Goal: Task Accomplishment & Management: Use online tool/utility

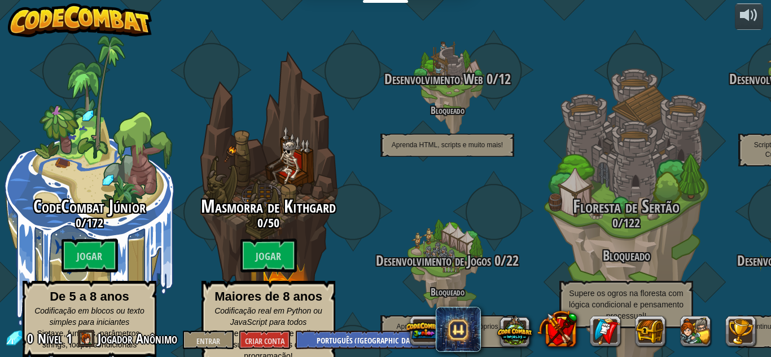
select select "pt-BR"
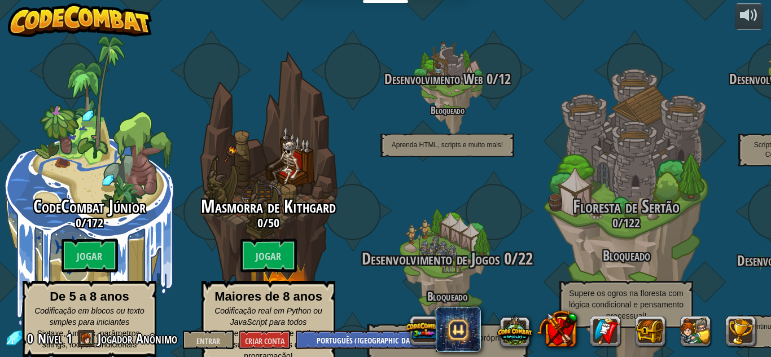
drag, startPoint x: 432, startPoint y: 160, endPoint x: 409, endPoint y: 186, distance: 35.2
click at [409, 186] on div at bounding box center [446, 271] width 107 height 215
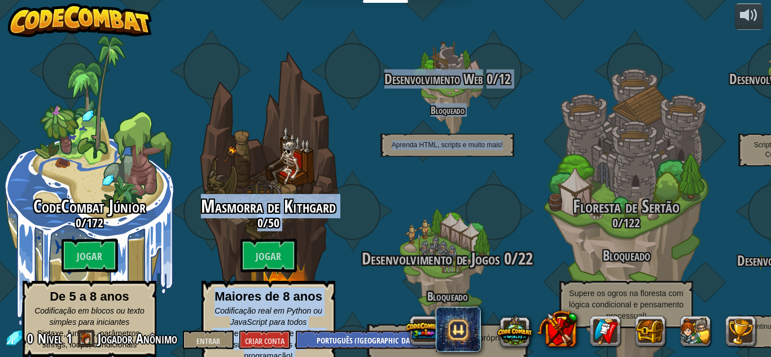
drag, startPoint x: 274, startPoint y: 165, endPoint x: 421, endPoint y: 195, distance: 149.9
click at [421, 195] on div "CodeCombat Júnior 0 / 172 Jogar De 5 a 8 anos Codificação em blocos ou texto si…" at bounding box center [385, 178] width 771 height 357
click at [362, 175] on div "Desenvolvimento de Jogos 0 / 22 Bloqueado Aprenda a construir seus próprios nív…" at bounding box center [447, 271] width 215 height 215
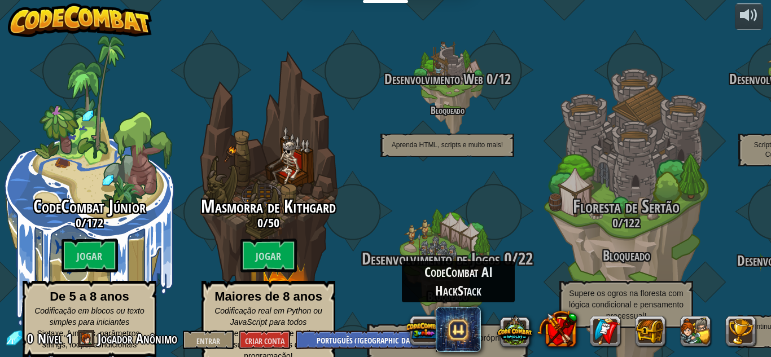
drag, startPoint x: 458, startPoint y: 326, endPoint x: 366, endPoint y: 219, distance: 140.9
click at [366, 219] on div "Desenvolvimento de Jogos 0 / 22 Bloqueado Aprenda a construir seus próprios nív…" at bounding box center [447, 271] width 215 height 215
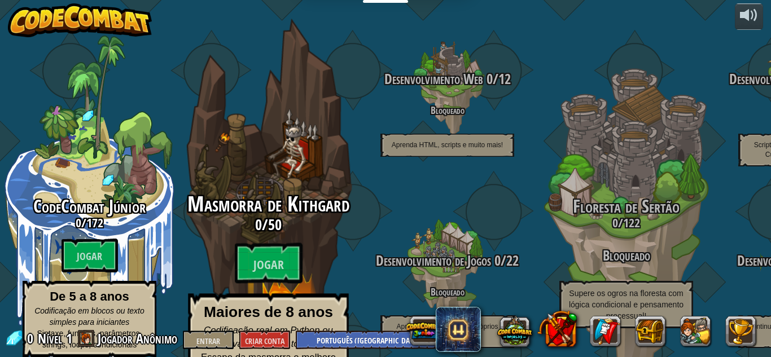
click at [291, 164] on div "Masmorra de Kithgard 0 / 50 Jogar Maiores de 8 anos Codificação real em Python …" at bounding box center [268, 215] width 215 height 430
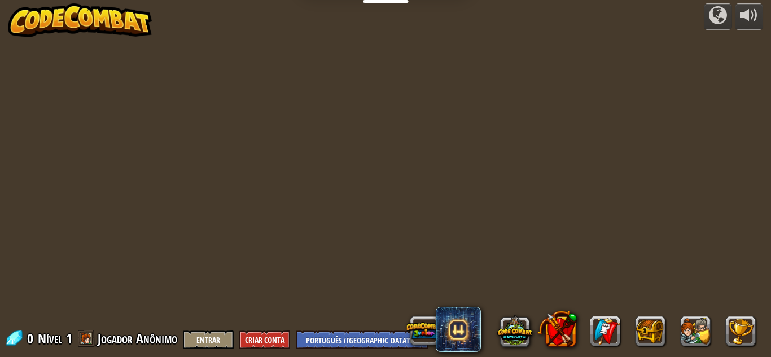
select select "pt-BR"
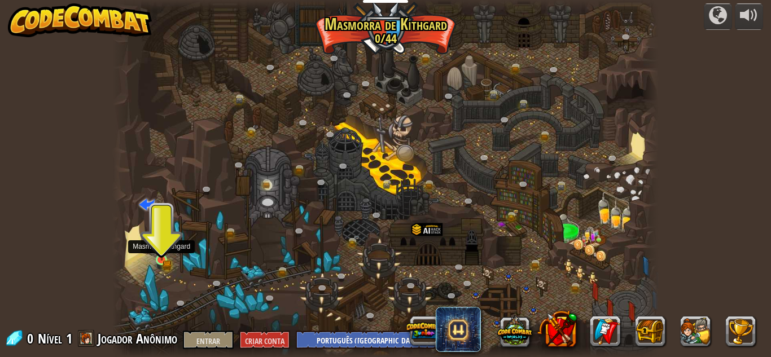
click at [164, 259] on img at bounding box center [161, 247] width 13 height 28
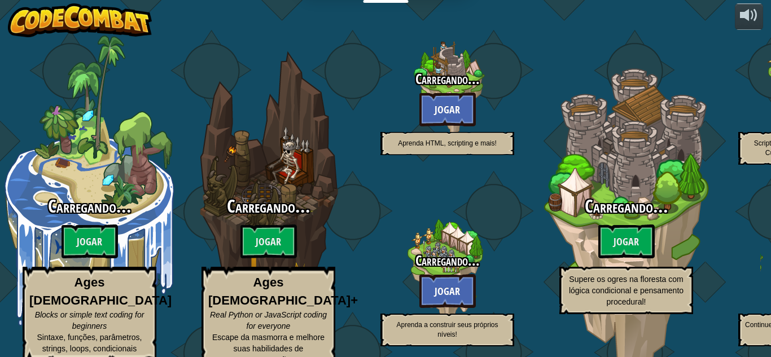
select select "pt-BR"
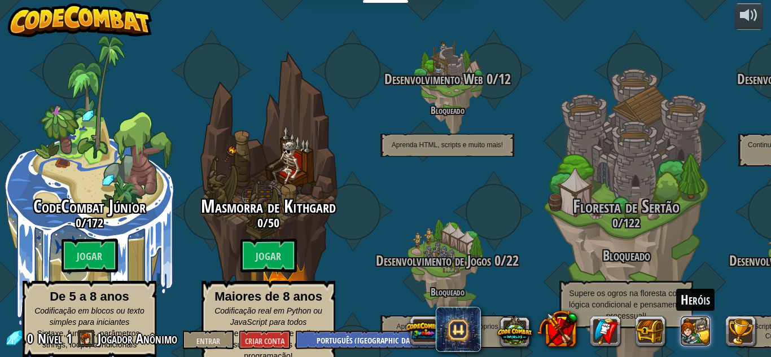
click at [696, 330] on button at bounding box center [696, 331] width 30 height 30
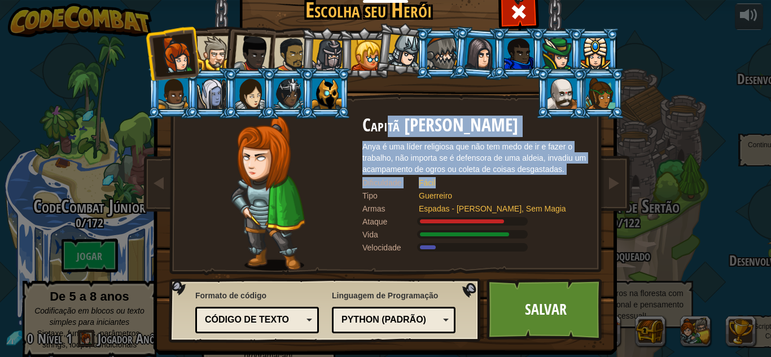
drag, startPoint x: 382, startPoint y: 128, endPoint x: 439, endPoint y: 177, distance: 75.2
click at [439, 177] on div "Capitã Anya Weston Anya é uma líder religiosa que não tem medo de ir e fazer o …" at bounding box center [475, 193] width 226 height 155
click at [449, 185] on div "Fácil" at bounding box center [498, 182] width 158 height 11
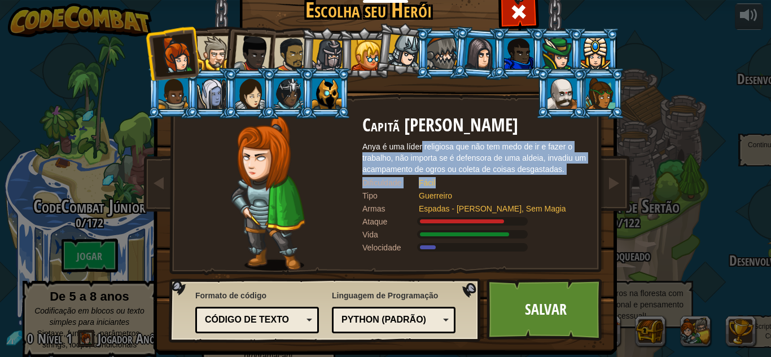
drag, startPoint x: 419, startPoint y: 147, endPoint x: 440, endPoint y: 186, distance: 44.5
click at [440, 186] on div "Capitã Anya Weston Anya é uma líder religiosa que não tem medo de ir e fazer o …" at bounding box center [475, 193] width 226 height 155
click at [440, 186] on div "Fácil" at bounding box center [498, 182] width 158 height 11
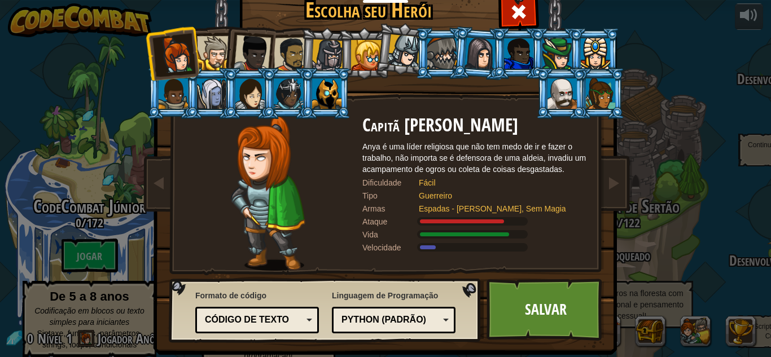
click at [197, 51] on div at bounding box center [214, 53] width 34 height 34
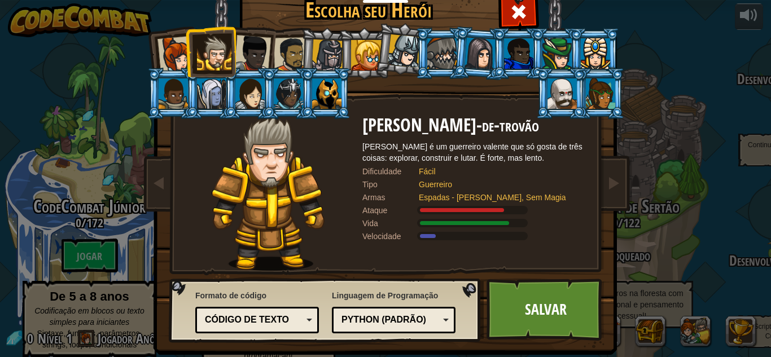
click at [247, 50] on div at bounding box center [252, 53] width 37 height 37
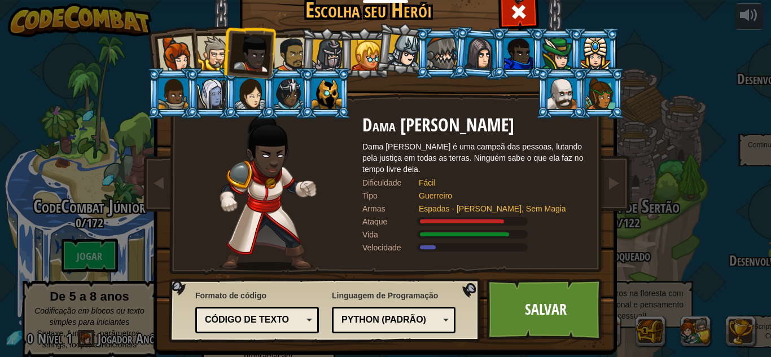
click at [287, 52] on div at bounding box center [291, 54] width 35 height 35
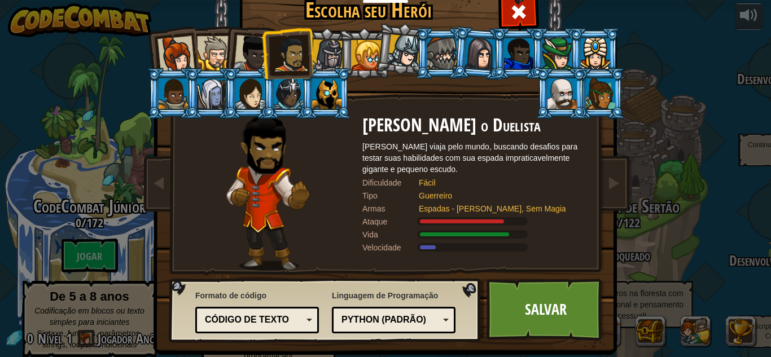
click at [364, 56] on div at bounding box center [366, 55] width 30 height 30
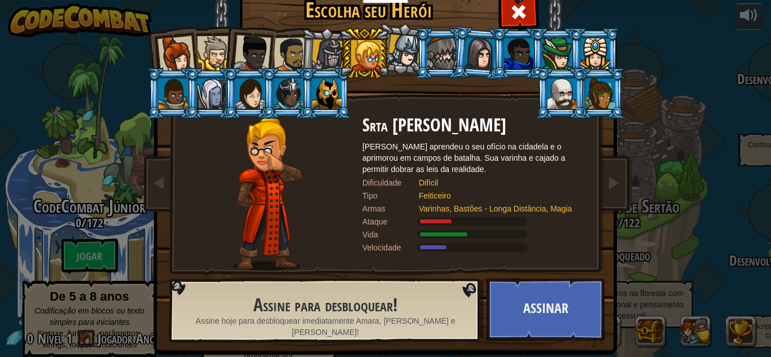
click at [325, 54] on div at bounding box center [328, 56] width 32 height 32
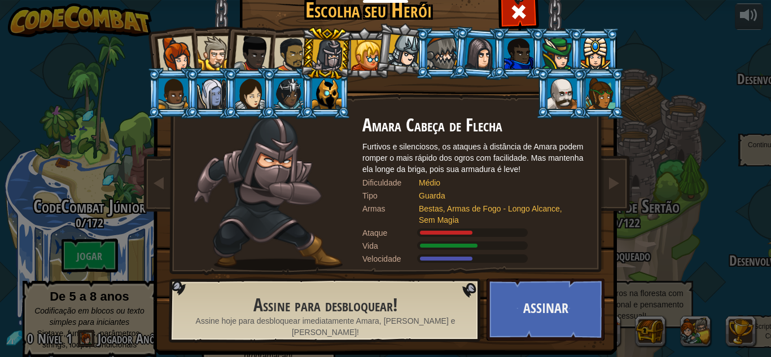
click at [352, 49] on div at bounding box center [366, 55] width 30 height 30
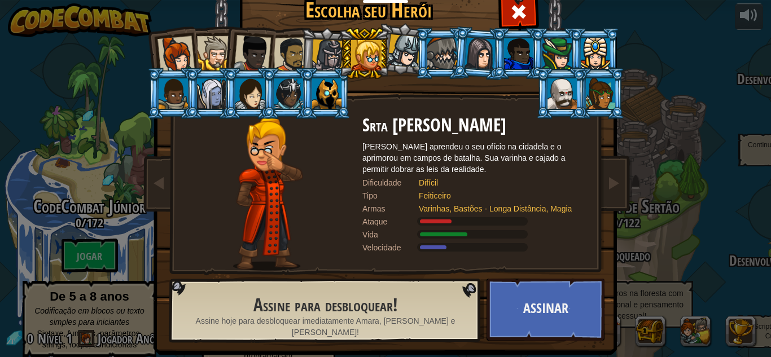
click at [327, 46] on div at bounding box center [328, 56] width 32 height 32
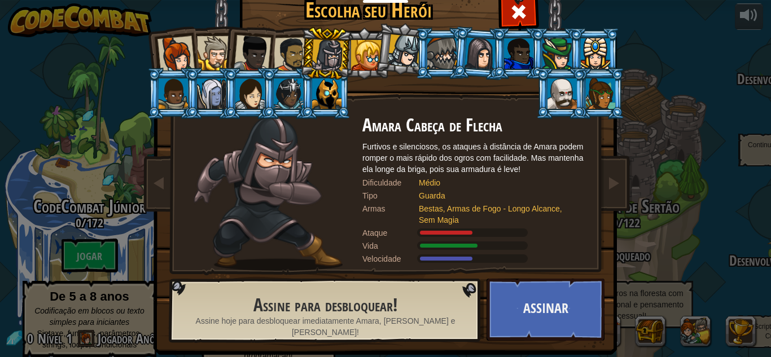
click at [347, 50] on li at bounding box center [326, 54] width 54 height 54
click at [368, 49] on div at bounding box center [366, 55] width 30 height 30
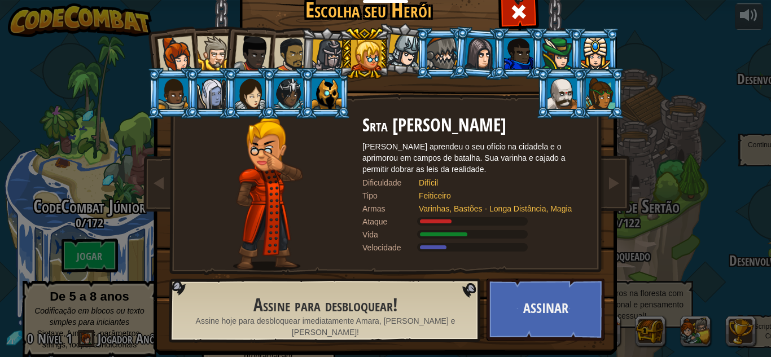
click at [325, 54] on div at bounding box center [328, 56] width 32 height 32
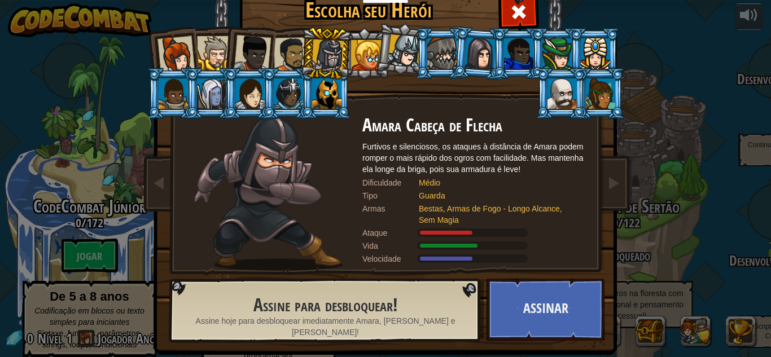
click at [325, 54] on div at bounding box center [328, 56] width 32 height 32
click at [404, 52] on div at bounding box center [404, 50] width 33 height 33
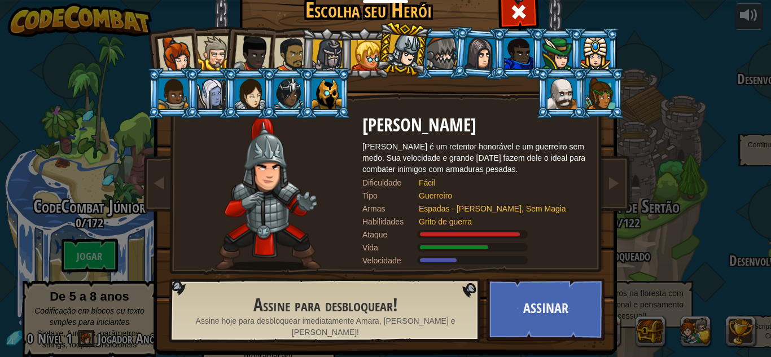
click at [333, 55] on div at bounding box center [328, 56] width 32 height 32
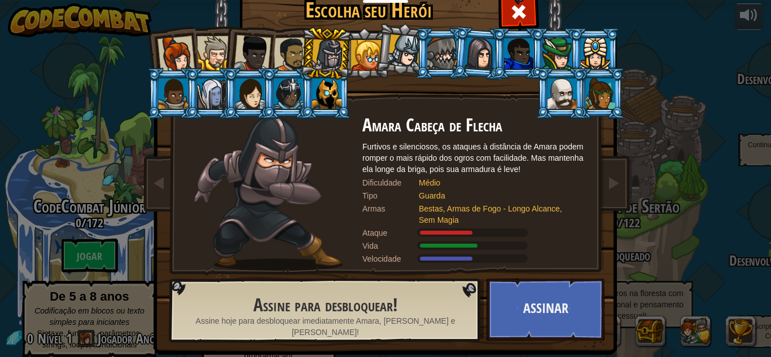
click at [440, 42] on div at bounding box center [441, 53] width 29 height 30
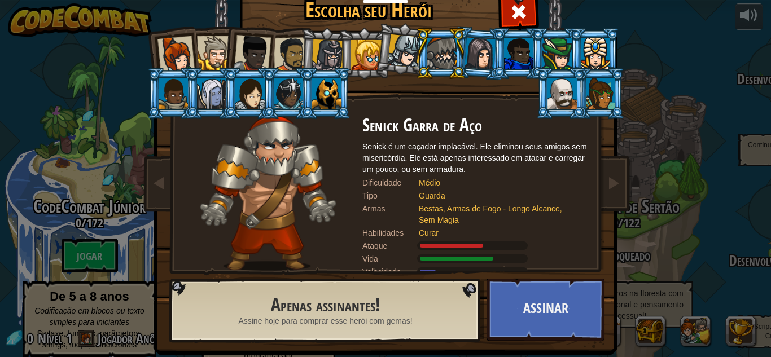
click at [467, 42] on div at bounding box center [481, 53] width 32 height 32
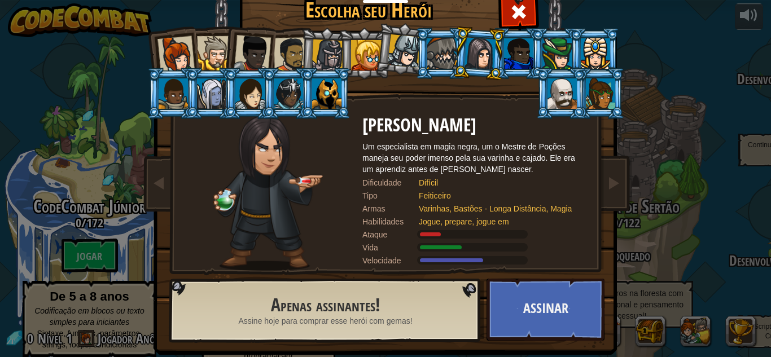
click at [292, 100] on div at bounding box center [288, 93] width 29 height 30
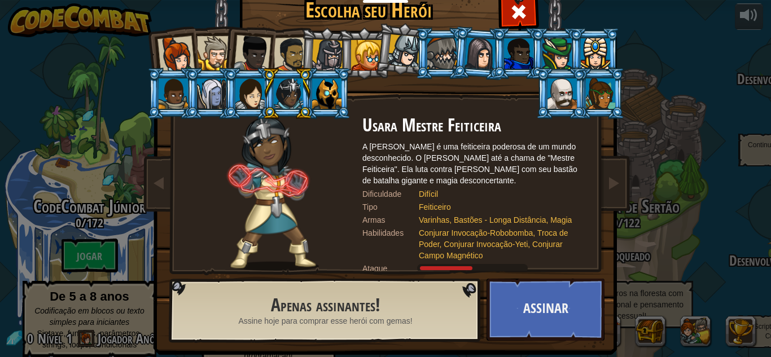
click at [314, 95] on div at bounding box center [326, 93] width 29 height 30
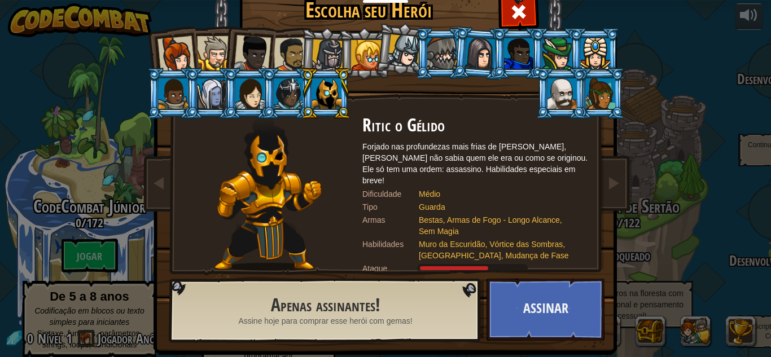
click at [408, 189] on div "Dificuldade" at bounding box center [390, 194] width 56 height 11
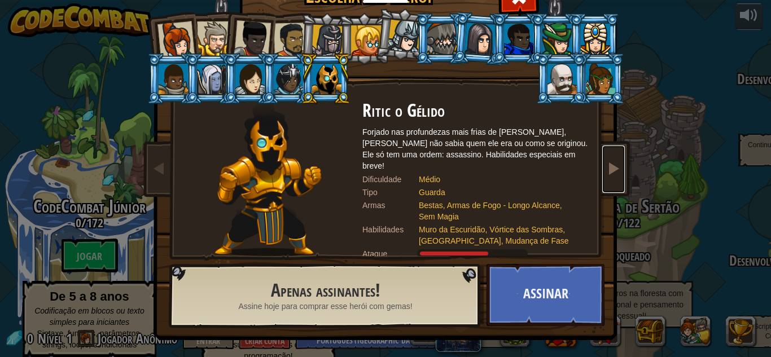
click at [605, 183] on link at bounding box center [613, 169] width 23 height 47
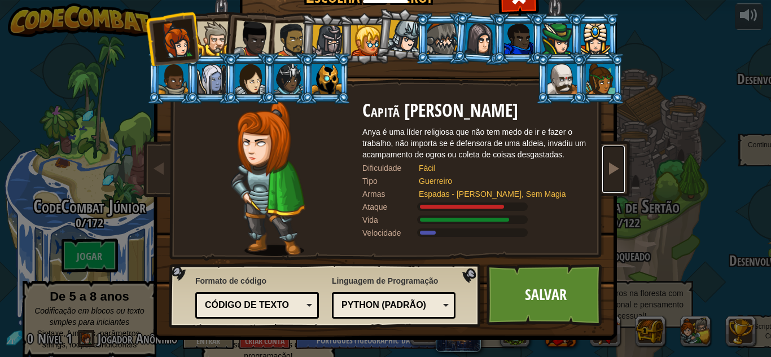
click at [605, 183] on link at bounding box center [613, 169] width 23 height 47
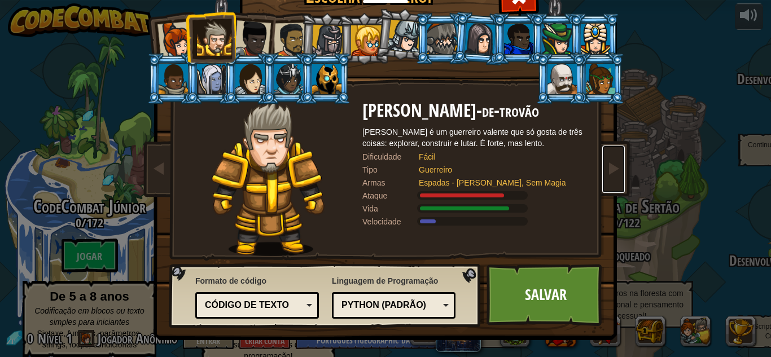
click at [262, 300] on font "Código de texto" at bounding box center [247, 305] width 84 height 10
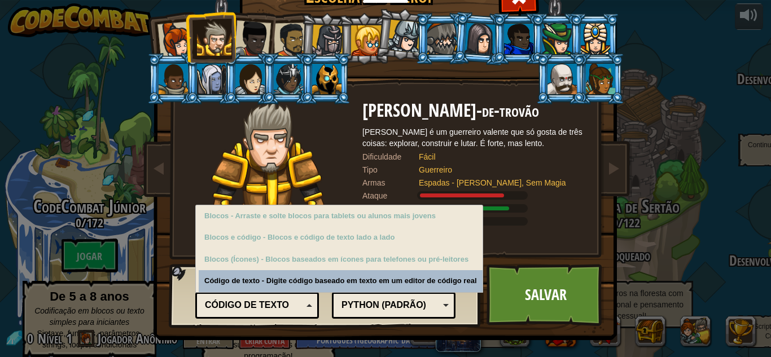
click at [257, 305] on font "Código de texto" at bounding box center [247, 305] width 84 height 10
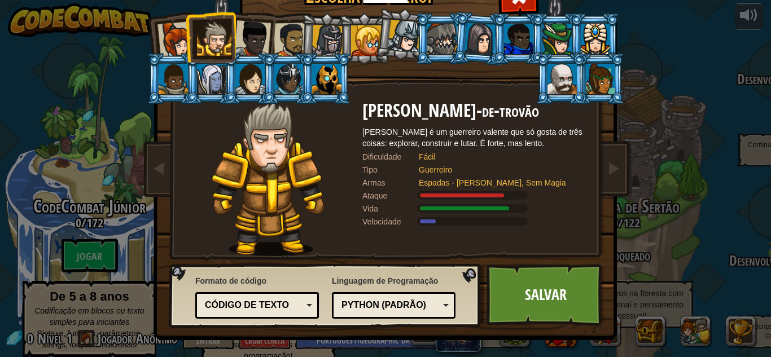
click at [343, 308] on font "Python (Padrão)" at bounding box center [384, 305] width 85 height 10
click at [349, 285] on div "Linguagem de Programação Python (Padrão) JavaScript Lua C++ Java (Experimental)…" at bounding box center [394, 297] width 124 height 49
click at [358, 309] on font "Python (Padrão)" at bounding box center [384, 305] width 85 height 10
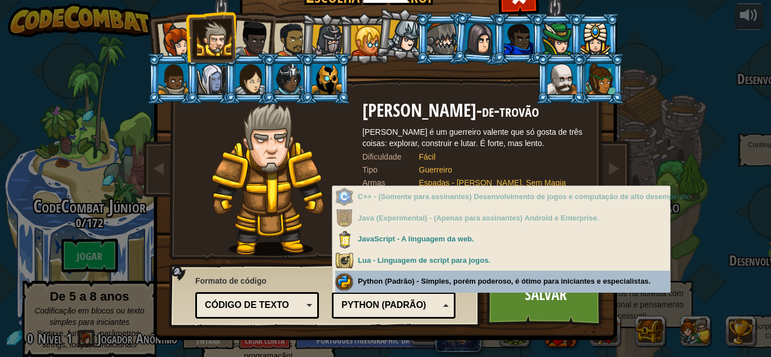
click at [348, 309] on font "Python (Padrão)" at bounding box center [384, 305] width 85 height 10
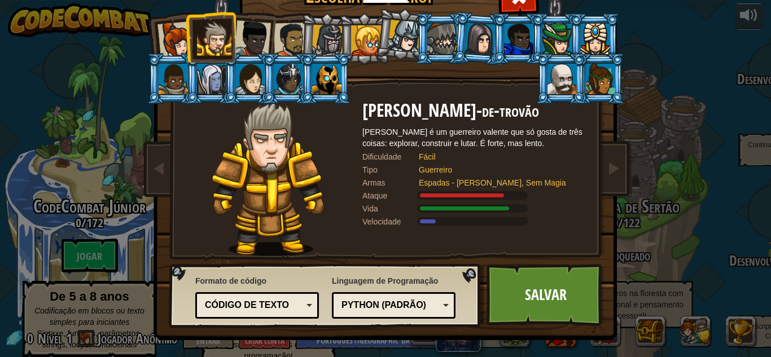
click at [286, 308] on div "Código de texto" at bounding box center [254, 305] width 98 height 13
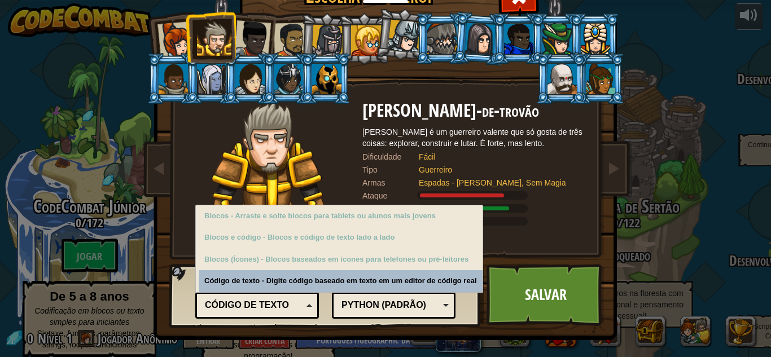
click at [279, 305] on font "Código de texto" at bounding box center [247, 305] width 84 height 10
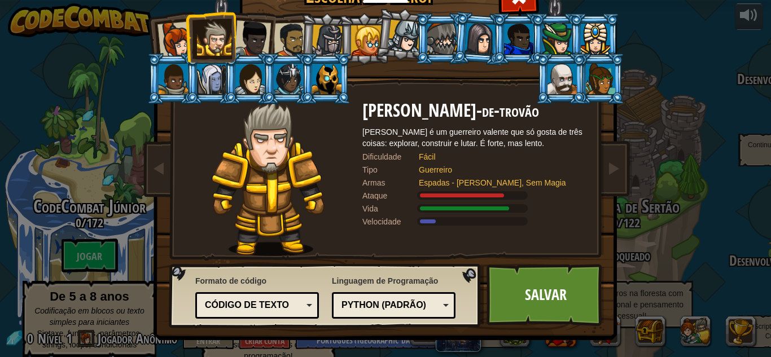
click at [246, 41] on div at bounding box center [252, 38] width 37 height 37
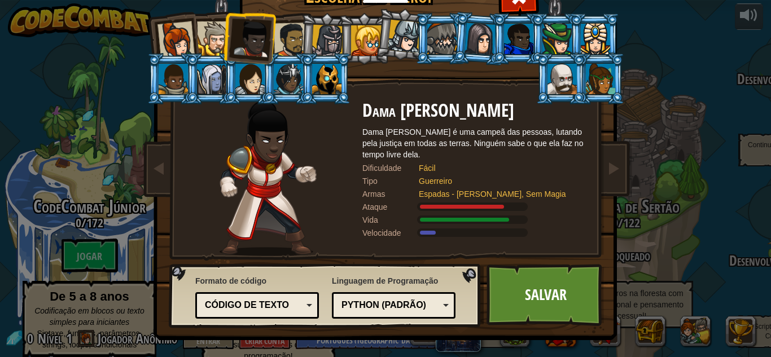
click at [223, 44] on li at bounding box center [248, 36] width 55 height 55
click at [205, 37] on div at bounding box center [214, 38] width 34 height 34
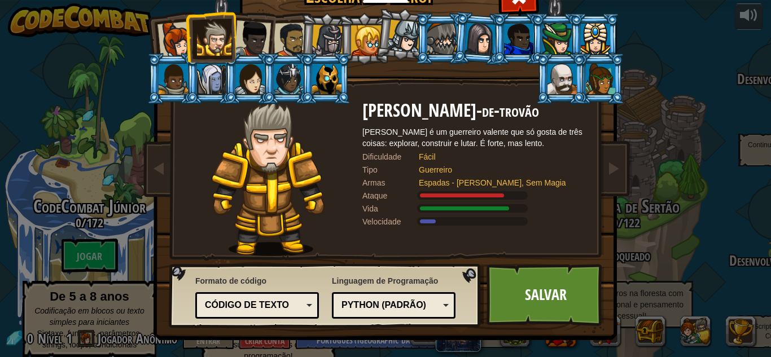
click at [172, 37] on div at bounding box center [175, 39] width 37 height 37
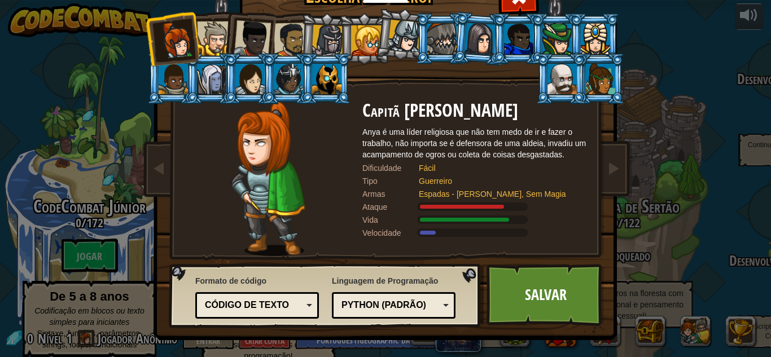
click at [237, 40] on div at bounding box center [252, 38] width 37 height 37
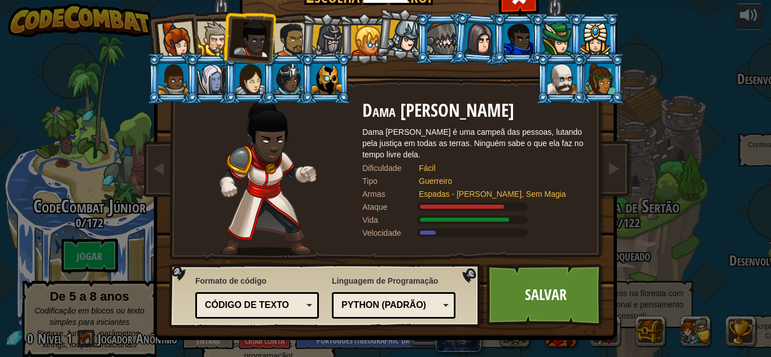
click at [291, 42] on div at bounding box center [291, 40] width 35 height 35
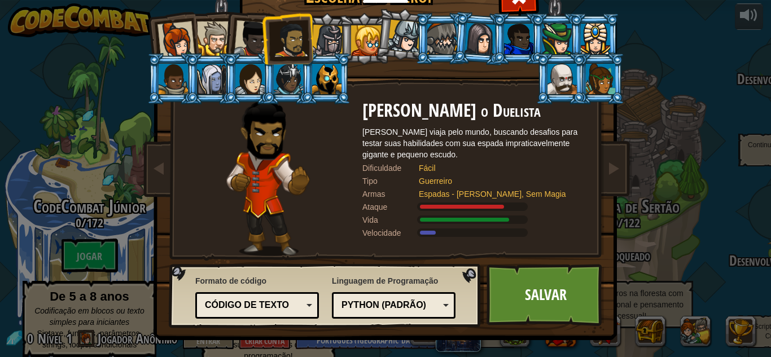
click at [251, 37] on div at bounding box center [252, 38] width 37 height 37
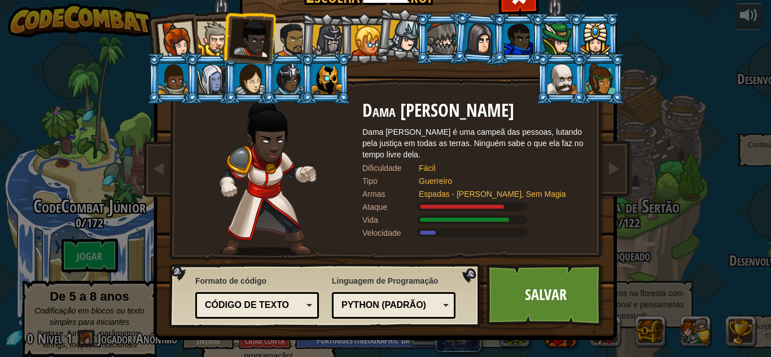
click at [213, 36] on div at bounding box center [214, 38] width 34 height 34
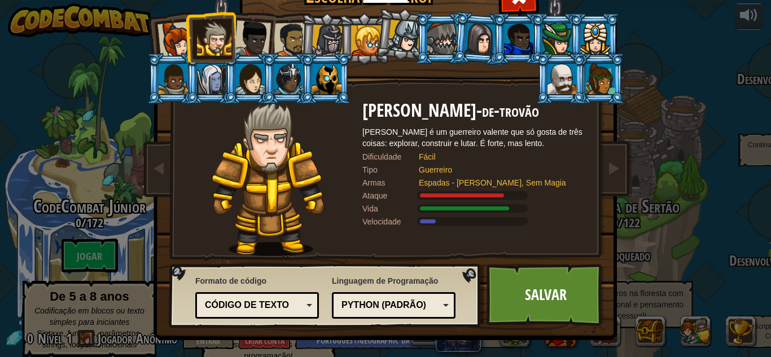
click at [172, 37] on div at bounding box center [175, 39] width 37 height 37
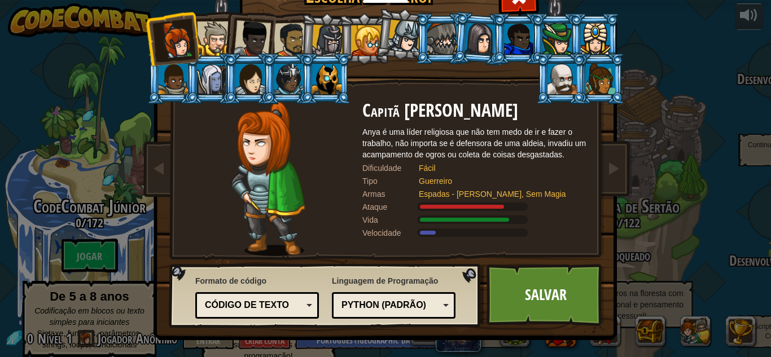
click at [207, 43] on div at bounding box center [214, 38] width 34 height 34
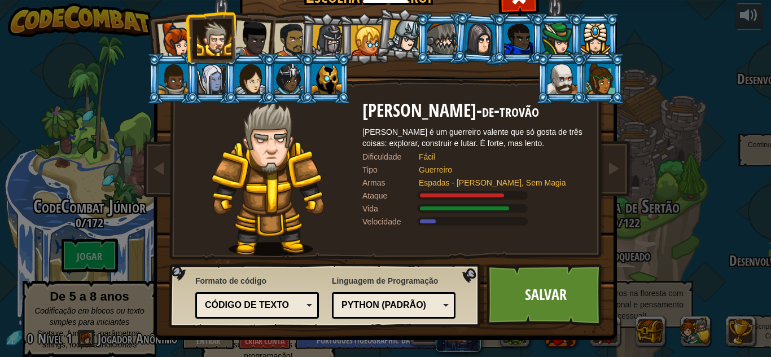
click at [178, 46] on div at bounding box center [175, 39] width 37 height 37
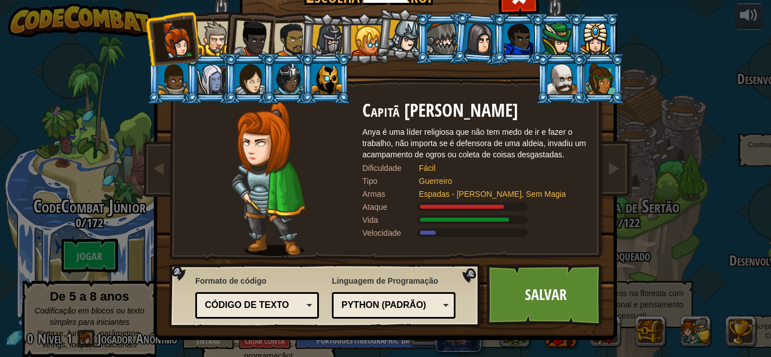
click at [295, 30] on div at bounding box center [291, 40] width 35 height 35
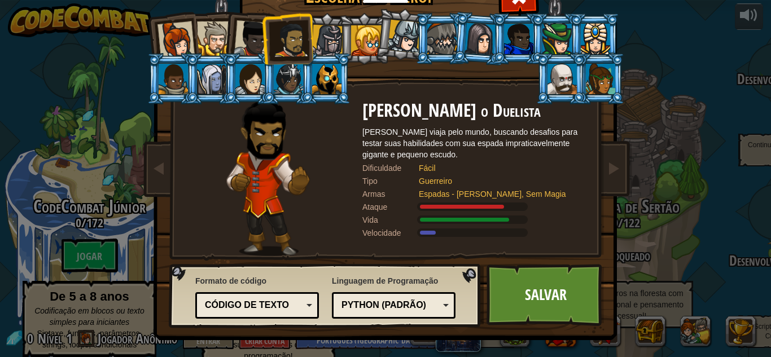
click at [173, 32] on div at bounding box center [175, 39] width 37 height 37
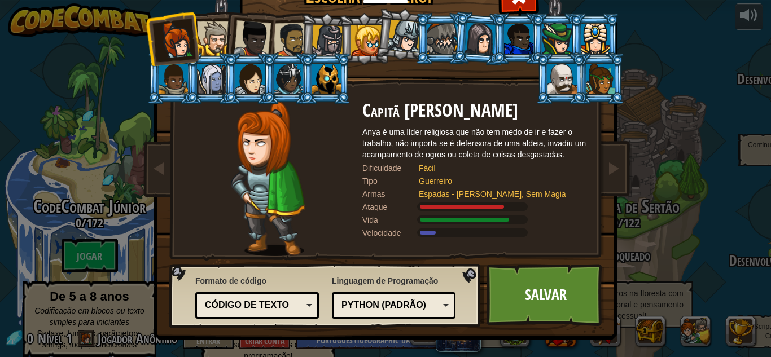
click at [199, 36] on div at bounding box center [214, 38] width 34 height 34
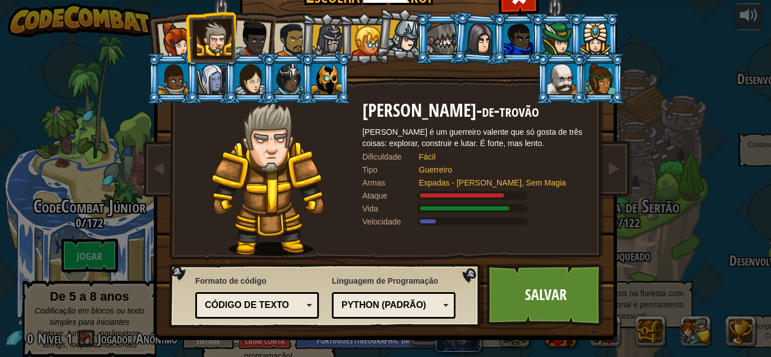
click at [170, 34] on div at bounding box center [175, 39] width 37 height 37
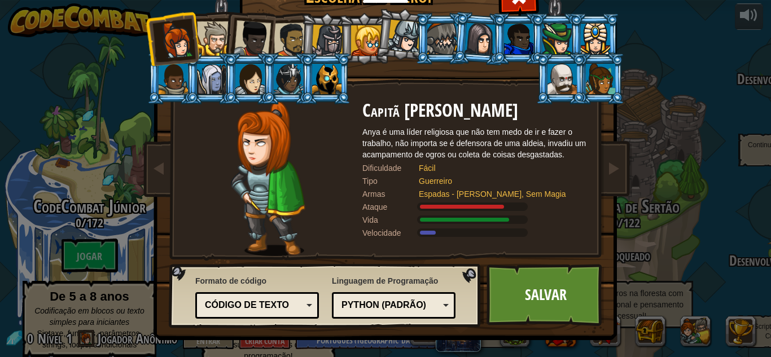
click at [222, 42] on li at bounding box center [248, 36] width 55 height 55
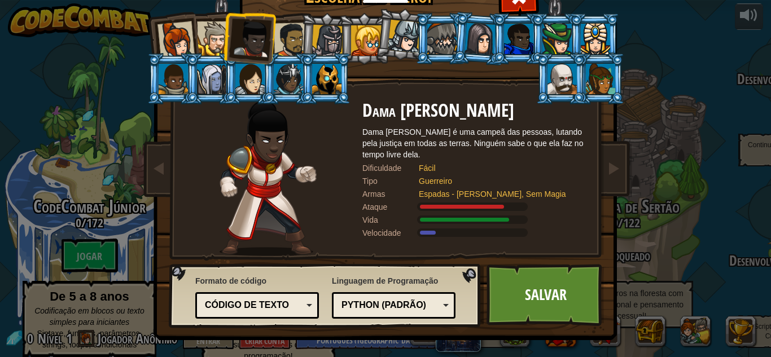
click at [222, 33] on li at bounding box center [248, 36] width 55 height 55
click at [211, 31] on div at bounding box center [214, 38] width 34 height 34
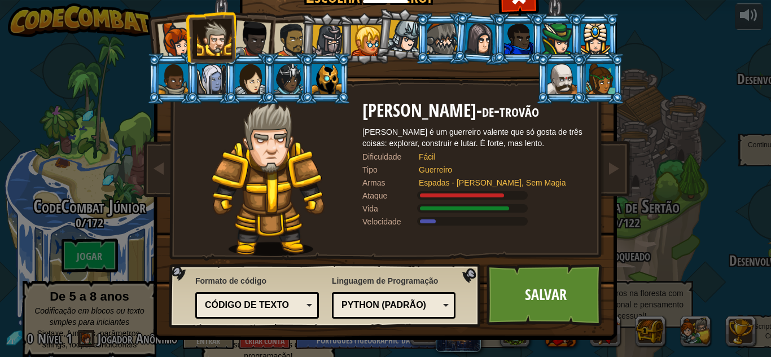
click at [176, 24] on div at bounding box center [175, 39] width 37 height 37
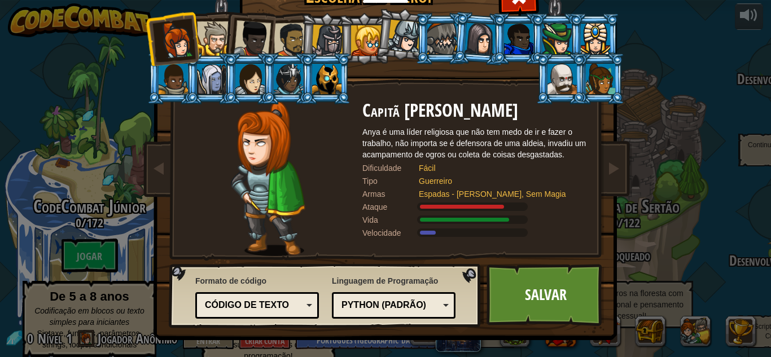
click at [198, 36] on div at bounding box center [214, 38] width 34 height 34
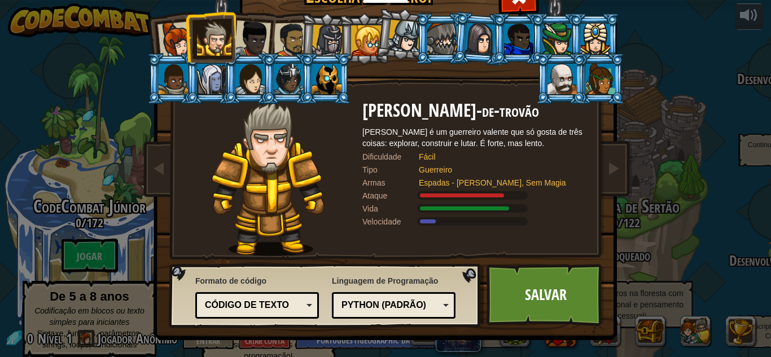
click at [287, 40] on div at bounding box center [291, 40] width 35 height 35
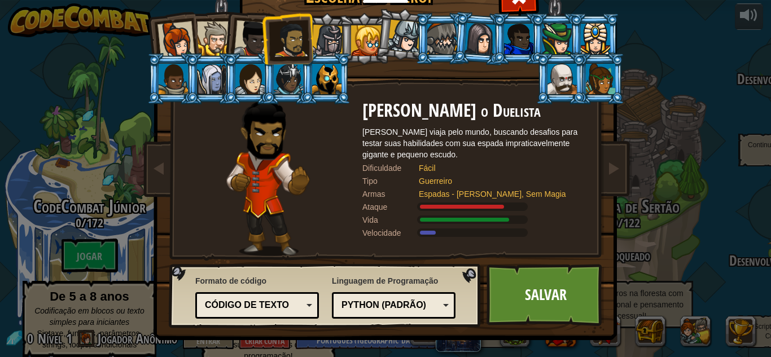
click at [250, 41] on div at bounding box center [252, 38] width 37 height 37
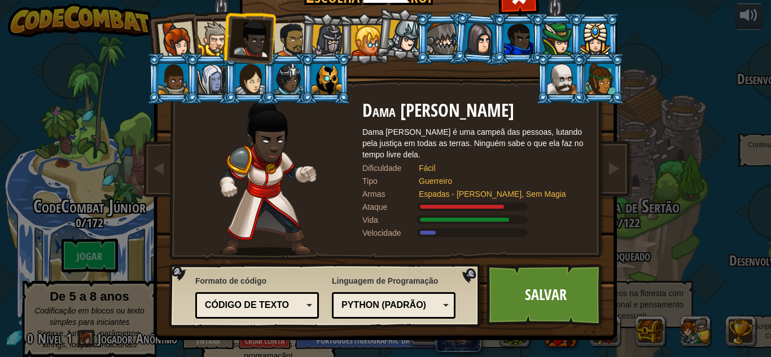
click at [208, 39] on div at bounding box center [214, 38] width 34 height 34
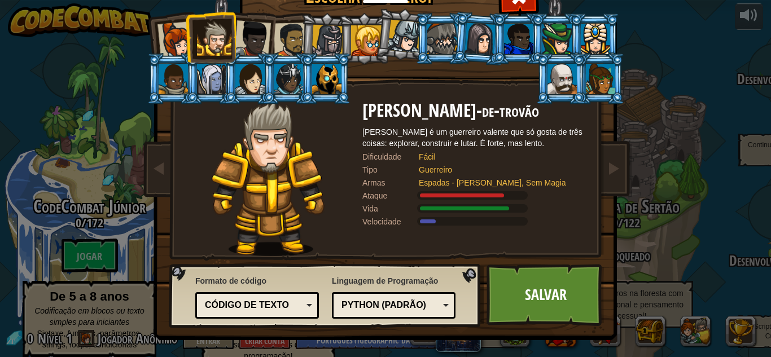
click at [172, 41] on div at bounding box center [175, 39] width 37 height 37
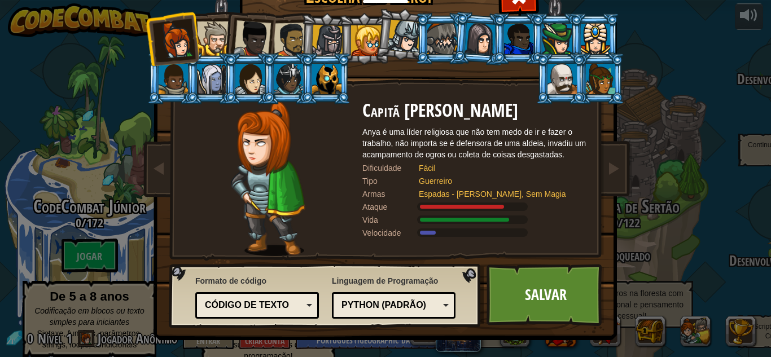
click at [283, 37] on div at bounding box center [291, 40] width 35 height 35
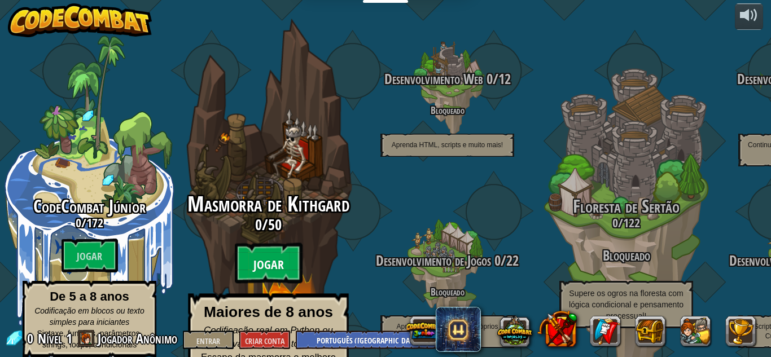
click at [288, 243] on btn "Jogar" at bounding box center [269, 263] width 68 height 41
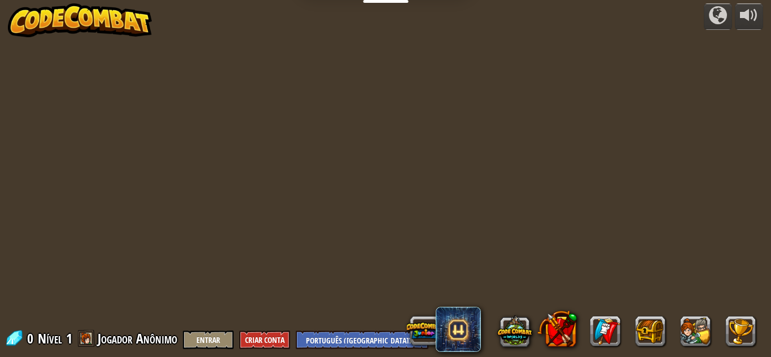
select select "pt-BR"
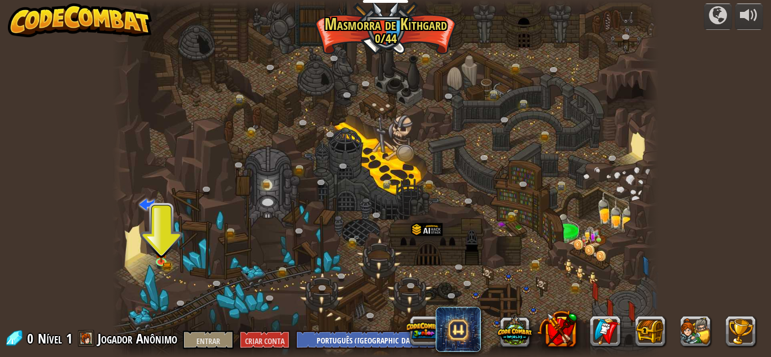
click at [89, 339] on span at bounding box center [86, 338] width 17 height 17
click at [159, 256] on img at bounding box center [161, 247] width 13 height 28
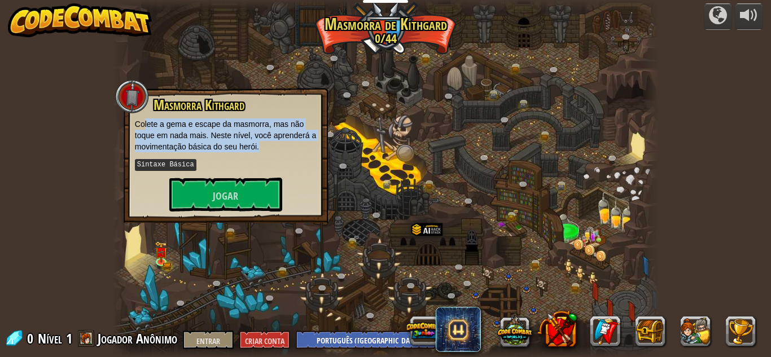
drag, startPoint x: 145, startPoint y: 127, endPoint x: 260, endPoint y: 150, distance: 118.0
click at [260, 150] on p "Colete a gema e escape da masmorra, mas não toque em nada mais. Neste nível, vo…" at bounding box center [226, 136] width 182 height 34
drag, startPoint x: 208, startPoint y: 126, endPoint x: 272, endPoint y: 144, distance: 66.3
click at [272, 144] on p "Colete a gema e escape da masmorra, mas não toque em nada mais. Neste nível, vo…" at bounding box center [226, 136] width 182 height 34
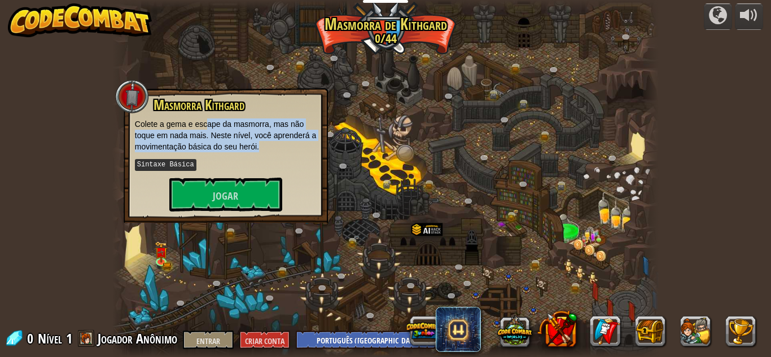
click at [272, 144] on p "Colete a gema e escape da masmorra, mas não toque em nada mais. Neste nível, vo…" at bounding box center [226, 136] width 182 height 34
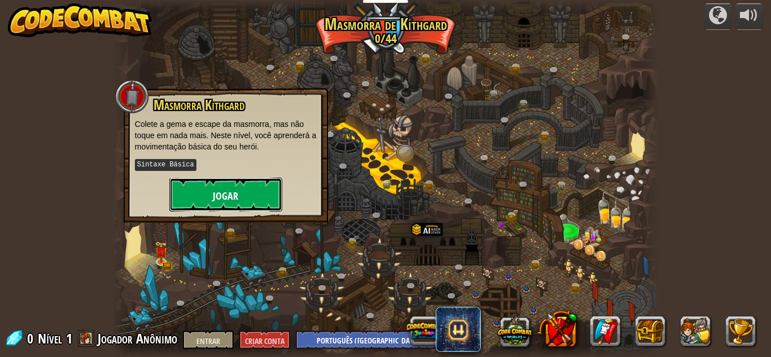
click at [246, 196] on button "Jogar" at bounding box center [225, 195] width 113 height 34
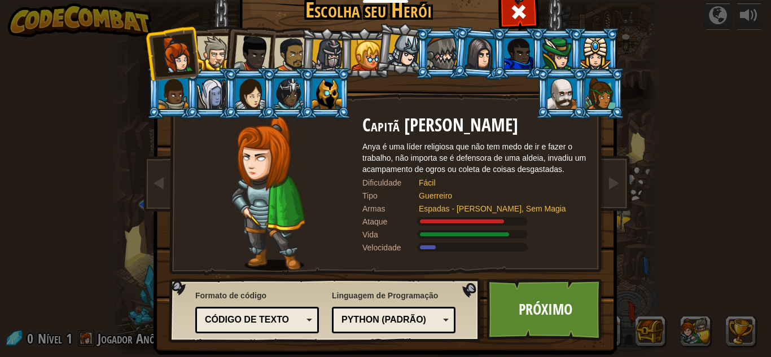
click at [208, 54] on div at bounding box center [214, 53] width 34 height 34
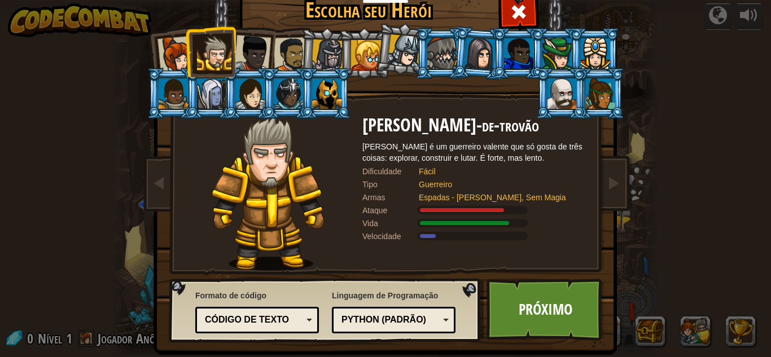
click at [291, 56] on div at bounding box center [291, 54] width 35 height 35
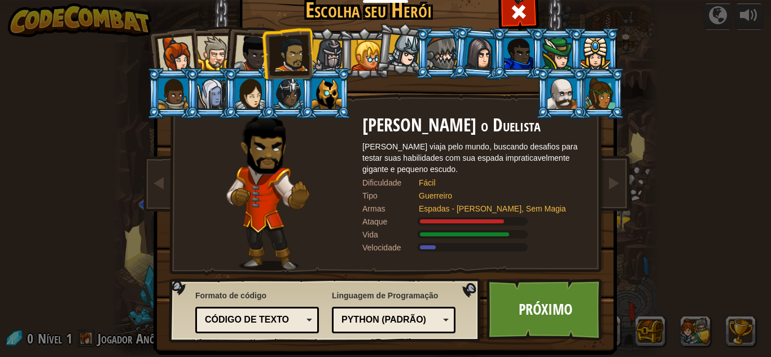
click at [268, 53] on li at bounding box center [287, 53] width 52 height 52
click at [262, 54] on li at bounding box center [287, 53] width 52 height 52
click at [247, 54] on div at bounding box center [252, 53] width 37 height 37
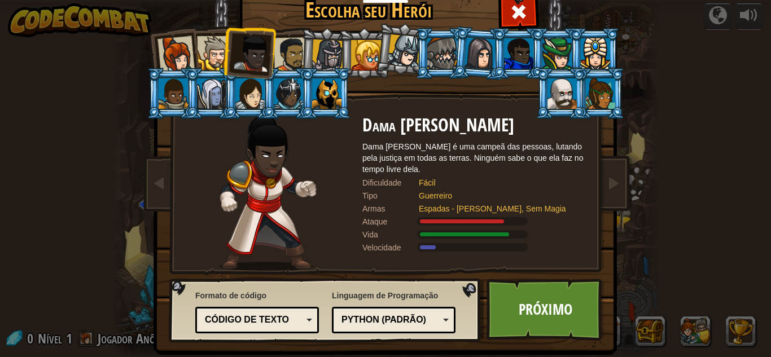
click at [208, 54] on div at bounding box center [214, 53] width 34 height 34
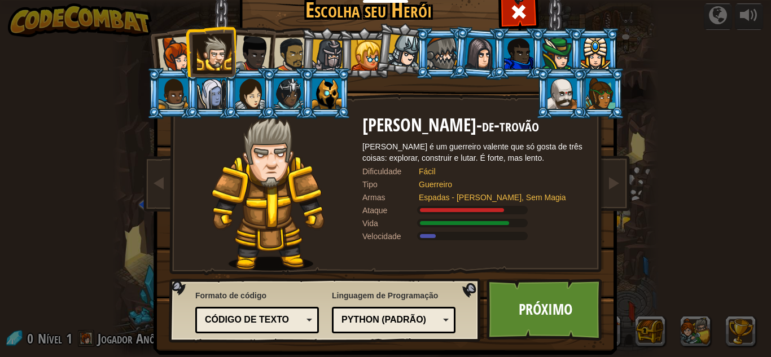
click at [171, 53] on div at bounding box center [175, 54] width 37 height 37
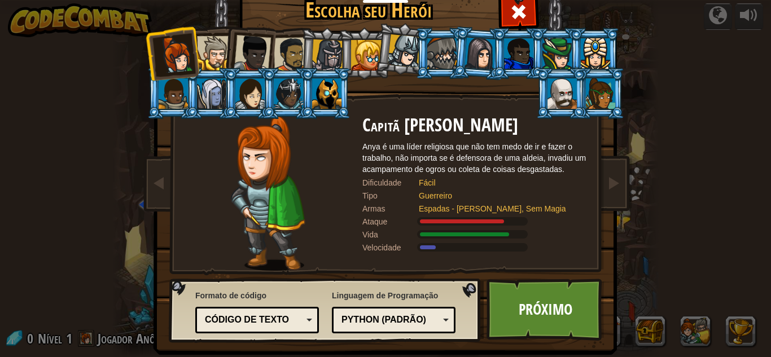
click at [197, 54] on div at bounding box center [214, 53] width 34 height 34
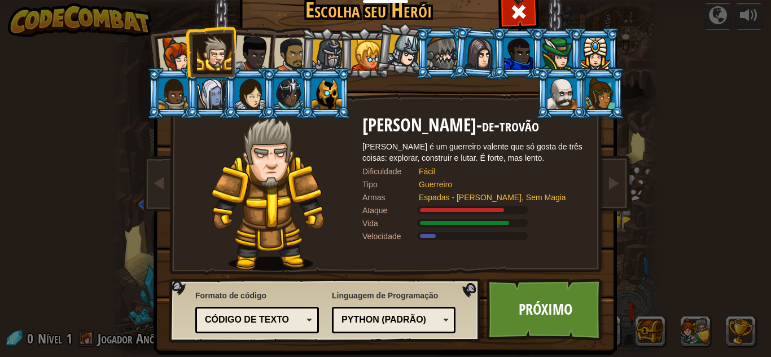
click at [157, 49] on div at bounding box center [175, 54] width 37 height 37
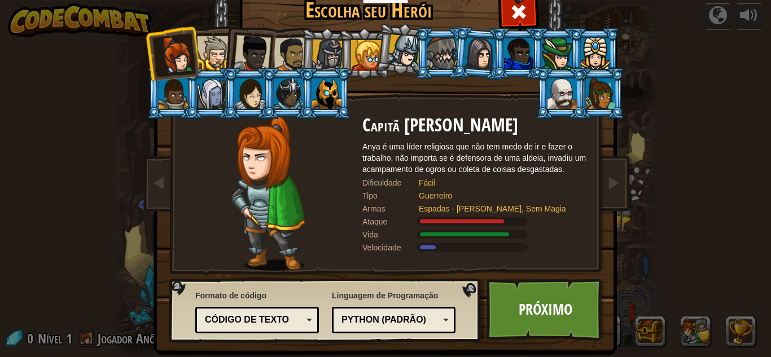
click at [234, 50] on div at bounding box center [252, 53] width 37 height 37
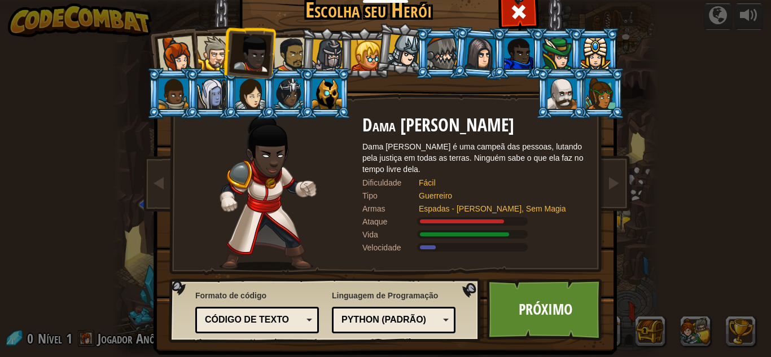
click at [274, 50] on div at bounding box center [291, 54] width 35 height 35
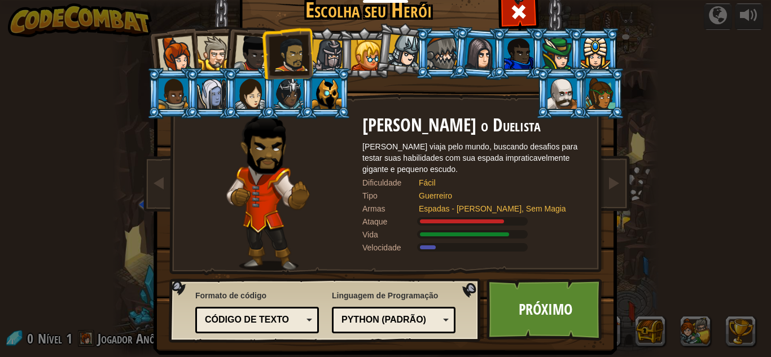
click at [210, 51] on div at bounding box center [214, 53] width 34 height 34
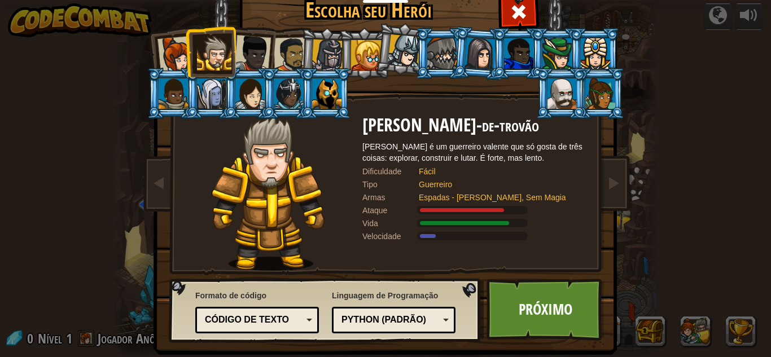
click at [339, 59] on li at bounding box center [364, 53] width 51 height 51
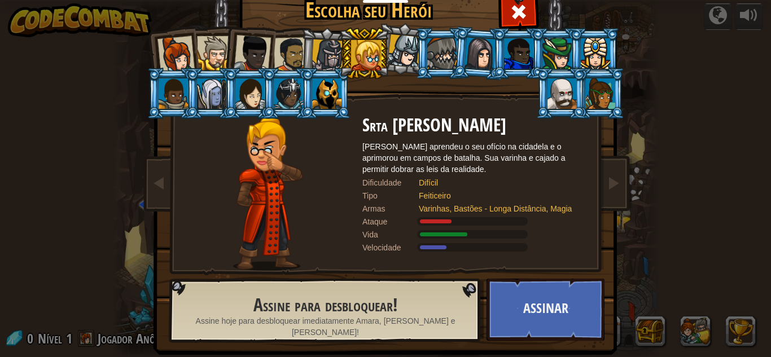
click at [453, 53] on li at bounding box center [479, 53] width 54 height 55
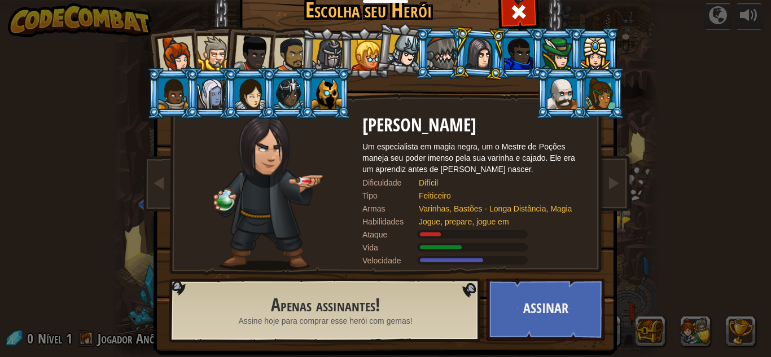
click at [558, 86] on div at bounding box center [562, 93] width 29 height 30
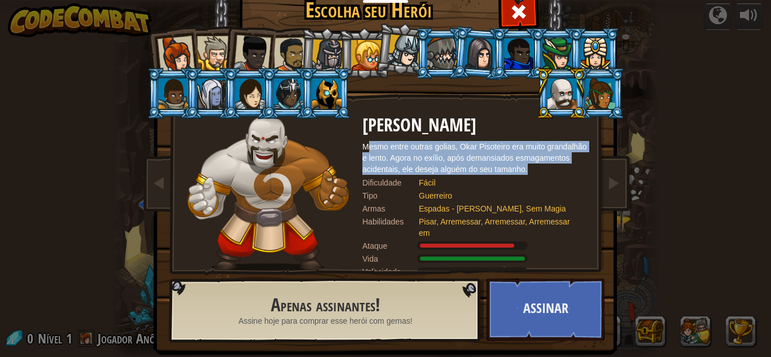
drag, startPoint x: 366, startPoint y: 144, endPoint x: 551, endPoint y: 171, distance: 187.7
click at [551, 171] on div "Mesmo entre outras golias, Okar Pisoteiro era muito grandalhão e lento. Agora n…" at bounding box center [475, 158] width 226 height 34
click at [528, 169] on div "Mesmo entre outras golias, Okar Pisoteiro era muito grandalhão e lento. Agora n…" at bounding box center [475, 158] width 226 height 34
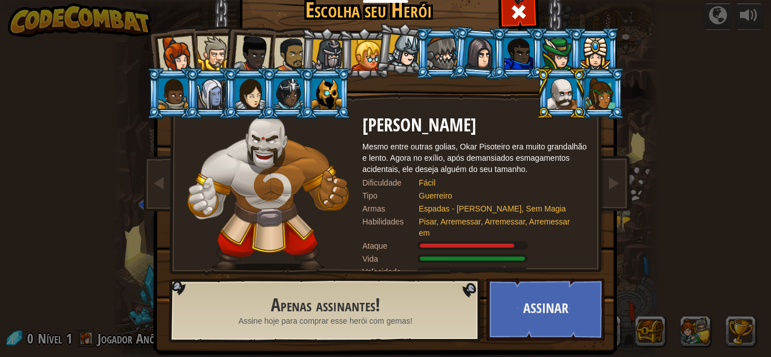
click at [600, 99] on div at bounding box center [600, 93] width 29 height 30
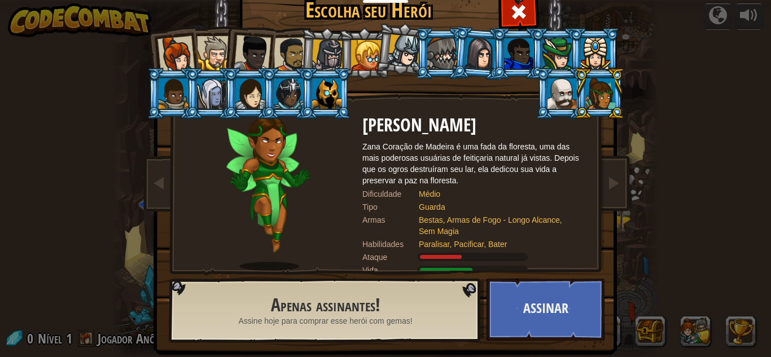
click at [589, 51] on div at bounding box center [595, 53] width 29 height 30
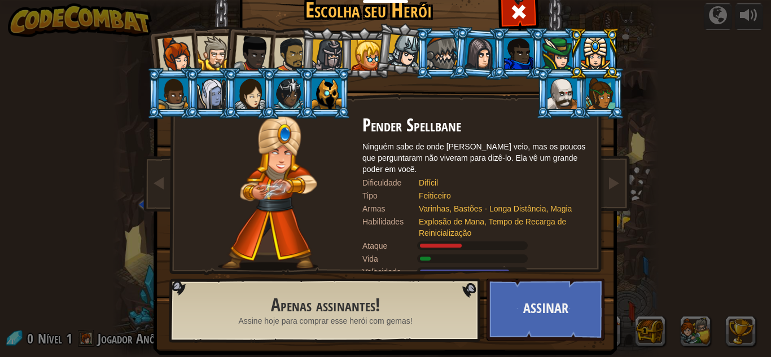
click at [561, 50] on div at bounding box center [556, 53] width 29 height 30
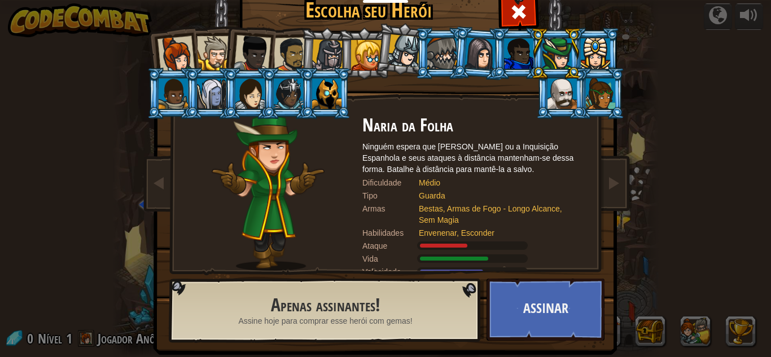
click at [589, 97] on div at bounding box center [600, 93] width 29 height 30
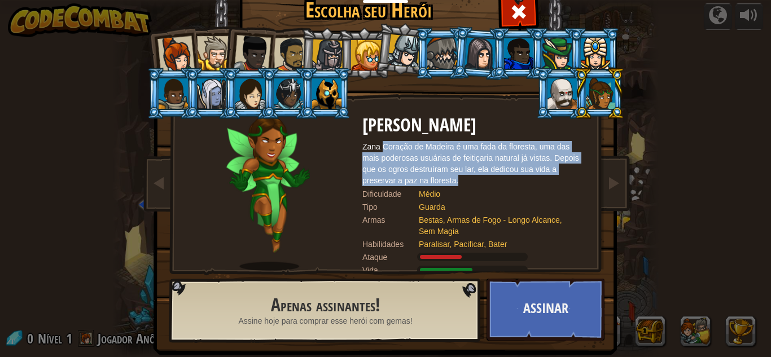
drag, startPoint x: 380, startPoint y: 146, endPoint x: 474, endPoint y: 178, distance: 99.6
click at [474, 178] on div "Zana Coração de Madeira é uma fada da floresta, uma das mais poderosas usuárias…" at bounding box center [475, 163] width 226 height 45
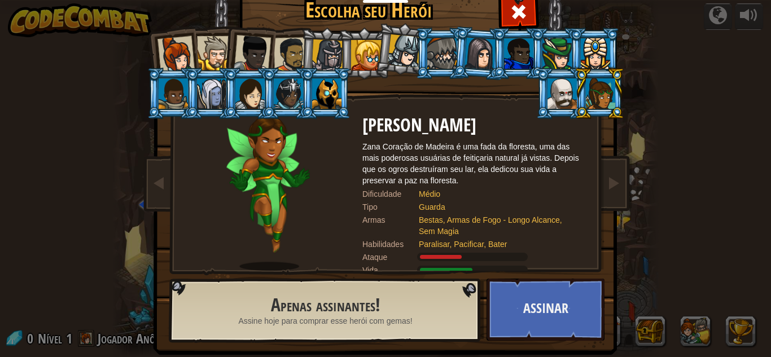
click at [314, 102] on div at bounding box center [326, 93] width 29 height 30
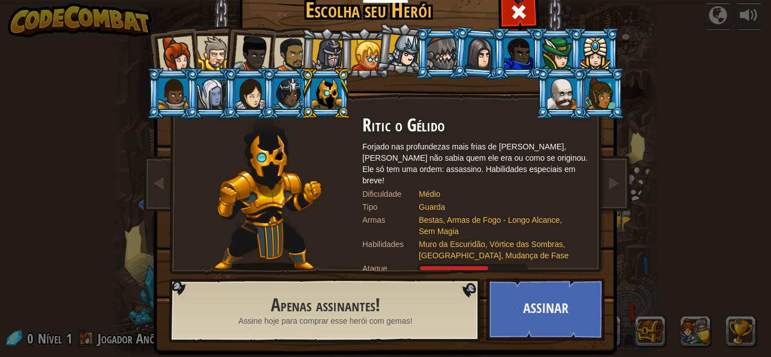
drag, startPoint x: 356, startPoint y: 142, endPoint x: 394, endPoint y: 147, distance: 38.2
click at [394, 116] on div "Ritic o Gélido Forjado nas profundezas mais frias de Kelvintaph, Ritic não sabi…" at bounding box center [385, 116] width 423 height 0
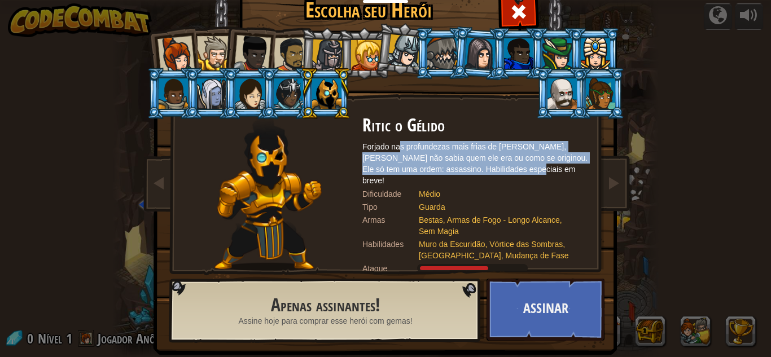
drag, startPoint x: 394, startPoint y: 147, endPoint x: 525, endPoint y: 168, distance: 132.7
click at [525, 168] on font "Forjado nas profundezas mais frias de [PERSON_NAME], [PERSON_NAME] não sabia qu…" at bounding box center [474, 163] width 225 height 43
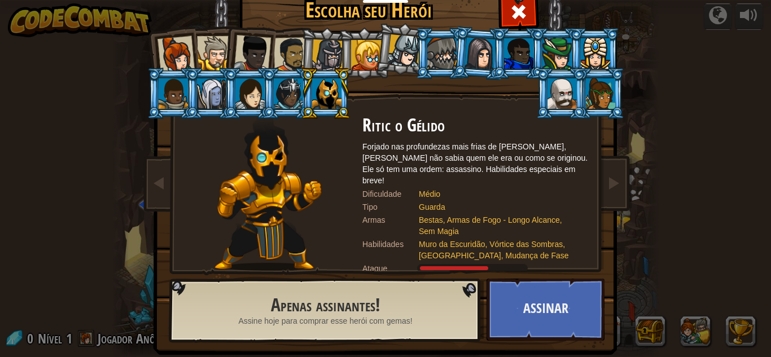
click at [438, 189] on div "Médio" at bounding box center [498, 194] width 158 height 11
click at [218, 51] on div at bounding box center [214, 53] width 34 height 34
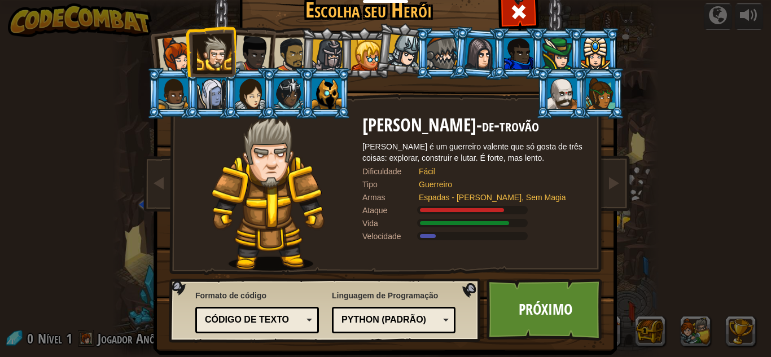
click at [398, 327] on div "Python (Padrão)" at bounding box center [393, 320] width 109 height 17
click at [353, 316] on font "JavaScript" at bounding box center [370, 320] width 56 height 10
click at [401, 315] on div "Lua" at bounding box center [391, 320] width 98 height 13
click at [379, 325] on div "Python (Padrão)" at bounding box center [391, 320] width 98 height 13
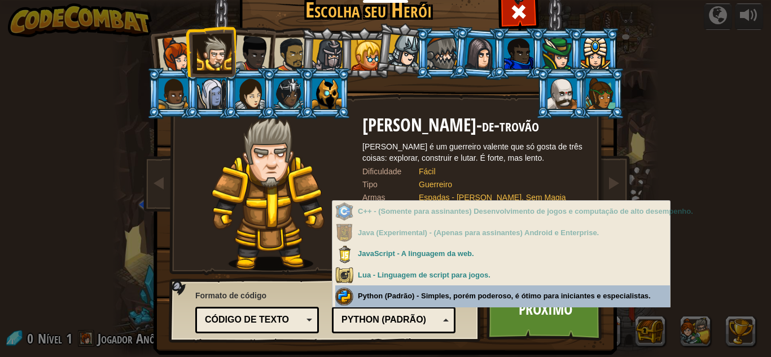
click at [410, 300] on div "Linguagem de Programação Python (Padrão) JavaScript Lua C++ Java (Experimental)…" at bounding box center [394, 310] width 124 height 46
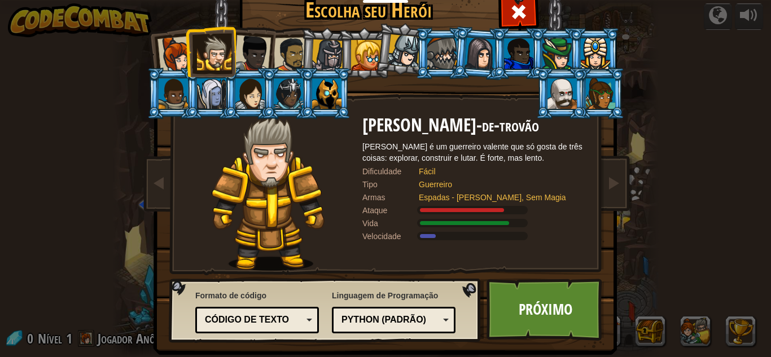
click at [712, 24] on div "Escolha seu Herói 0 Capitã [PERSON_NAME] é uma líder religiosa que não tem medo…" at bounding box center [385, 178] width 771 height 357
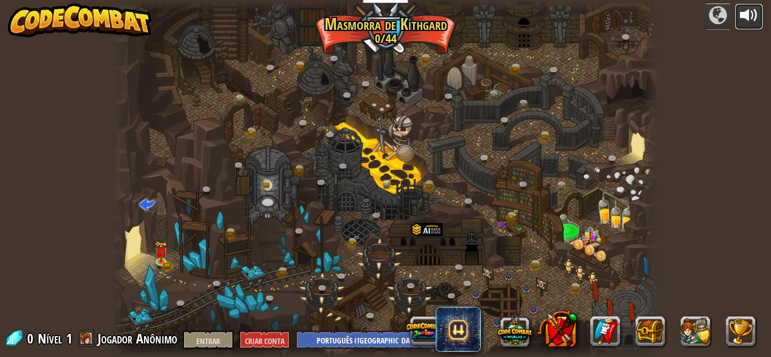
click at [749, 22] on div at bounding box center [749, 15] width 18 height 18
select select "pt-BR"
click at [771, 88] on div "distribuído por Desfiladeiro Retorcido (Bloqueado) Desafio: Colete a maior quan…" at bounding box center [385, 178] width 771 height 357
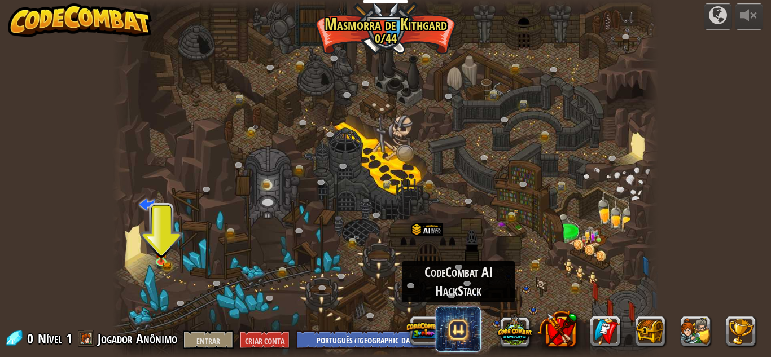
click at [461, 329] on span at bounding box center [458, 329] width 45 height 45
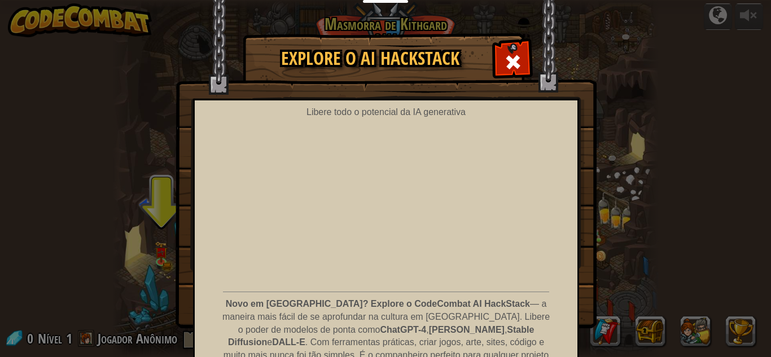
click at [562, 180] on div "Libere todo o potencial da IA ​​generativa Novo em IA? Explore o CodeCombat AI …" at bounding box center [386, 263] width 386 height 329
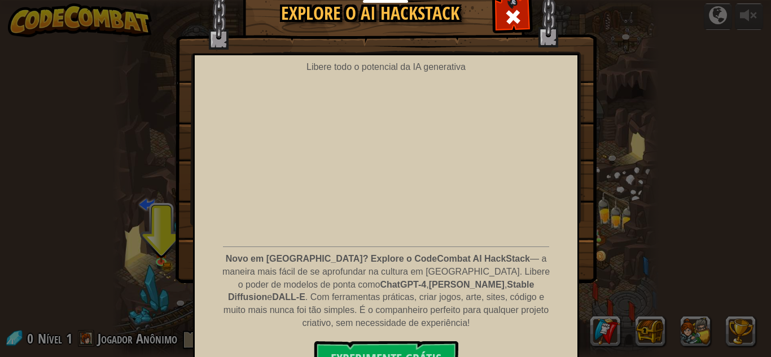
scroll to position [58, 0]
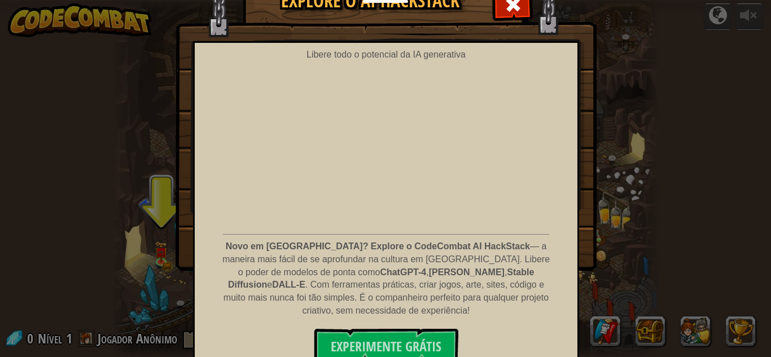
click at [548, 207] on div "Libere todo o potencial da IA ​​generativa Novo em IA? Explore o CodeCombat AI …" at bounding box center [386, 205] width 386 height 329
click at [549, 199] on div "Libere todo o potencial da IA ​​generativa Novo em IA? Explore o CodeCombat AI …" at bounding box center [386, 205] width 386 height 329
click at [550, 212] on div "Libere todo o potencial da IA ​​generativa Novo em IA? Explore o CodeCombat AI …" at bounding box center [386, 205] width 386 height 329
drag, startPoint x: 250, startPoint y: 243, endPoint x: 541, endPoint y: 291, distance: 295.1
click at [541, 291] on p "Novo em [GEOGRAPHIC_DATA]? Explore o CodeCombat AI HackStack — a maneira mais f…" at bounding box center [386, 278] width 334 height 77
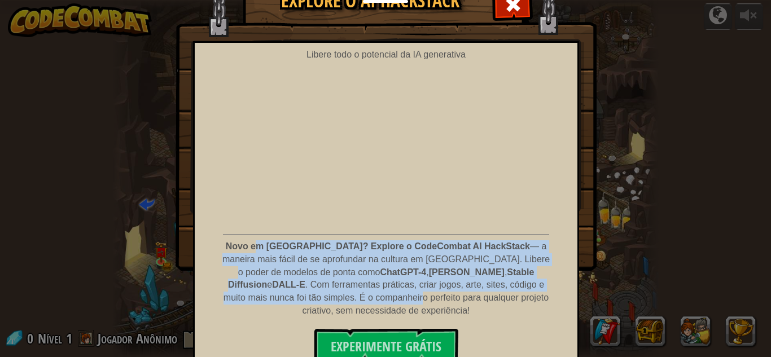
click at [444, 282] on font ". Com ferramentas práticas, criar jogos, arte, sites, código e muito mais nunca…" at bounding box center [386, 298] width 325 height 36
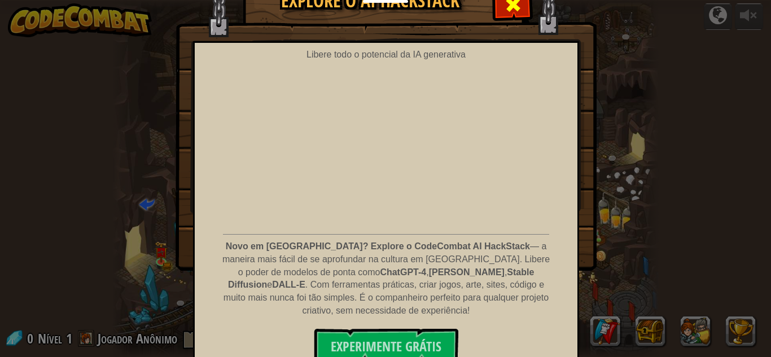
click at [514, 13] on span at bounding box center [513, 4] width 18 height 18
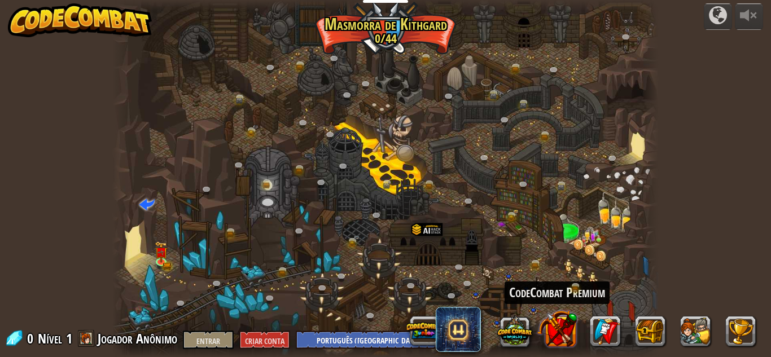
click at [558, 322] on button at bounding box center [557, 329] width 40 height 40
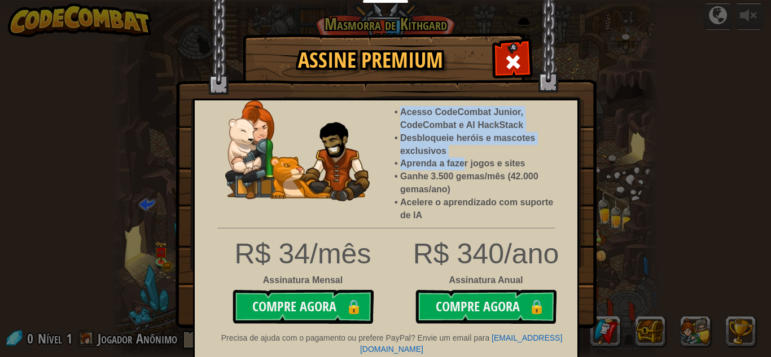
drag, startPoint x: 402, startPoint y: 110, endPoint x: 462, endPoint y: 159, distance: 77.5
click at [462, 159] on ul "Acesso CodeCombat Junior, CodeCombat e AI HackStack Desbloqueie heróis e mascot…" at bounding box center [486, 164] width 183 height 116
click at [400, 135] on li "Desbloqueie heróis e mascotes exclusivos" at bounding box center [483, 145] width 166 height 26
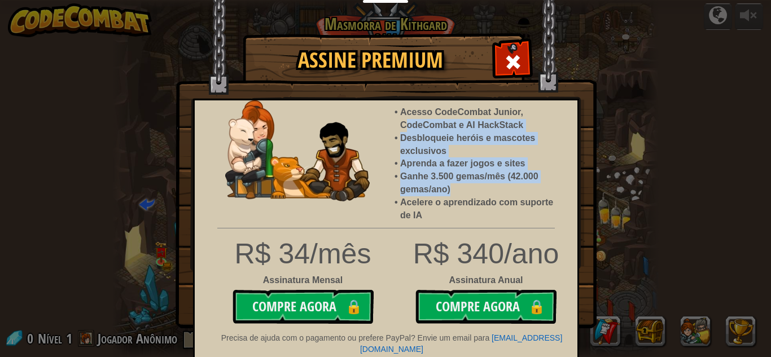
drag, startPoint x: 404, startPoint y: 119, endPoint x: 470, endPoint y: 191, distance: 97.9
click at [470, 191] on ul "Acesso CodeCombat Junior, CodeCombat e AI HackStack Desbloqueie heróis e mascot…" at bounding box center [486, 164] width 183 height 116
click at [470, 191] on li "Ganhe 3.500 gemas/mês (42.000 gemas/ano)" at bounding box center [483, 183] width 166 height 26
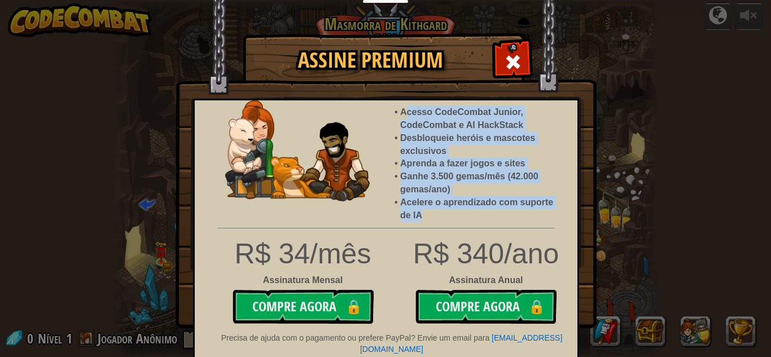
drag, startPoint x: 404, startPoint y: 116, endPoint x: 470, endPoint y: 220, distance: 123.6
click at [470, 220] on ul "Acesso CodeCombat Junior, CodeCombat e AI HackStack Desbloqueie heróis e mascot…" at bounding box center [486, 164] width 183 height 116
click at [403, 153] on font "Desbloqueie heróis e mascotes exclusivos" at bounding box center [467, 144] width 135 height 23
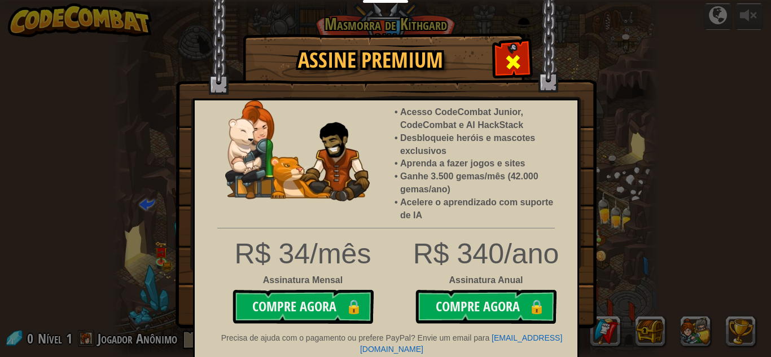
click at [511, 53] on span at bounding box center [513, 62] width 18 height 18
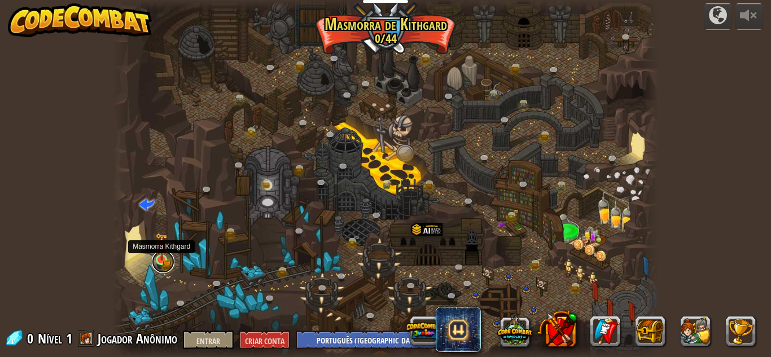
click at [157, 266] on link at bounding box center [163, 262] width 23 height 23
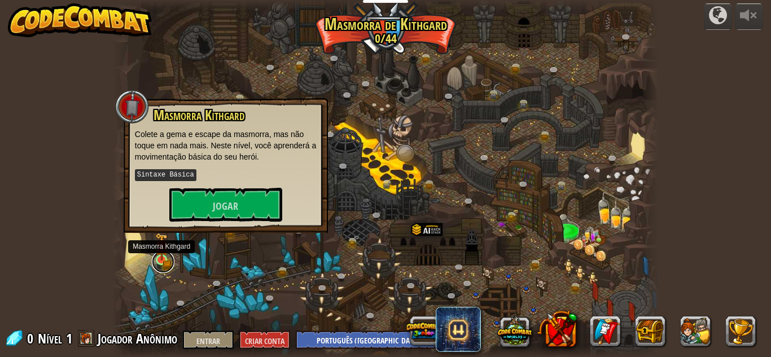
click at [165, 265] on link at bounding box center [163, 262] width 23 height 23
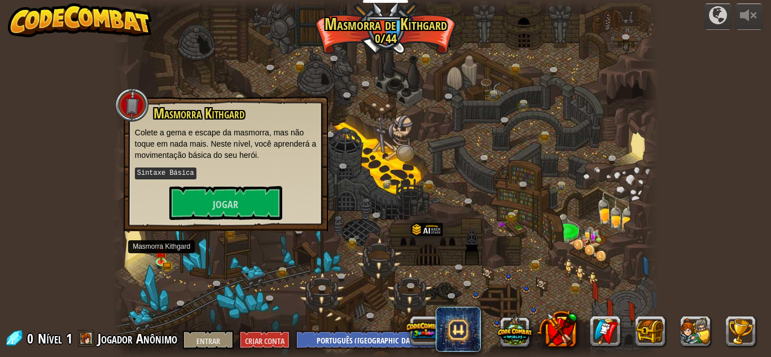
click at [184, 274] on div at bounding box center [385, 178] width 546 height 357
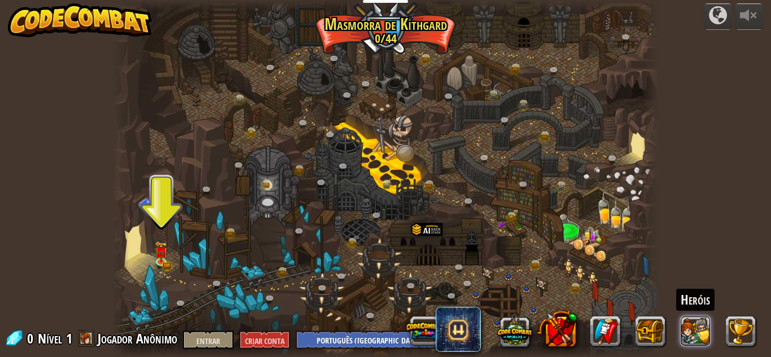
click at [690, 322] on button at bounding box center [696, 331] width 30 height 30
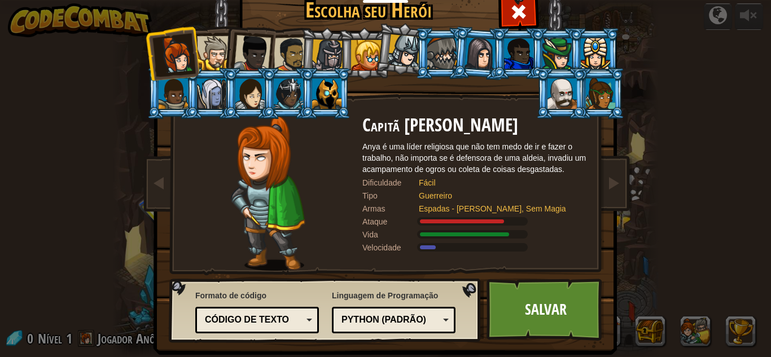
click at [251, 56] on div at bounding box center [252, 53] width 37 height 37
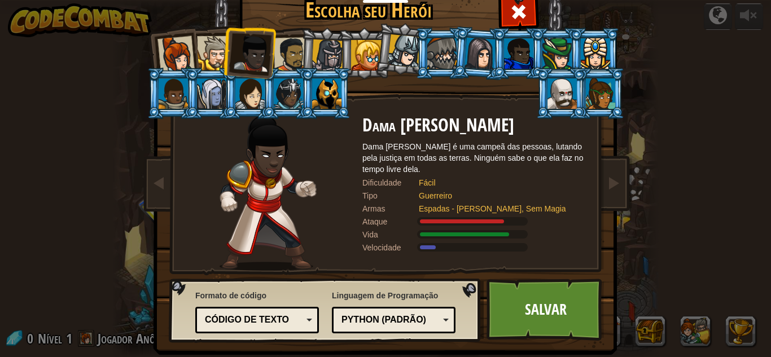
click at [713, 171] on div "Escolha seu Herói 0 Capitã [PERSON_NAME] é uma líder religiosa que não tem medo…" at bounding box center [385, 178] width 771 height 357
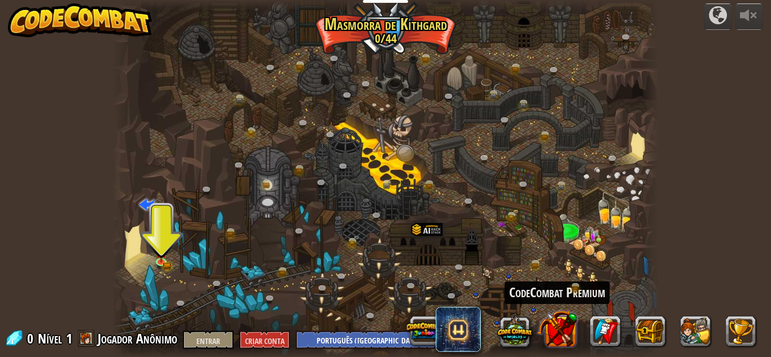
click at [560, 330] on button at bounding box center [557, 329] width 40 height 40
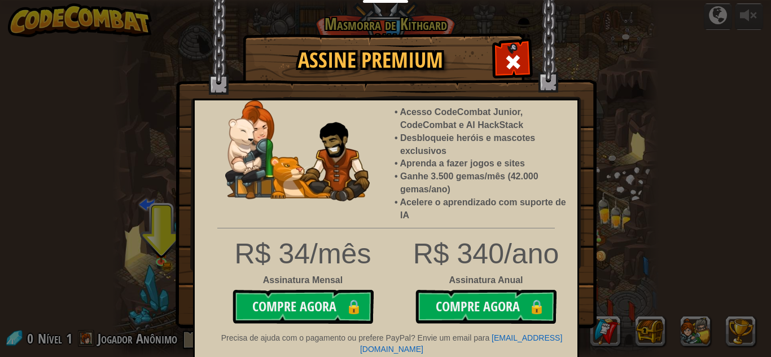
click at [620, 161] on div "Assine Premium Acesso CodeCombat Junior, CodeCombat e AI HackStack Desbloqueie …" at bounding box center [385, 178] width 771 height 357
click at [652, 215] on div "Assine Premium Acesso CodeCombat Junior, CodeCombat e AI HackStack Desbloqueie …" at bounding box center [385, 178] width 771 height 357
click at [511, 46] on div at bounding box center [513, 61] width 36 height 36
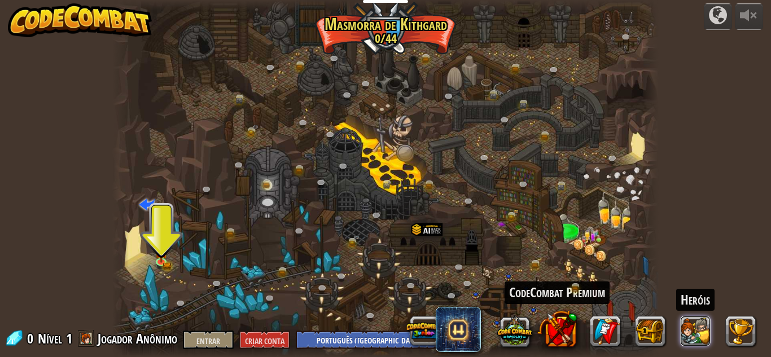
click at [697, 330] on button at bounding box center [696, 331] width 30 height 30
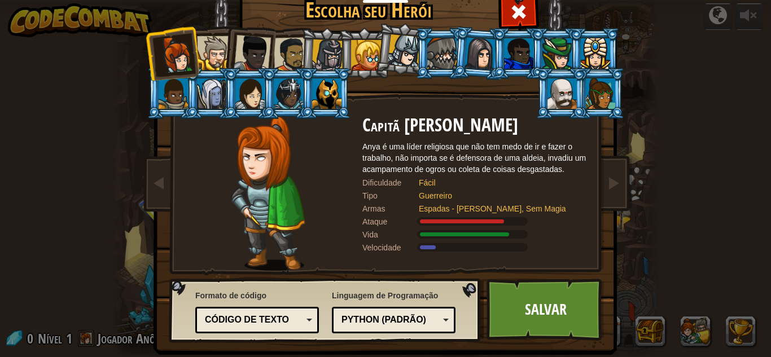
click at [290, 56] on div at bounding box center [291, 54] width 35 height 35
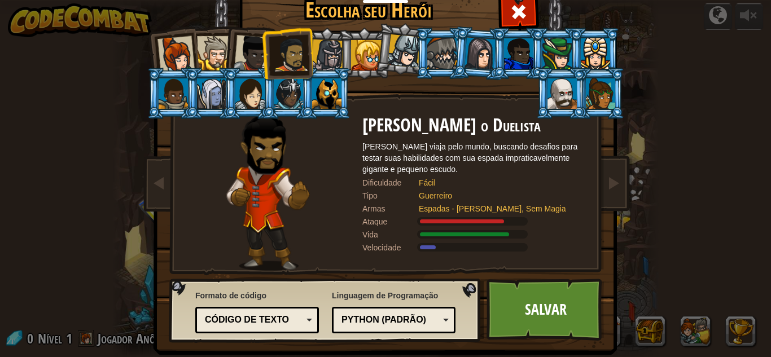
click at [261, 56] on li at bounding box center [287, 53] width 52 height 52
click at [247, 58] on div at bounding box center [252, 53] width 37 height 37
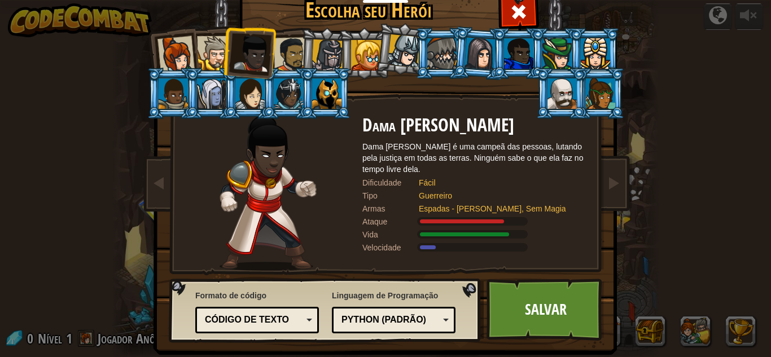
click at [282, 59] on div at bounding box center [291, 54] width 35 height 35
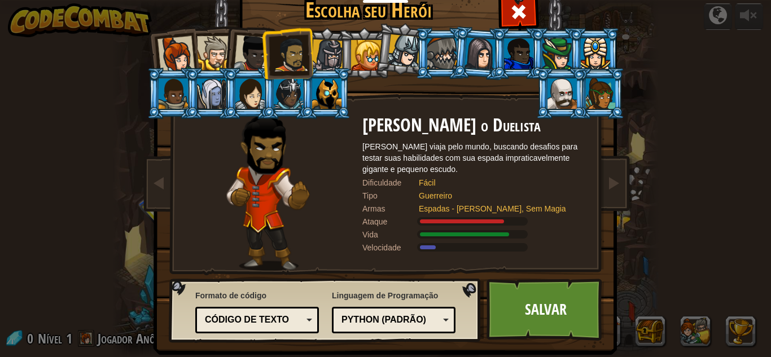
click at [357, 130] on div at bounding box center [268, 193] width 189 height 155
drag, startPoint x: 357, startPoint y: 130, endPoint x: 373, endPoint y: 129, distance: 16.4
click at [373, 116] on div "[PERSON_NAME] o Duelista [PERSON_NAME] viaja pelo mundo, buscando desafios para…" at bounding box center [385, 116] width 423 height 0
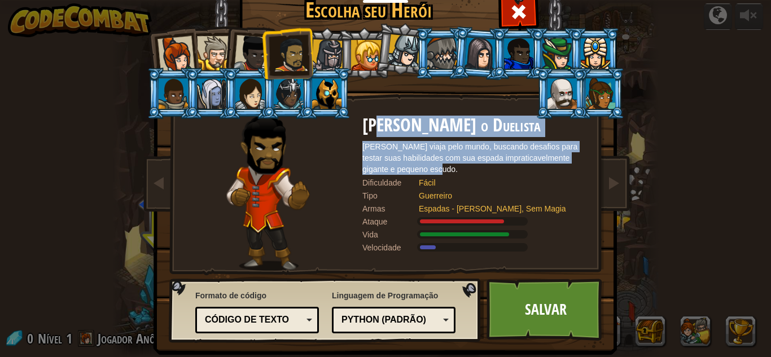
drag, startPoint x: 373, startPoint y: 129, endPoint x: 465, endPoint y: 167, distance: 99.5
click at [465, 167] on div "[PERSON_NAME] o Duelista [PERSON_NAME] viaja pelo mundo, buscando desafios para…" at bounding box center [475, 193] width 226 height 155
click at [465, 167] on div "[PERSON_NAME] viaja pelo mundo, buscando desafios para testar suas habilidades …" at bounding box center [475, 158] width 226 height 34
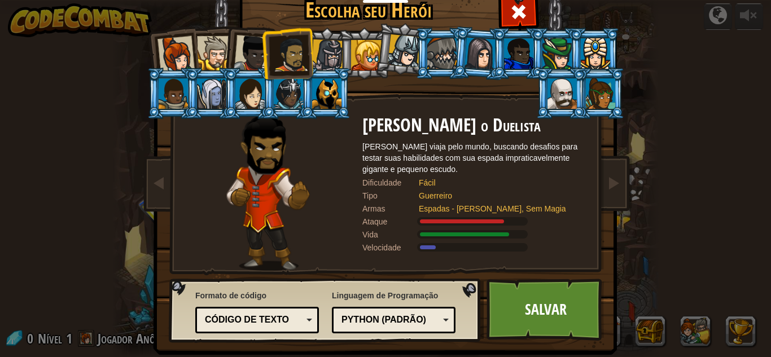
click at [396, 318] on font "Python (Padrão)" at bounding box center [384, 320] width 85 height 10
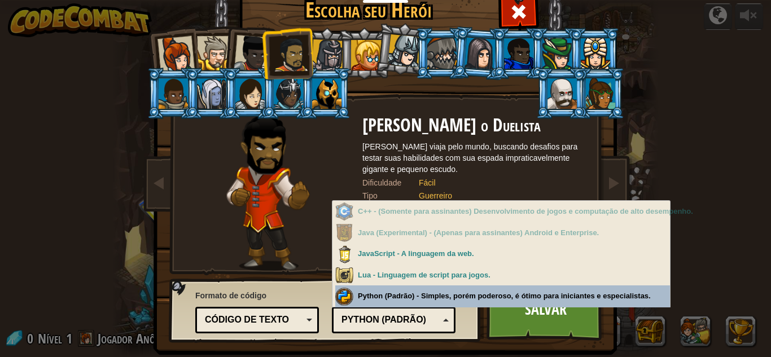
click at [455, 294] on div "Formato de código Código de texto Blocos e código Blocos Blocos (Ícones) Código…" at bounding box center [325, 311] width 305 height 58
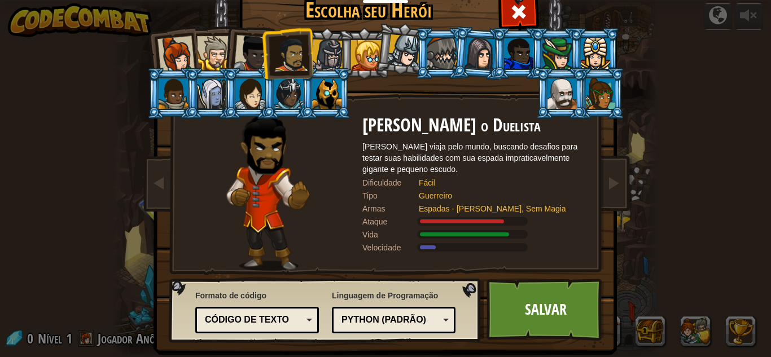
click at [378, 317] on font "Python (Padrão)" at bounding box center [384, 320] width 85 height 10
click at [384, 302] on div "Linguagem de Programação Python (Padrão) JavaScript Lua C++ Java (Experimental)…" at bounding box center [394, 311] width 124 height 49
click at [256, 314] on div "Código de texto" at bounding box center [254, 320] width 98 height 13
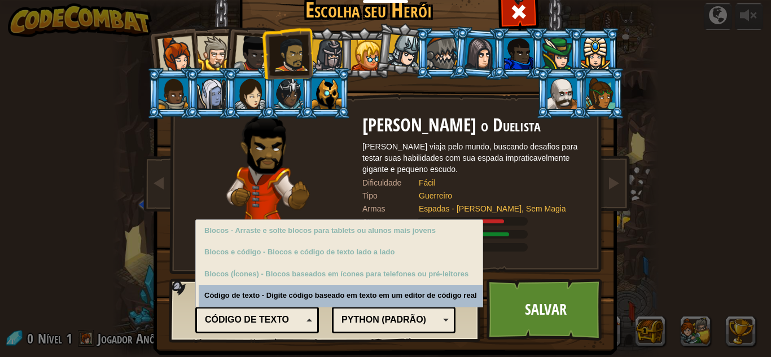
click at [269, 318] on font "Código de texto" at bounding box center [247, 320] width 84 height 10
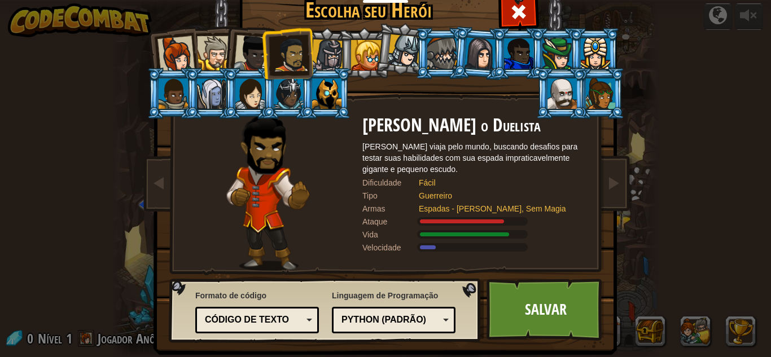
click at [269, 318] on font "Código de texto" at bounding box center [247, 320] width 84 height 10
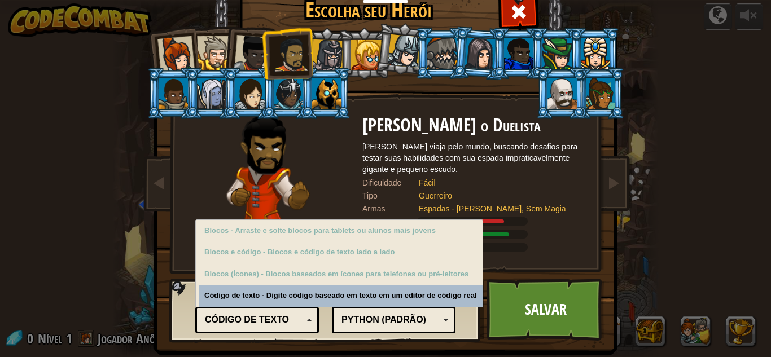
click at [269, 318] on font "Código de texto" at bounding box center [247, 320] width 84 height 10
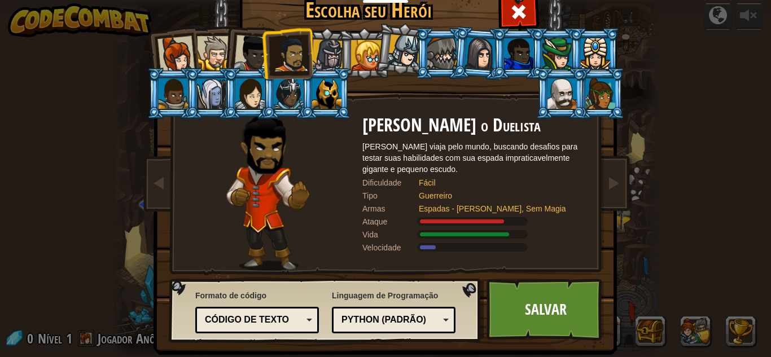
click at [262, 326] on div "Código de texto" at bounding box center [254, 320] width 98 height 13
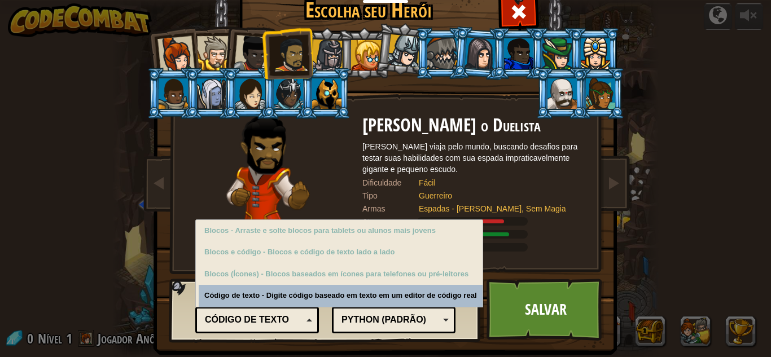
click at [275, 326] on div "Código de texto" at bounding box center [254, 320] width 98 height 13
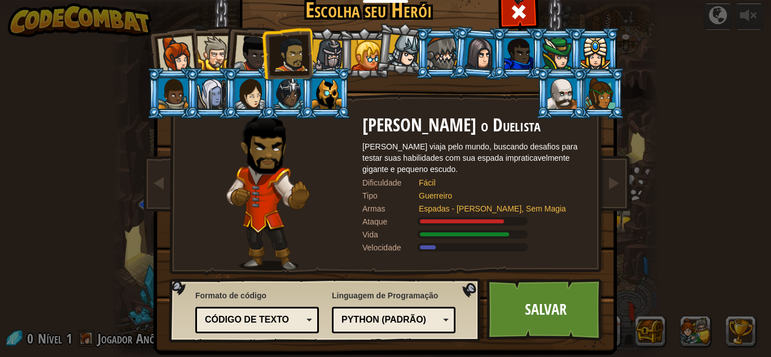
click at [349, 323] on font "Python (Padrão)" at bounding box center [384, 320] width 85 height 10
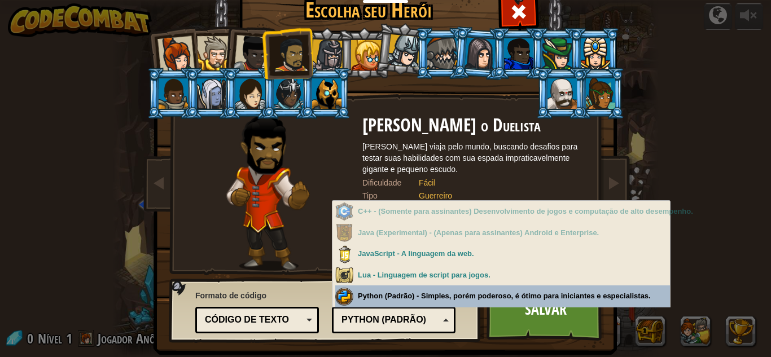
click at [364, 323] on font "Python (Padrão)" at bounding box center [384, 320] width 85 height 10
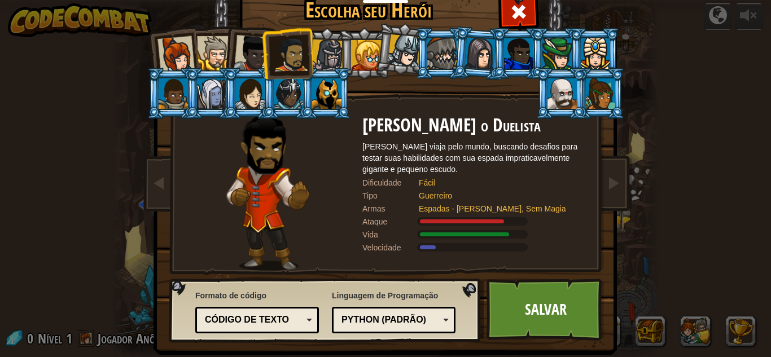
click at [364, 323] on font "Python (Padrão)" at bounding box center [384, 320] width 85 height 10
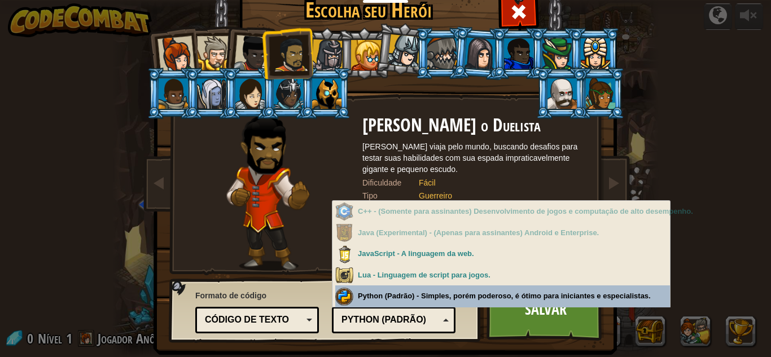
click at [364, 323] on font "Python (Padrão)" at bounding box center [384, 320] width 85 height 10
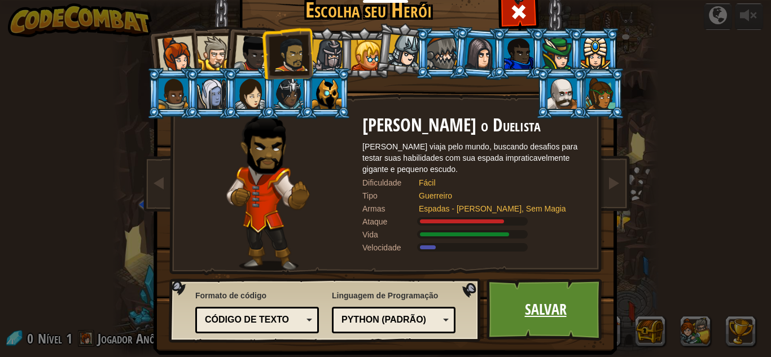
click at [528, 312] on font "Salvar" at bounding box center [546, 309] width 42 height 20
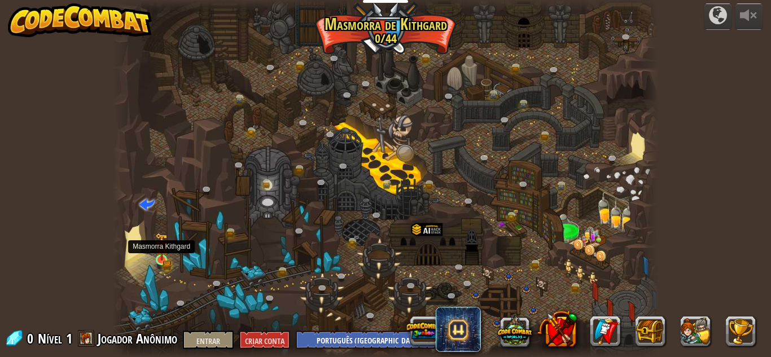
click at [166, 256] on img at bounding box center [161, 247] width 13 height 28
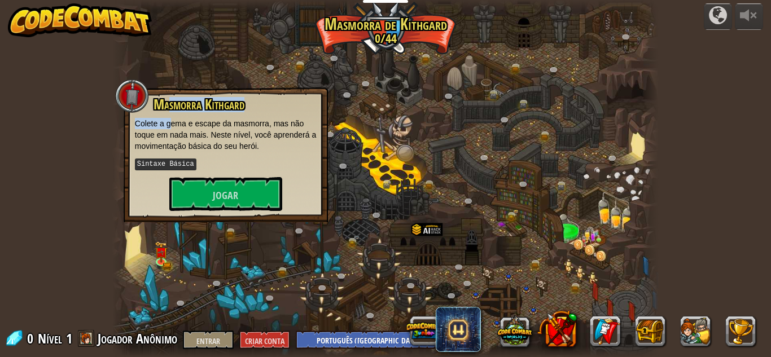
drag, startPoint x: 169, startPoint y: 108, endPoint x: 171, endPoint y: 124, distance: 15.9
click at [171, 124] on div "Masmorra [PERSON_NAME] a gema e escape da masmorra, mas não toque em nada mais.…" at bounding box center [226, 154] width 182 height 114
click at [171, 124] on font "Colete a gema e escape da masmorra, mas não toque em nada mais. Neste nível, vo…" at bounding box center [225, 135] width 181 height 32
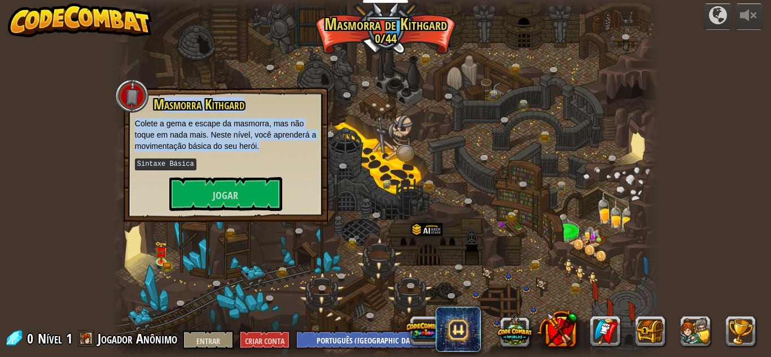
drag, startPoint x: 160, startPoint y: 111, endPoint x: 266, endPoint y: 146, distance: 111.9
click at [266, 146] on div "Masmorra [PERSON_NAME] a gema e escape da masmorra, mas não toque em nada mais.…" at bounding box center [226, 154] width 182 height 114
click at [266, 146] on p "Colete a gema e escape da masmorra, mas não toque em nada mais. Neste nível, vo…" at bounding box center [226, 135] width 182 height 34
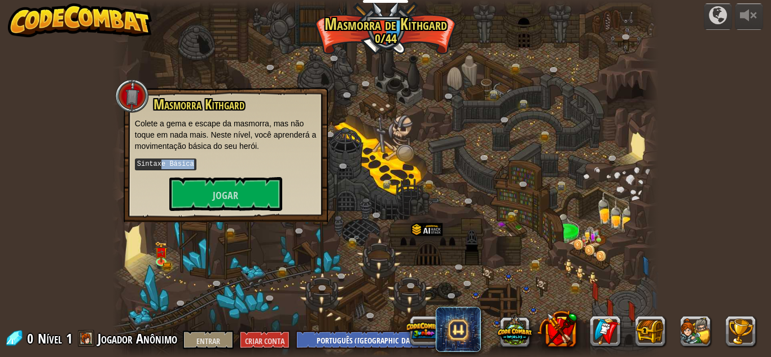
drag, startPoint x: 160, startPoint y: 164, endPoint x: 190, endPoint y: 165, distance: 29.9
click at [190, 165] on kbd "Sintaxe Básica" at bounding box center [166, 165] width 62 height 12
click at [211, 190] on button "Jogar" at bounding box center [225, 194] width 113 height 34
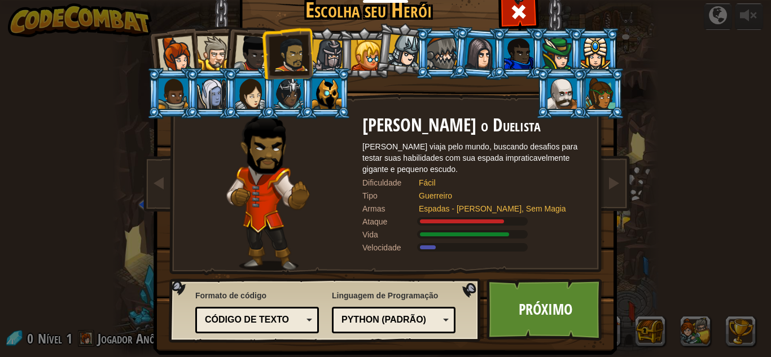
click at [359, 319] on font "Python (Padrão)" at bounding box center [384, 320] width 85 height 10
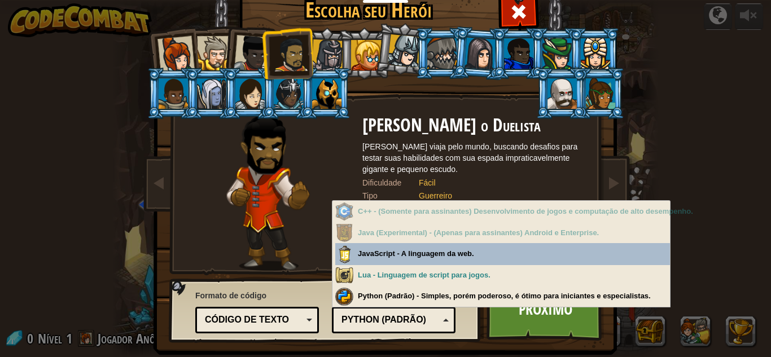
click at [375, 326] on div "Python (Padrão)" at bounding box center [391, 320] width 98 height 13
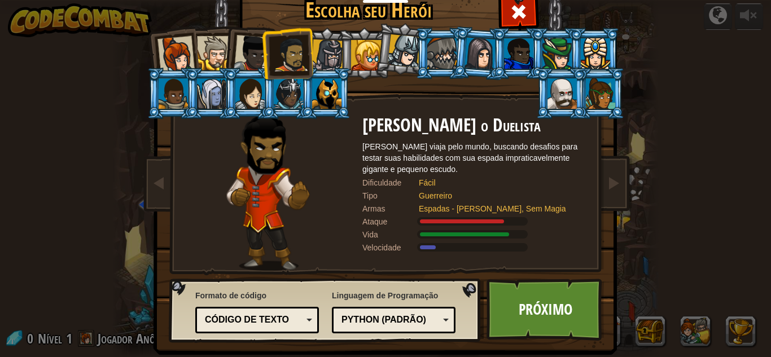
click at [248, 317] on font "Código de texto" at bounding box center [247, 320] width 84 height 10
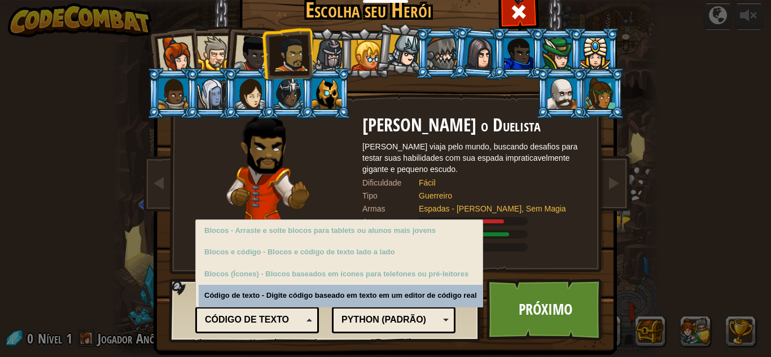
click at [248, 317] on font "Código de texto" at bounding box center [247, 320] width 84 height 10
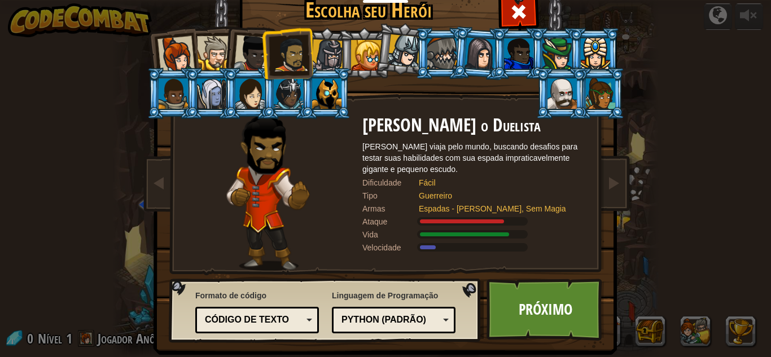
click at [415, 324] on font "Python (Padrão)" at bounding box center [384, 320] width 85 height 10
click at [430, 304] on div "Linguagem de Programação Python (Padrão) JavaScript Lua C++ Java (Experimental)…" at bounding box center [394, 311] width 124 height 49
click at [532, 308] on font "Próximo" at bounding box center [546, 309] width 54 height 20
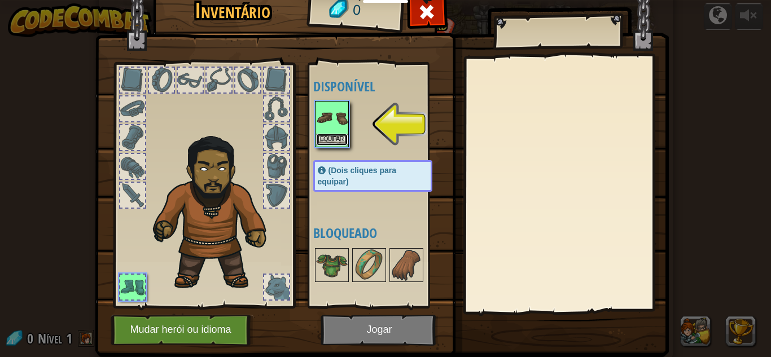
click at [331, 136] on font "Equipar" at bounding box center [332, 139] width 24 height 7
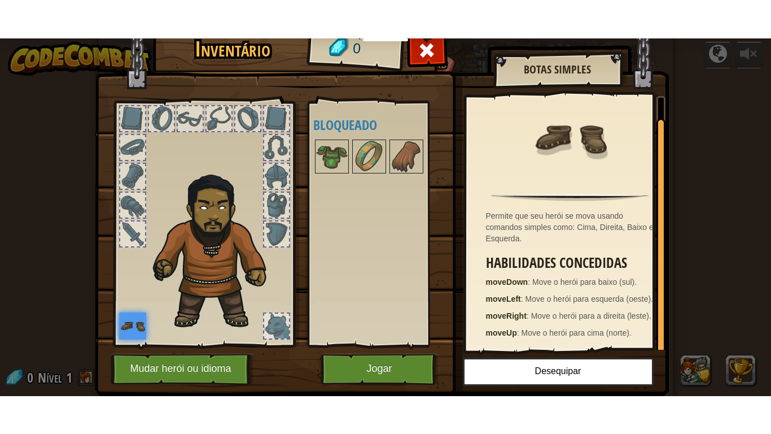
scroll to position [26, 0]
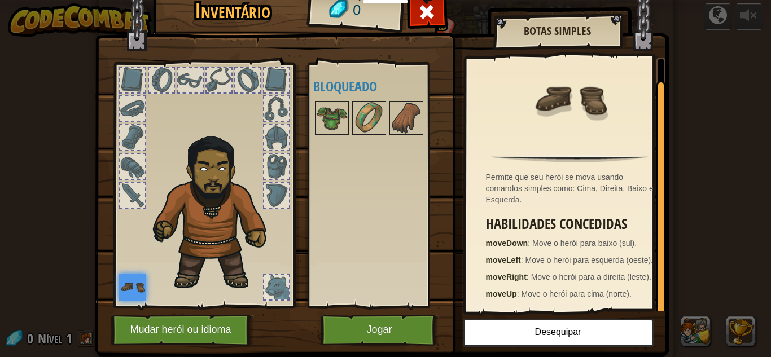
drag, startPoint x: 654, startPoint y: 210, endPoint x: 654, endPoint y: 252, distance: 41.8
click at [656, 252] on div at bounding box center [660, 198] width 9 height 235
drag, startPoint x: 494, startPoint y: 205, endPoint x: 545, endPoint y: 229, distance: 55.8
click at [545, 229] on div "Habilidades Concedidas moveDown : Move o herói para baixo (sul). moveLeft : Mov…" at bounding box center [573, 258] width 174 height 83
click at [501, 272] on p "moveRight : Move o herói para a direita (leste)." at bounding box center [573, 277] width 174 height 11
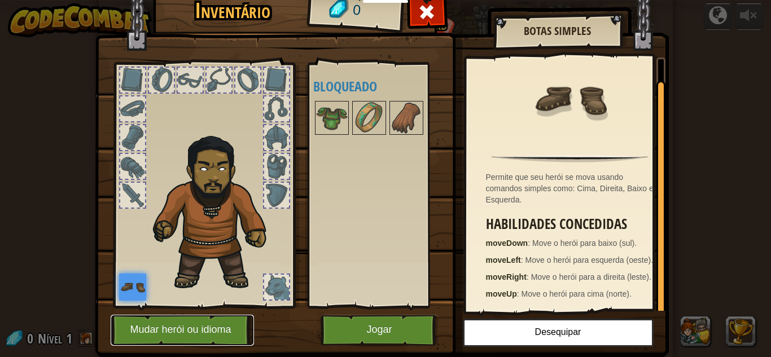
click at [222, 335] on font "Mudar herói ou idioma" at bounding box center [180, 330] width 101 height 11
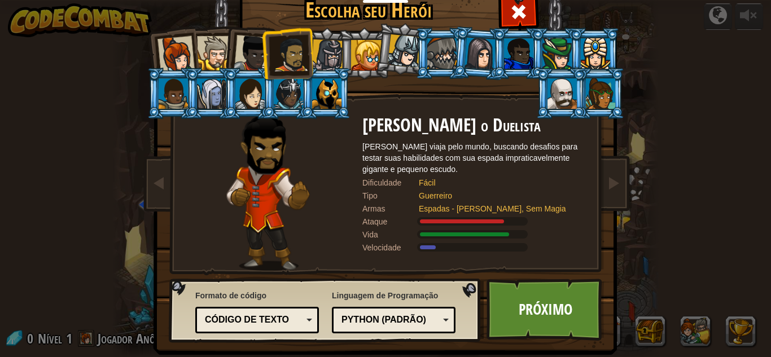
click at [171, 50] on div at bounding box center [175, 54] width 37 height 37
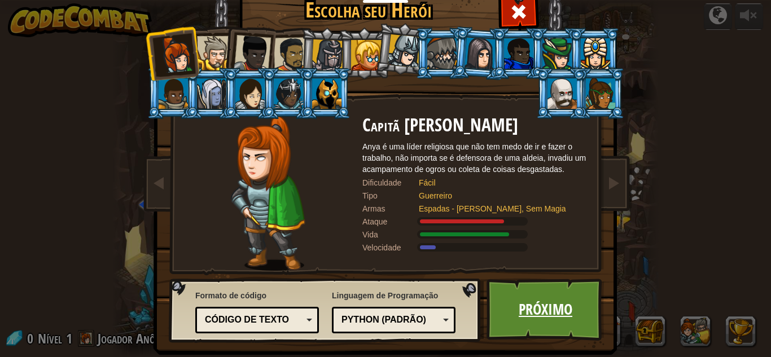
click at [517, 299] on link "Próximo" at bounding box center [546, 310] width 118 height 62
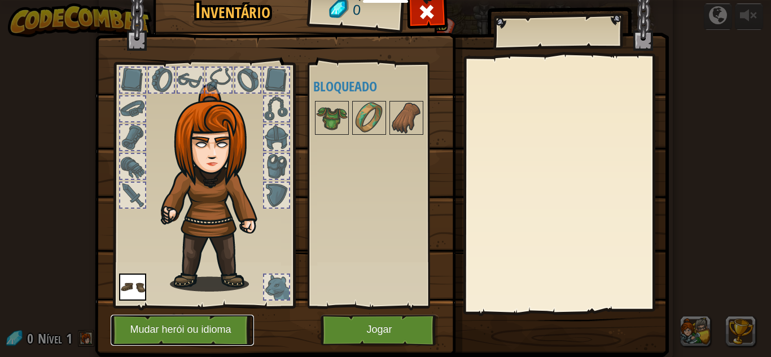
click at [178, 326] on font "Mudar herói ou idioma" at bounding box center [180, 330] width 101 height 11
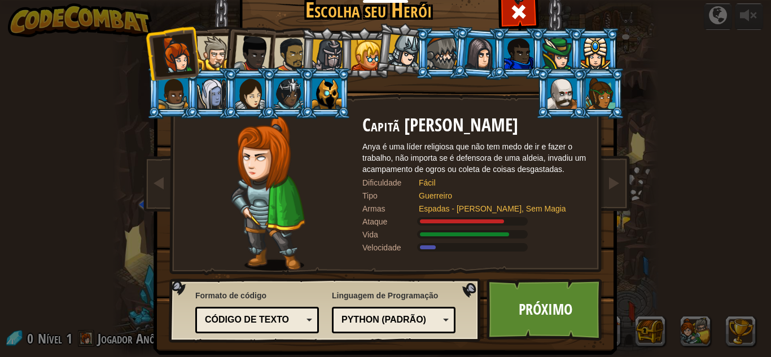
click at [299, 63] on li at bounding box center [326, 54] width 54 height 54
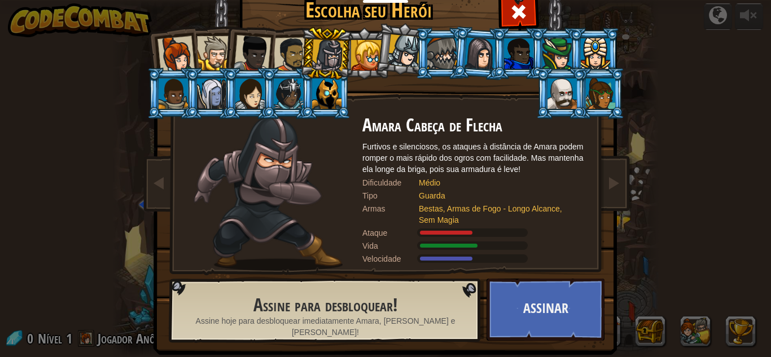
click at [254, 62] on div at bounding box center [252, 53] width 37 height 37
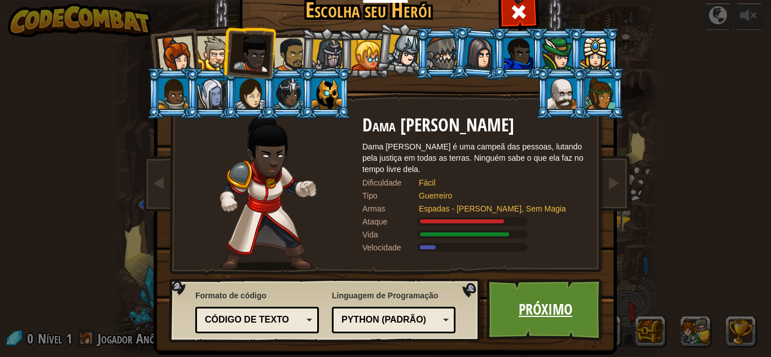
click at [541, 318] on font "Próximo" at bounding box center [546, 309] width 54 height 20
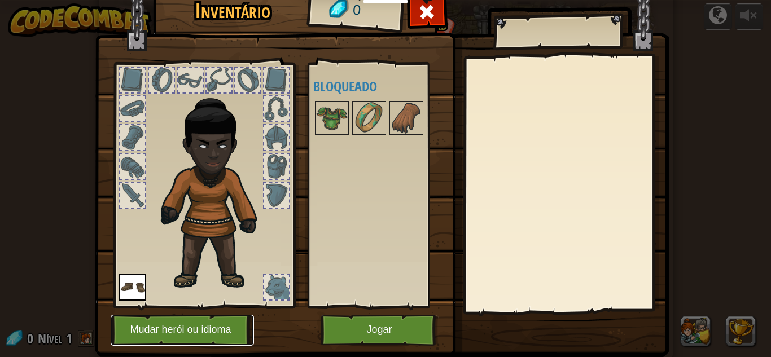
click at [186, 332] on font "Mudar herói ou idioma" at bounding box center [180, 330] width 101 height 11
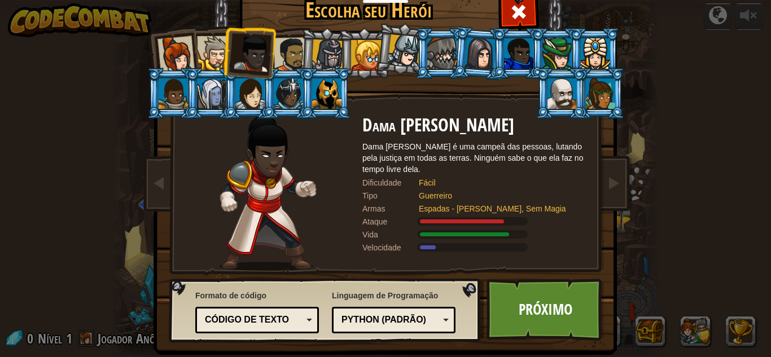
click at [217, 58] on div at bounding box center [214, 53] width 34 height 34
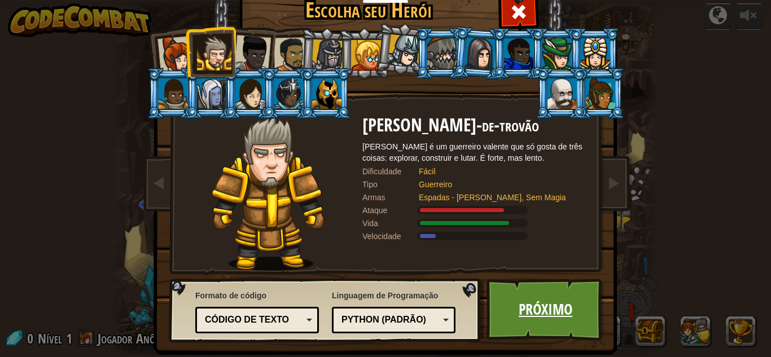
click at [527, 304] on font "Próximo" at bounding box center [546, 309] width 54 height 20
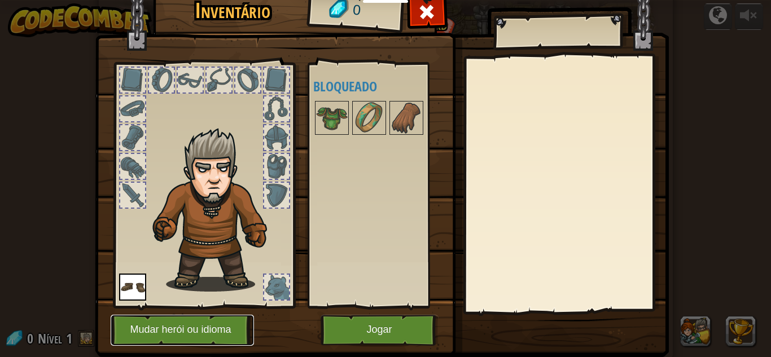
click at [176, 328] on font "Mudar herói ou idioma" at bounding box center [180, 330] width 101 height 11
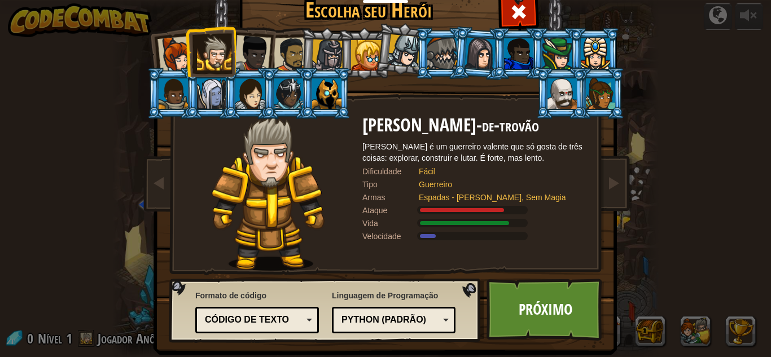
click at [287, 55] on div at bounding box center [291, 54] width 35 height 35
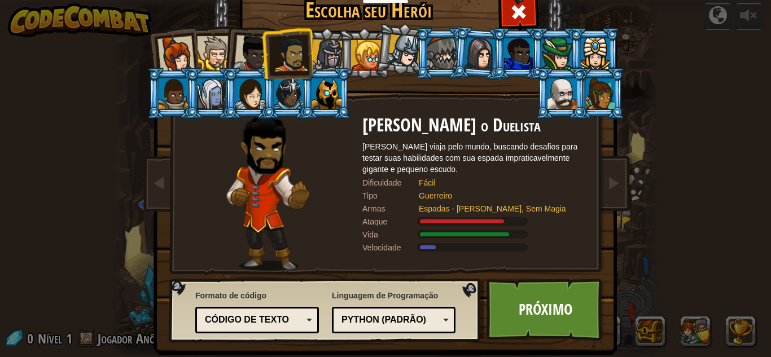
click at [197, 54] on div at bounding box center [214, 53] width 34 height 34
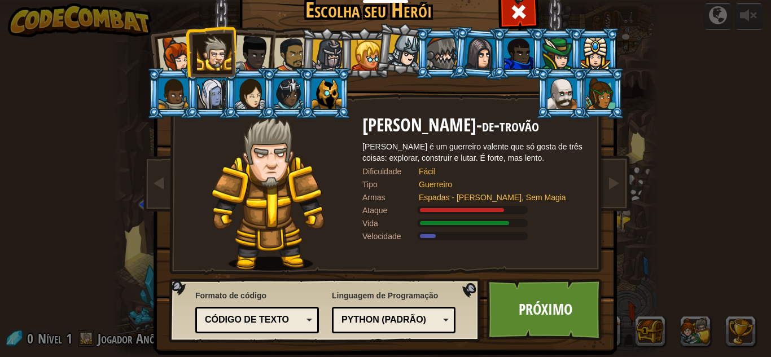
click at [299, 50] on li at bounding box center [326, 54] width 54 height 54
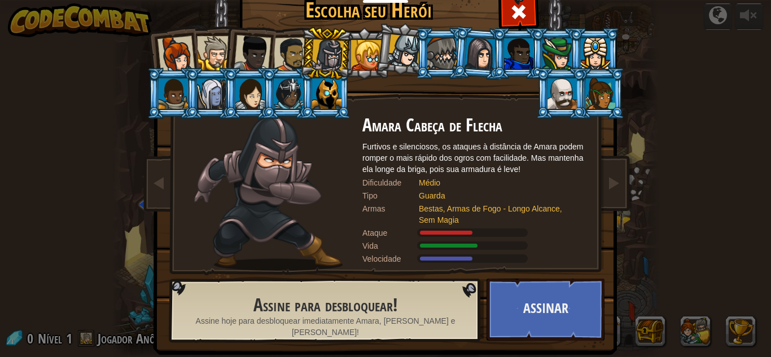
click at [296, 50] on div at bounding box center [291, 54] width 35 height 35
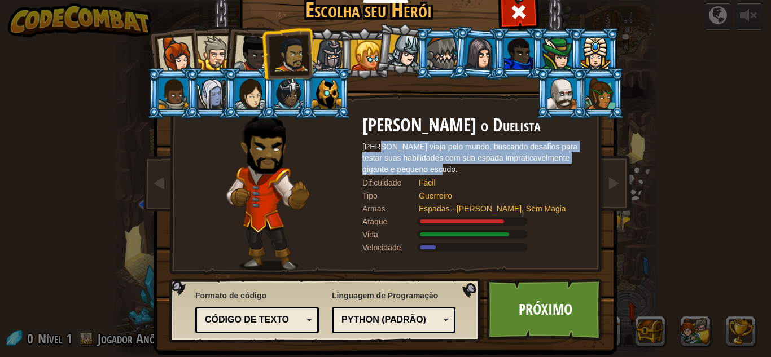
drag, startPoint x: 371, startPoint y: 148, endPoint x: 430, endPoint y: 169, distance: 62.5
click at [430, 169] on div "[PERSON_NAME] viaja pelo mundo, buscando desafios para testar suas habilidades …" at bounding box center [475, 158] width 226 height 34
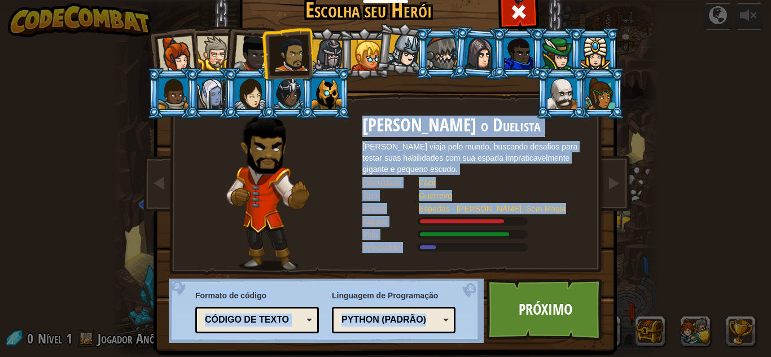
drag, startPoint x: 530, startPoint y: 384, endPoint x: 536, endPoint y: 384, distance: 6.2
click at [536, 1] on html "Educadores Criar conta gratuita Soluções Escolares e Distritais Visualização do…" at bounding box center [385, 0] width 771 height 1
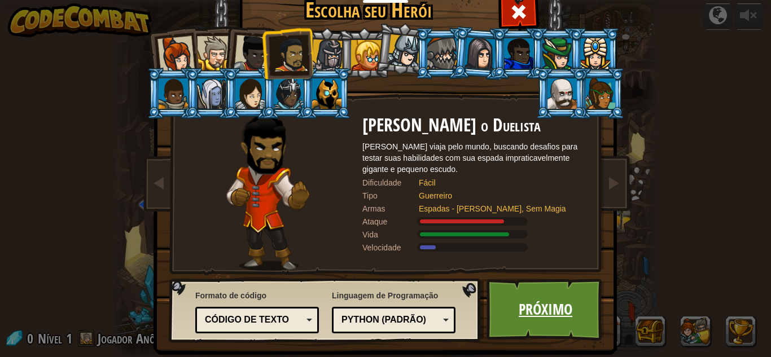
click at [539, 307] on font "Próximo" at bounding box center [546, 309] width 54 height 20
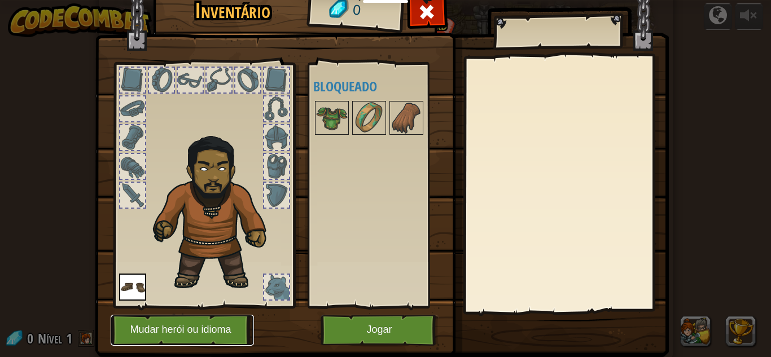
click at [181, 319] on button "Mudar herói ou idioma" at bounding box center [182, 330] width 143 height 31
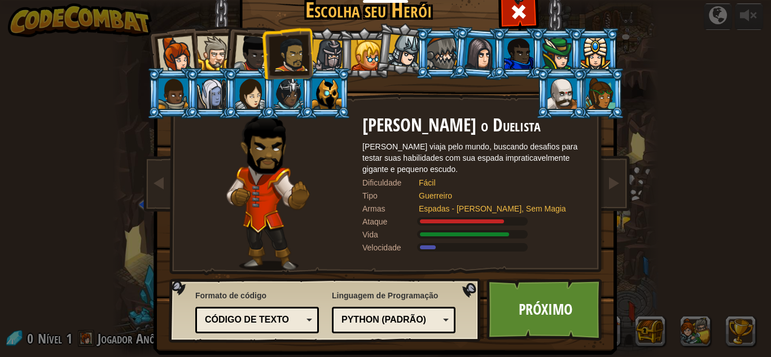
click at [376, 322] on font "Python (Padrão)" at bounding box center [384, 320] width 85 height 10
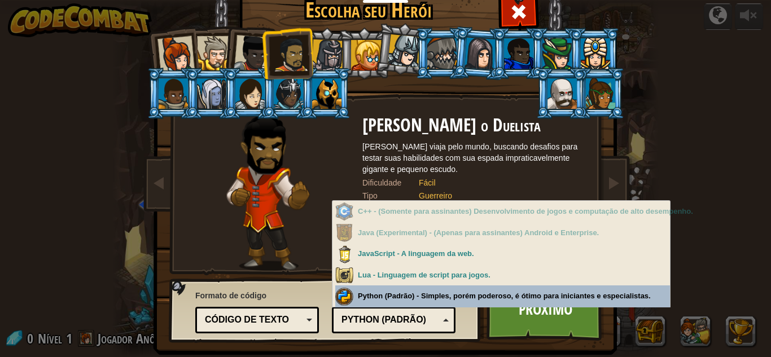
click at [392, 302] on div "Linguagem de Programação Python (Padrão) JavaScript Lua C++ Java (Experimental)…" at bounding box center [394, 310] width 124 height 46
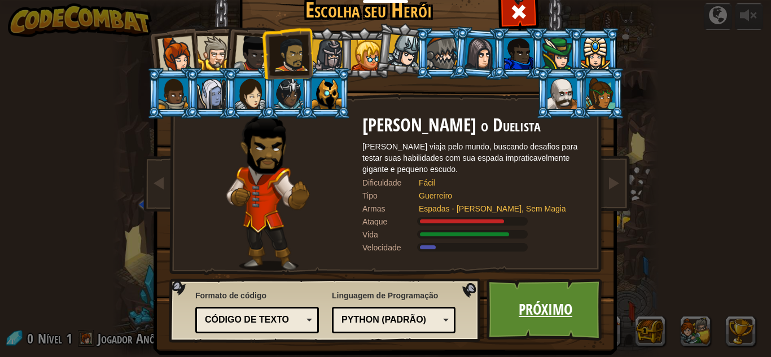
click at [525, 303] on font "Próximo" at bounding box center [546, 309] width 54 height 20
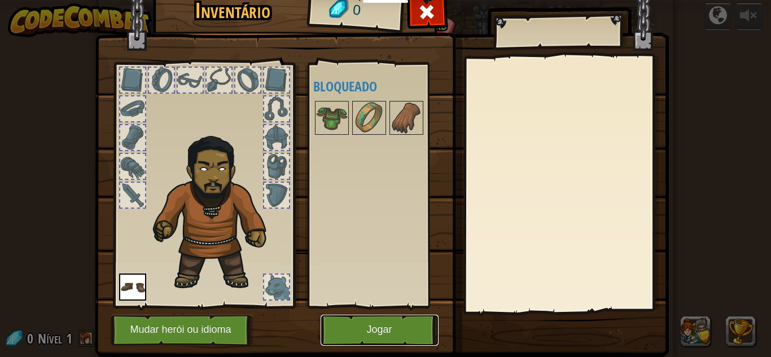
click at [354, 329] on button "Jogar" at bounding box center [380, 330] width 118 height 31
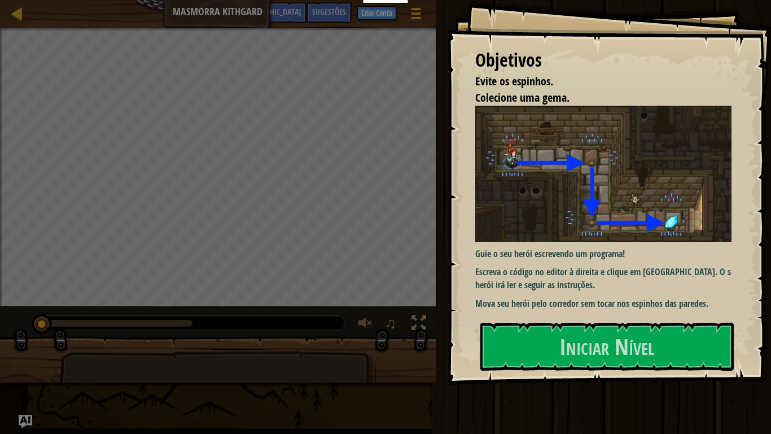
drag, startPoint x: 480, startPoint y: 246, endPoint x: 514, endPoint y: 250, distance: 33.5
click at [514, 250] on font "Guie o seu herói escrevendo um programa!" at bounding box center [550, 253] width 150 height 12
drag, startPoint x: 504, startPoint y: 268, endPoint x: 590, endPoint y: 271, distance: 86.4
click at [590, 271] on font "Escreva o código no editor à direita e clique em [GEOGRAPHIC_DATA]. O seu herói…" at bounding box center [607, 277] width 264 height 25
click at [585, 275] on p "Escreva o código no editor à direita e clique em [GEOGRAPHIC_DATA]. O seu herói…" at bounding box center [607, 278] width 265 height 26
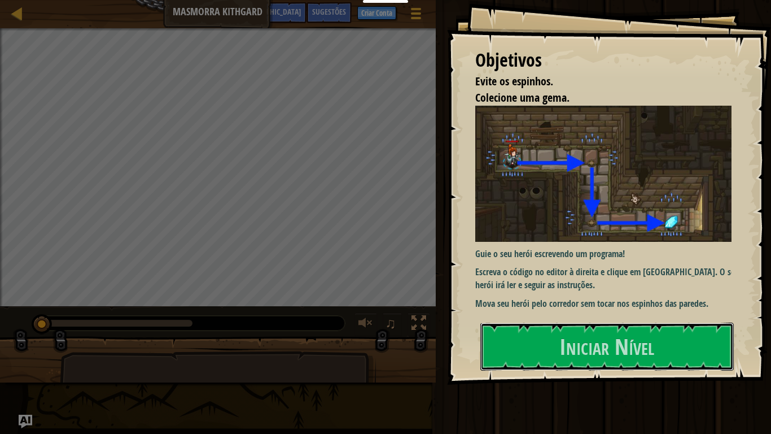
click at [553, 348] on button "Iniciar Nível" at bounding box center [606, 345] width 253 height 47
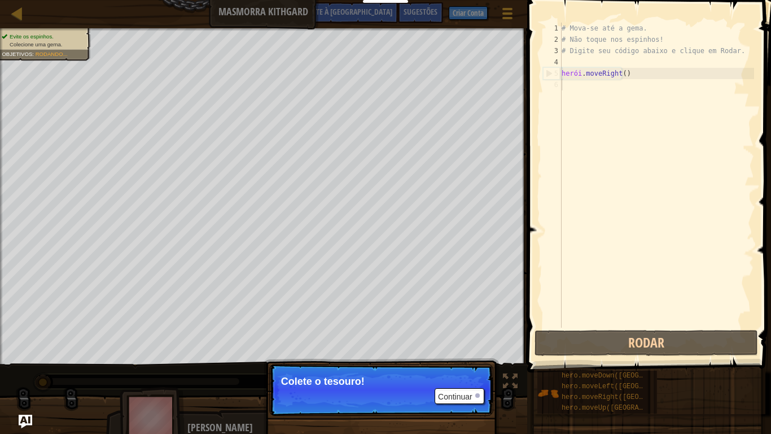
click at [448, 357] on p "Continuar Colete o tesouro!" at bounding box center [381, 390] width 224 height 52
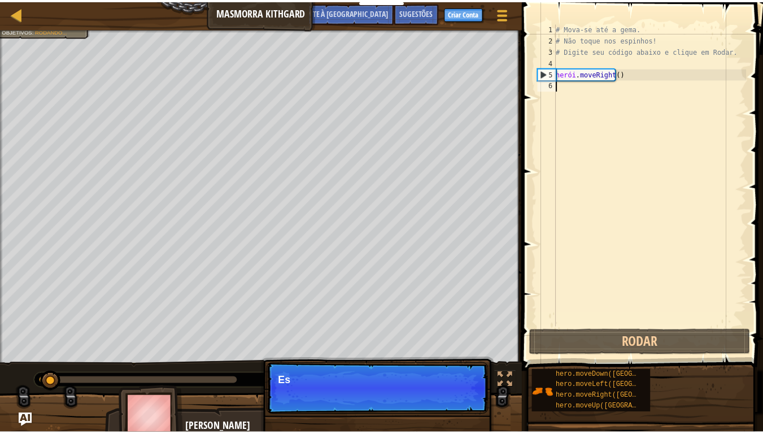
scroll to position [5, 0]
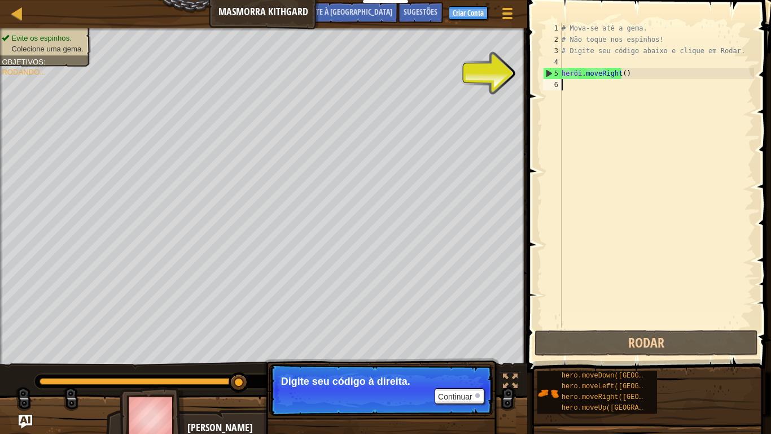
click at [616, 91] on div "# Mova-se até a gema. # Não toque nos espinhos! # Digite seu código abaixo e cl…" at bounding box center [656, 186] width 195 height 327
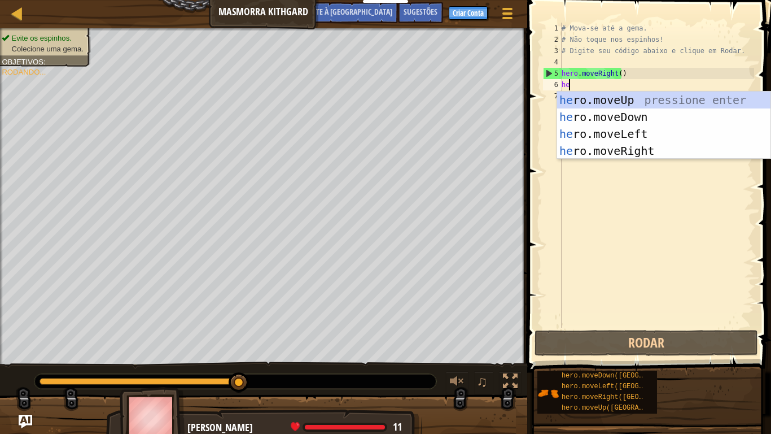
type textarea "he"
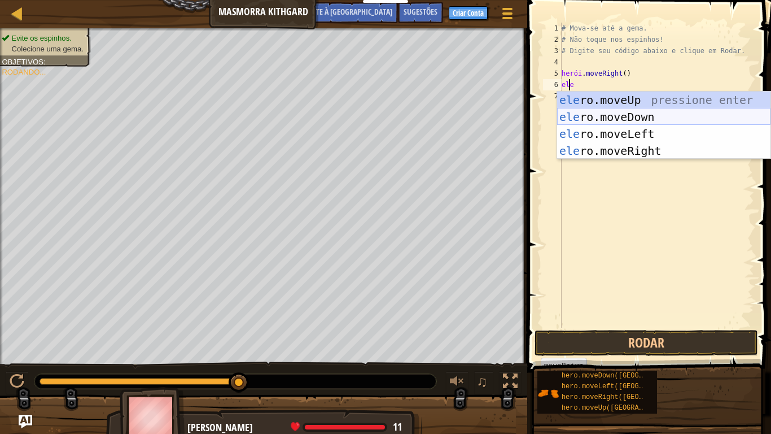
click at [607, 119] on div "ele ro.moveUp pressione enter ele ro.moveDown Pressione Enter ele ro.moveLeft P…" at bounding box center [663, 142] width 213 height 102
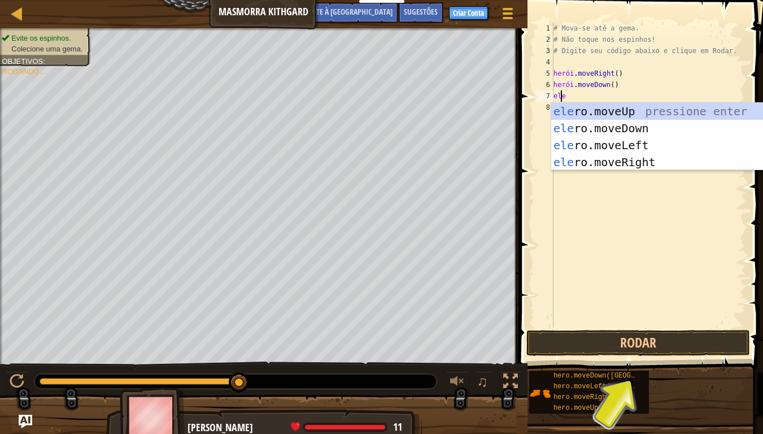
type textarea "hero"
click at [603, 161] on div "hero .moveUp pressione enter herói .moveDown Pressione Enter herói .moveLeft Pr…" at bounding box center [657, 154] width 213 height 102
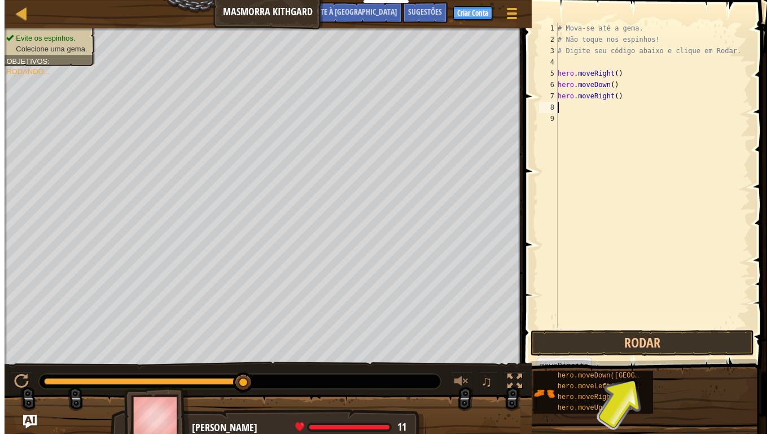
scroll to position [5, 0]
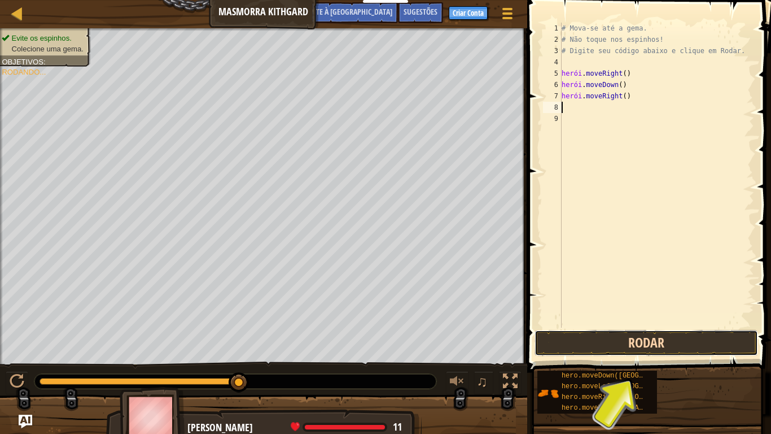
click at [604, 344] on button "Rodar" at bounding box center [647, 343] width 224 height 26
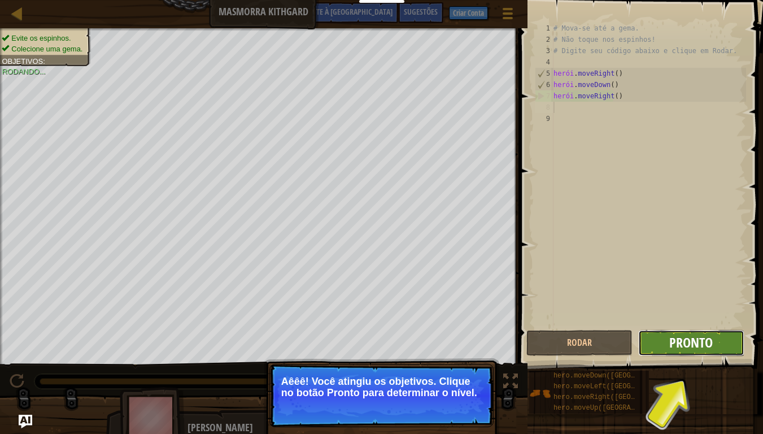
click at [683, 347] on font "Pronto" at bounding box center [690, 342] width 43 height 18
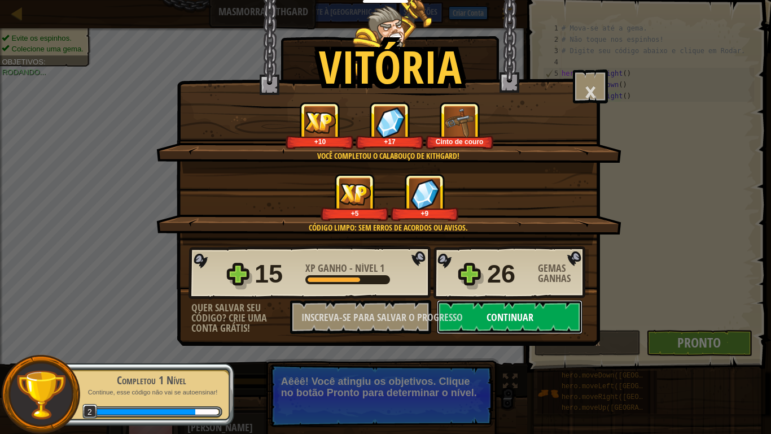
click at [520, 318] on font "Continuar" at bounding box center [510, 317] width 47 height 14
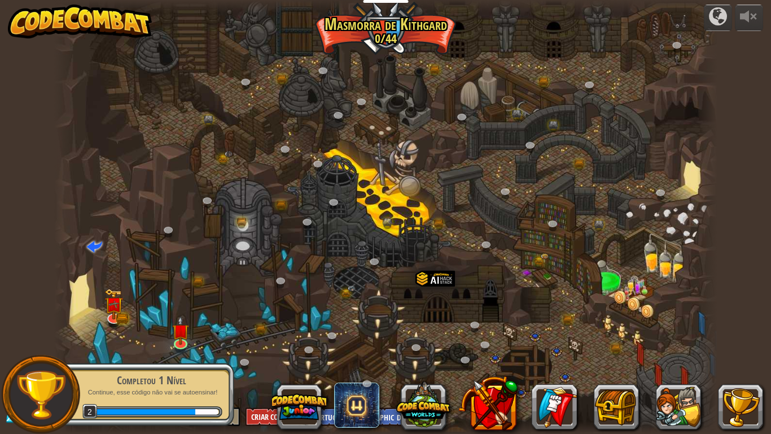
select select "pt-BR"
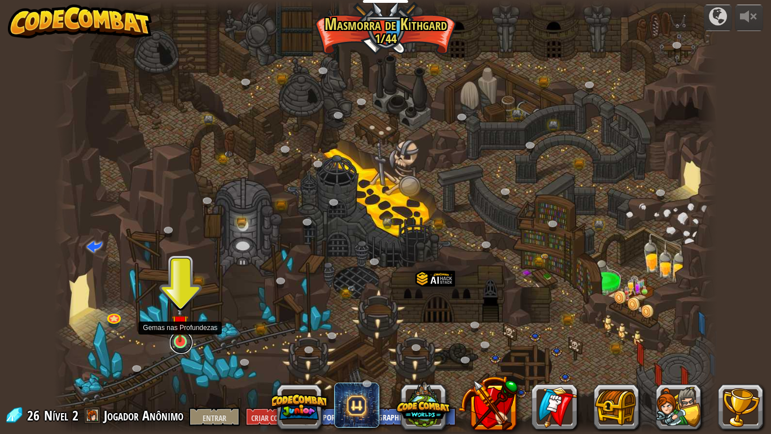
click at [184, 343] on link at bounding box center [181, 342] width 23 height 23
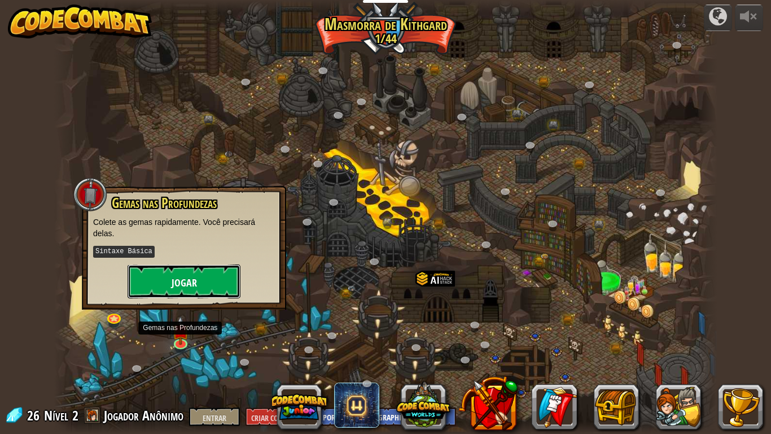
click at [180, 284] on font "Jogar" at bounding box center [184, 282] width 25 height 14
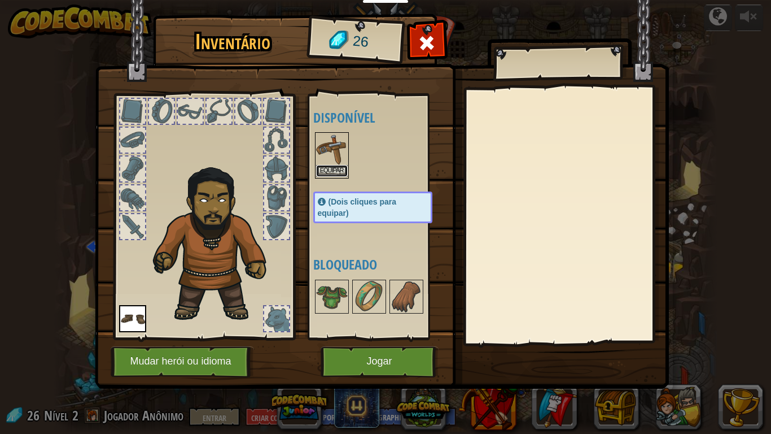
click at [336, 167] on font "Equipar" at bounding box center [332, 170] width 24 height 7
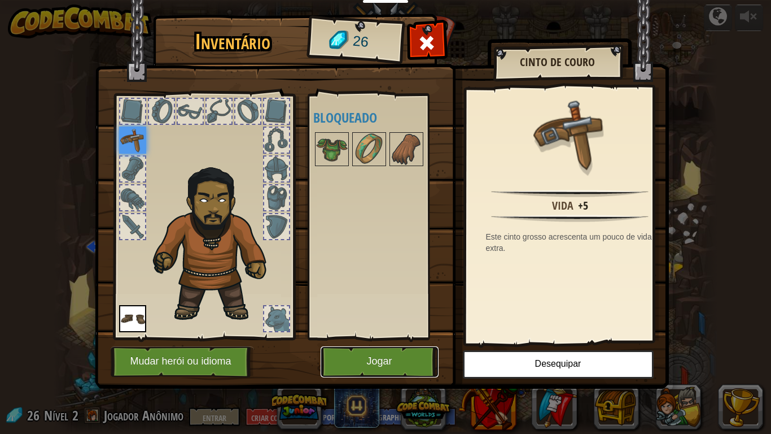
click at [365, 357] on button "Jogar" at bounding box center [380, 361] width 118 height 31
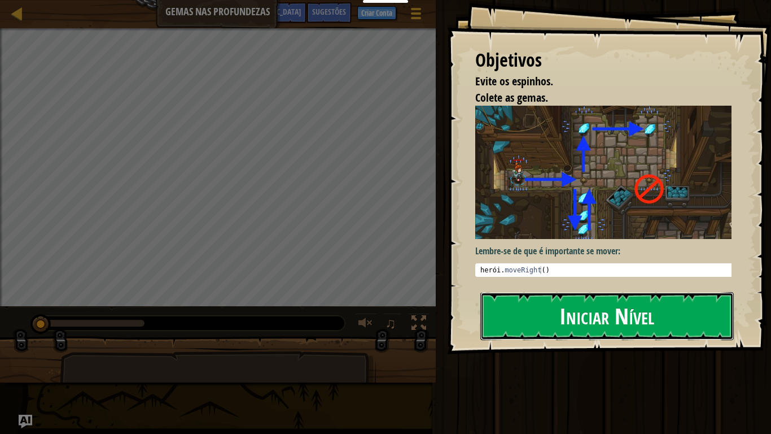
click at [501, 313] on button "Iniciar Nível" at bounding box center [606, 315] width 253 height 47
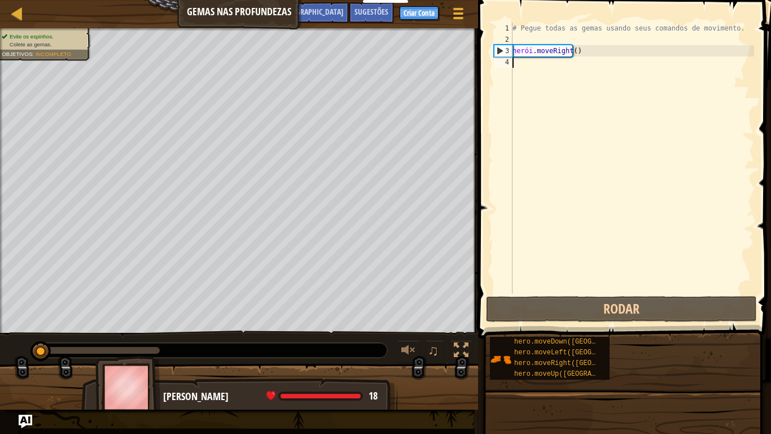
type textarea "he"
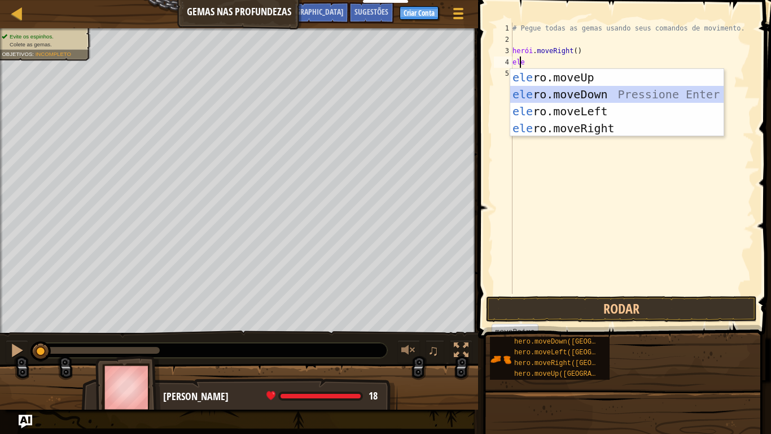
click at [563, 90] on div "ele ro.moveUp pressione enter ele ro.moveDown Pressione Enter ele ro.moveLeft P…" at bounding box center [616, 120] width 213 height 102
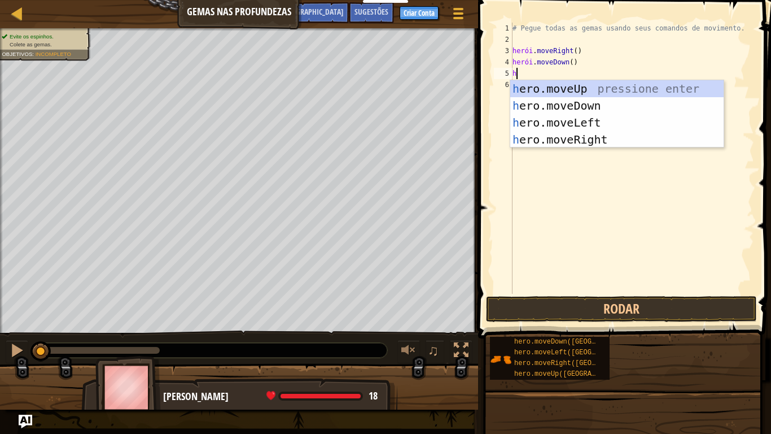
type textarea "he"
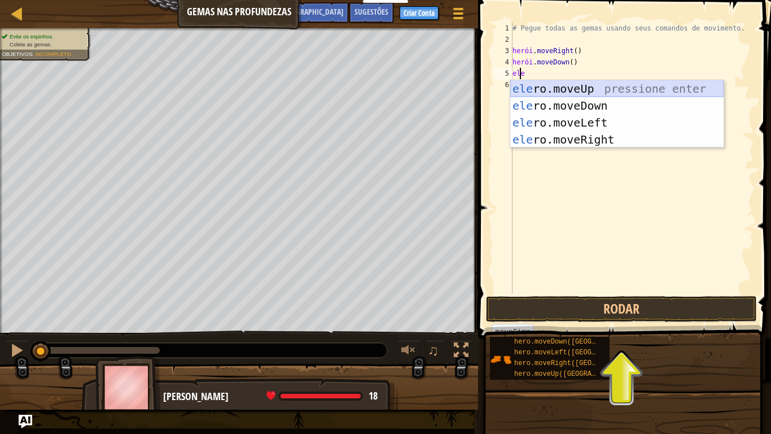
click at [553, 89] on div "ele ro.moveUp pressione enter ele ro.moveDown Pressione Enter ele ro.moveLeft P…" at bounding box center [616, 131] width 213 height 102
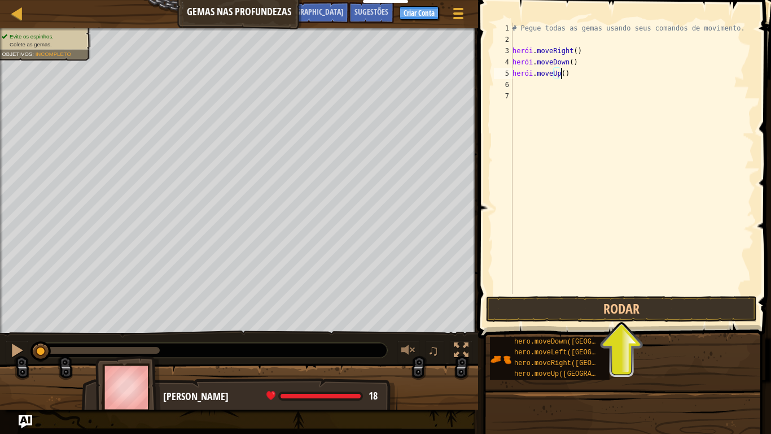
click at [576, 76] on div "# Pegue todas as gemas usando seus comandos de movimento. herói . moveRight ( )…" at bounding box center [632, 170] width 244 height 294
type textarea "hero.moveUp()"
click at [575, 71] on div "# Pegue todas as gemas usando seus comandos de movimento. herói . moveRight ( )…" at bounding box center [632, 170] width 244 height 294
click at [576, 72] on div "# Pegue todas as gemas usando seus comandos de movimento. herói . moveRight ( )…" at bounding box center [632, 170] width 244 height 294
click at [575, 73] on div "# Pegue todas as gemas usando seus comandos de movimento. herói . moveRight ( )…" at bounding box center [632, 170] width 244 height 294
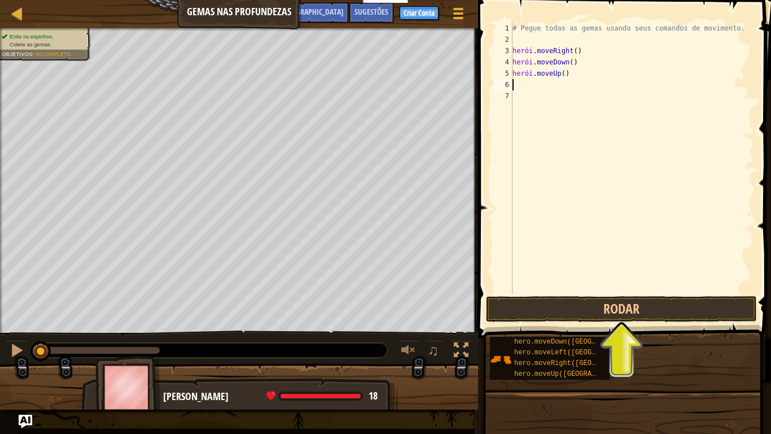
click at [576, 85] on div "# Pegue todas as gemas usando seus comandos de movimento. herói . moveRight ( )…" at bounding box center [632, 170] width 244 height 294
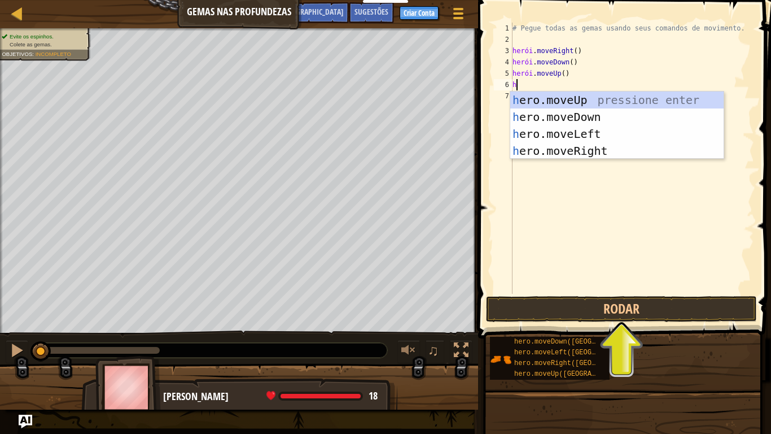
type textarea "he"
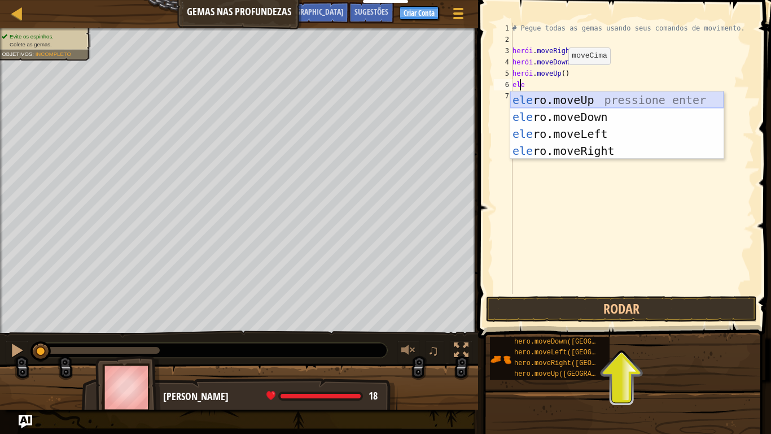
click at [542, 102] on div "ele ro.moveUp pressione enter ele ro.moveDown Pressione Enter ele ro.moveLeft P…" at bounding box center [616, 142] width 213 height 102
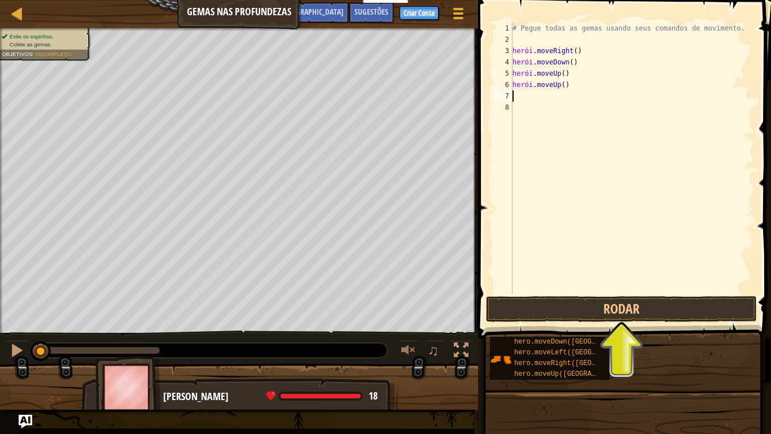
type textarea "he"
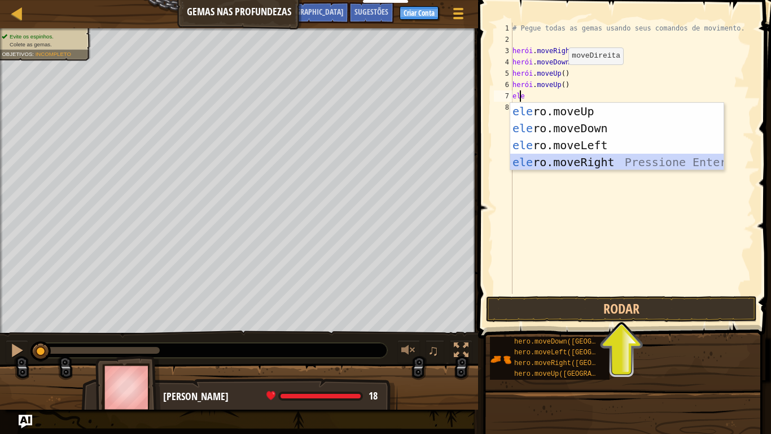
click at [557, 161] on div "ele ro.moveUp pressione enter ele ro.moveDown Pressione Enter ele ro.moveLeft P…" at bounding box center [616, 154] width 213 height 102
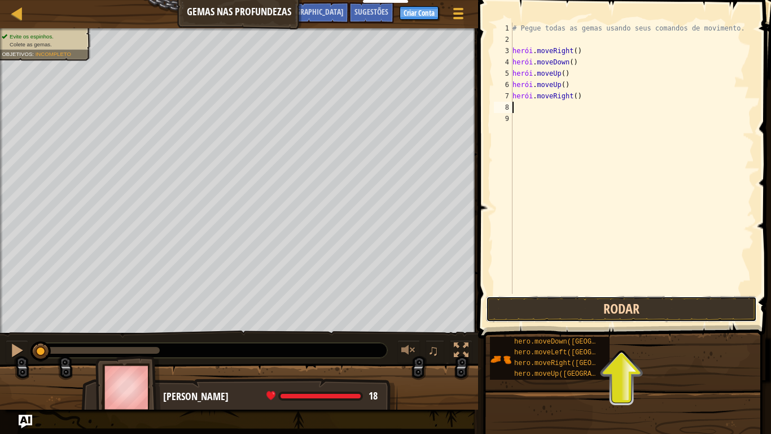
click at [582, 311] on button "Rodar" at bounding box center [621, 309] width 271 height 26
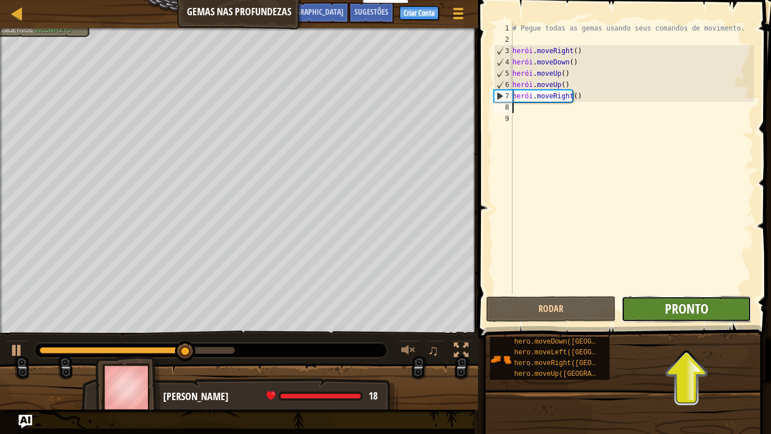
click at [685, 310] on font "Pronto" at bounding box center [686, 308] width 43 height 18
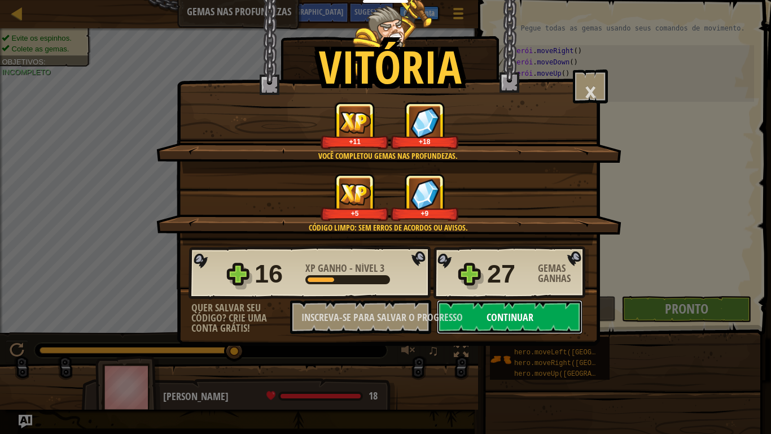
click at [529, 318] on font "Continuar" at bounding box center [510, 317] width 47 height 14
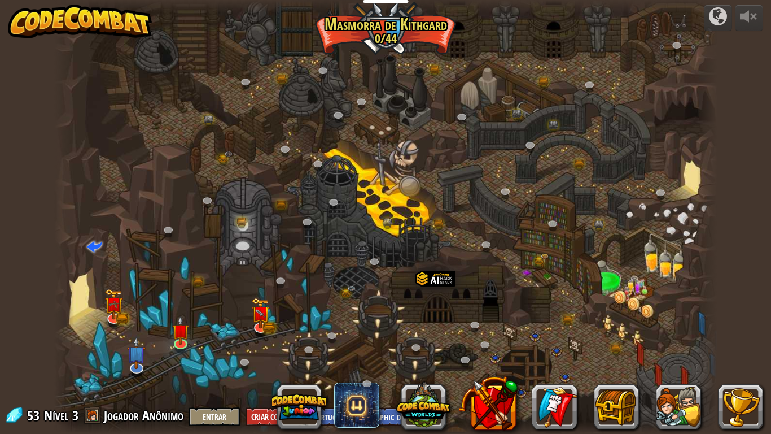
select select "pt-BR"
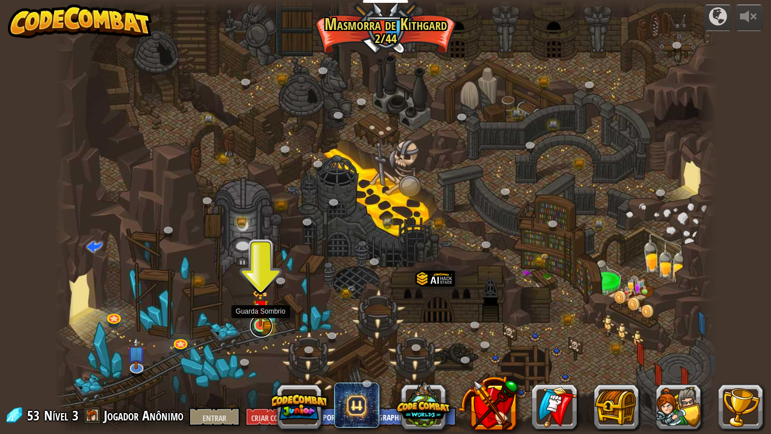
click at [261, 326] on link at bounding box center [261, 325] width 23 height 23
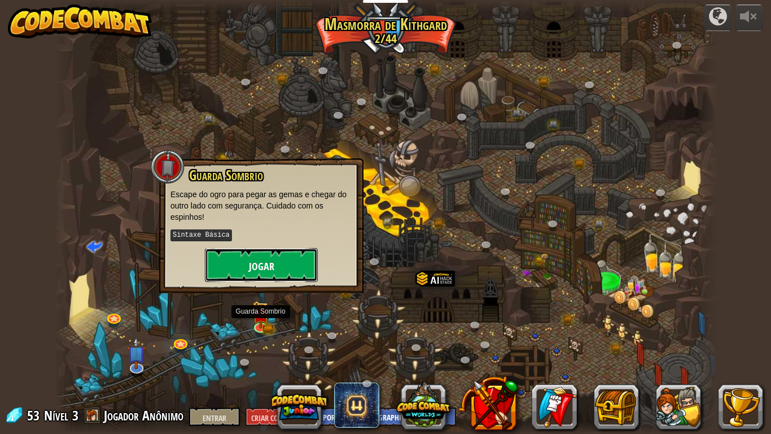
click at [269, 265] on font "Jogar" at bounding box center [261, 266] width 25 height 14
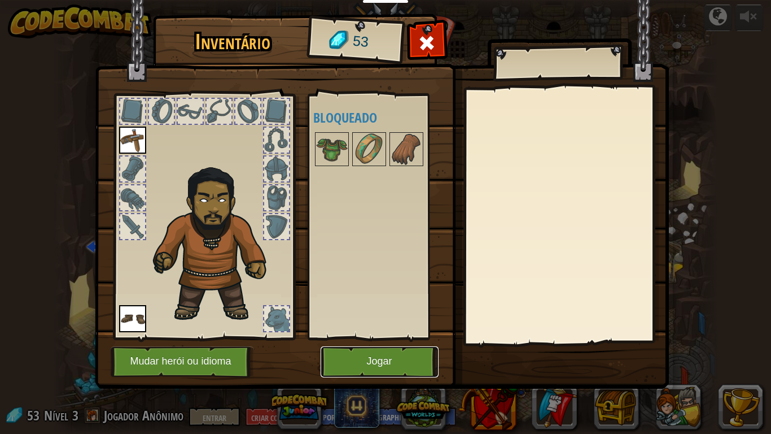
click at [357, 357] on button "Jogar" at bounding box center [380, 361] width 118 height 31
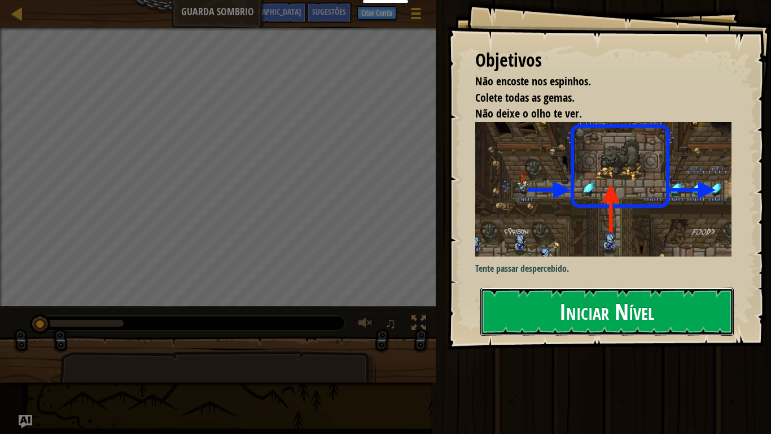
click at [516, 313] on button "Iniciar Nível" at bounding box center [606, 310] width 253 height 47
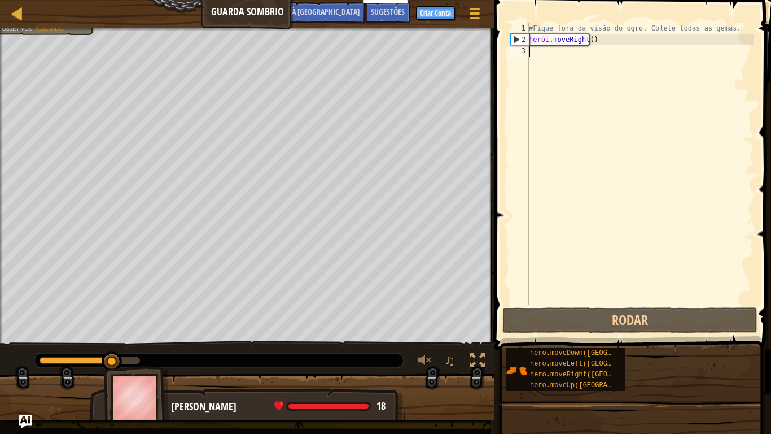
type textarea "he"
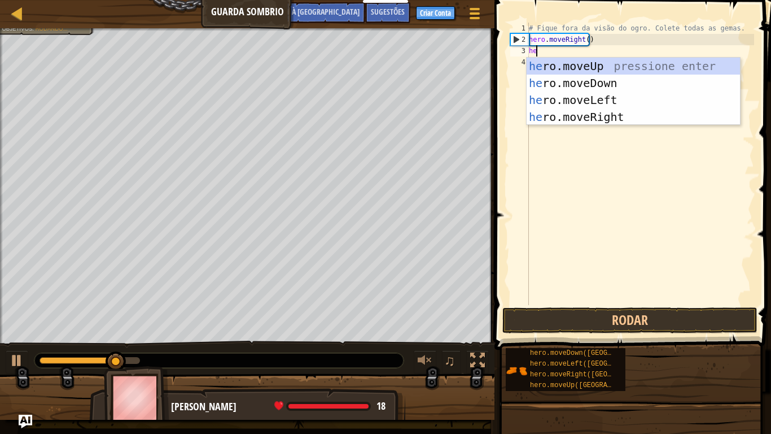
scroll to position [5, 0]
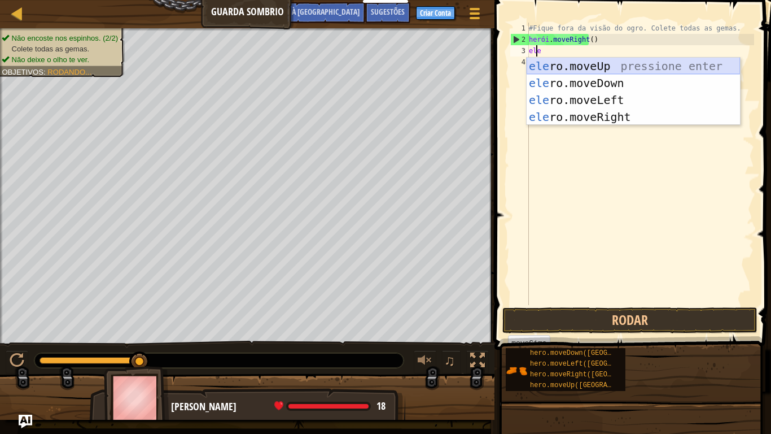
click at [550, 68] on div "ele ro.moveUp pressione enter ele ro.moveDown Pressione Enter ele ro.moveLeft P…" at bounding box center [633, 109] width 213 height 102
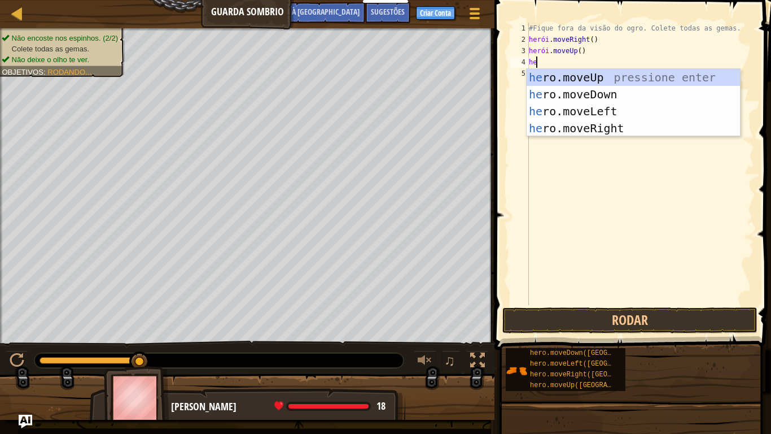
type textarea "he"
click at [592, 130] on div "ele ro.moveUp pressione enter ele ro.moveDown Pressione Enter ele ro.moveLeft P…" at bounding box center [633, 120] width 213 height 102
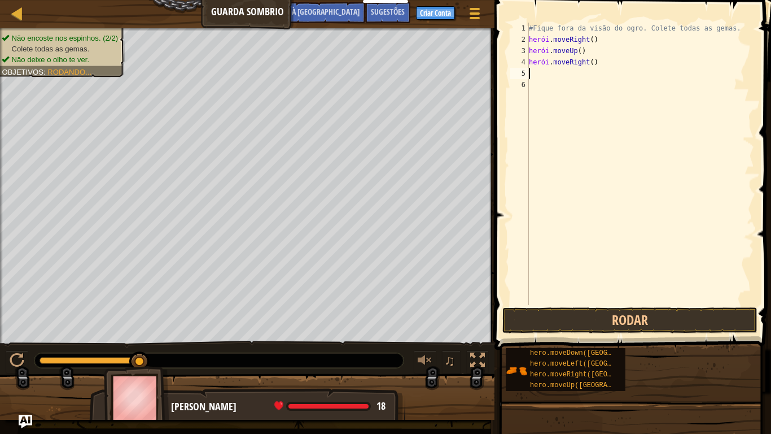
type textarea "he"
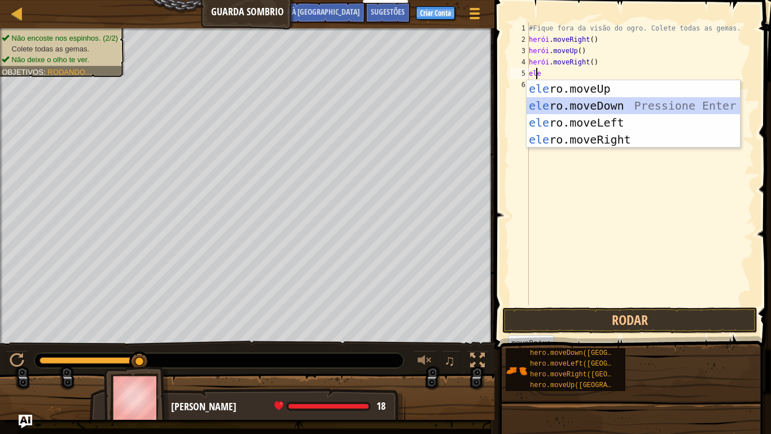
click at [597, 103] on div "ele ro.moveUp pressione enter ele ro.moveDown Pressione Enter ele ro.moveLeft P…" at bounding box center [633, 131] width 213 height 102
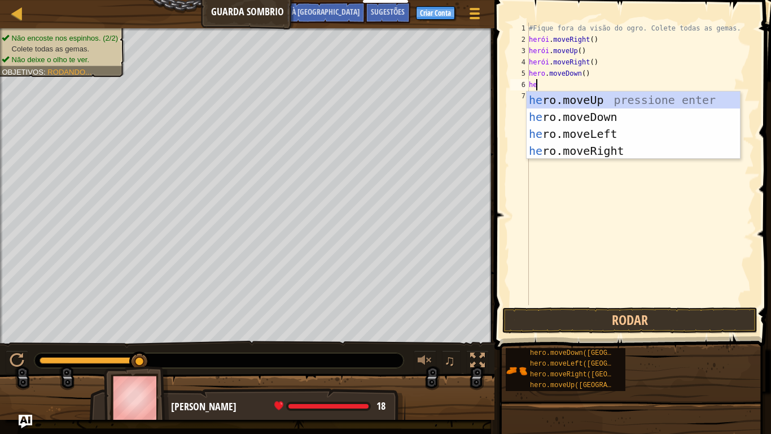
type textarea "he"
click at [582, 147] on div "ele ro.moveUp pressione enter ele ro.moveDown Pressione Enter ele ro.moveLeft P…" at bounding box center [633, 142] width 213 height 102
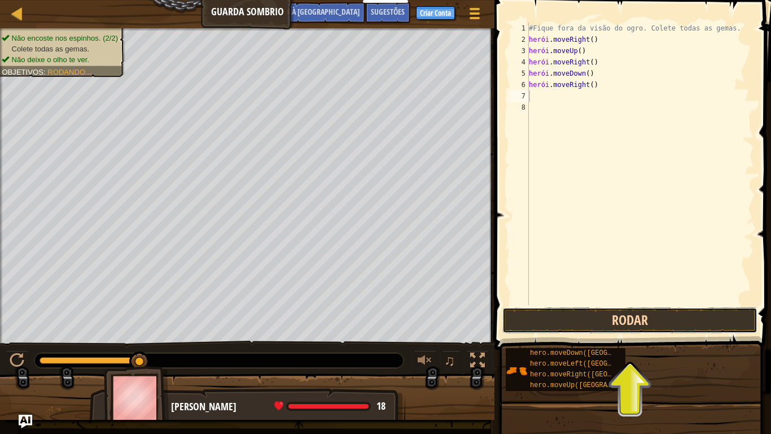
click at [580, 323] on button "Rodar" at bounding box center [629, 320] width 255 height 26
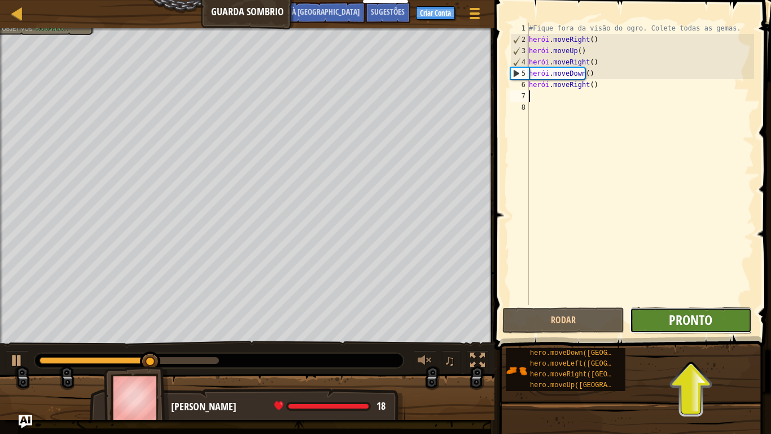
click at [702, 319] on font "Pronto" at bounding box center [690, 319] width 43 height 18
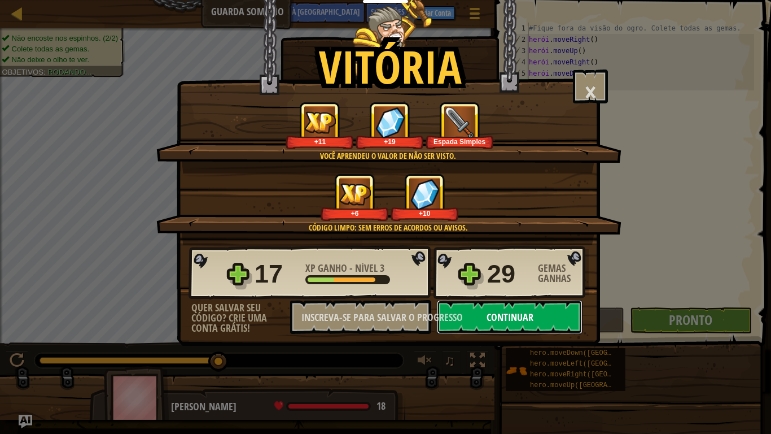
click at [511, 315] on font "Continuar" at bounding box center [510, 317] width 47 height 14
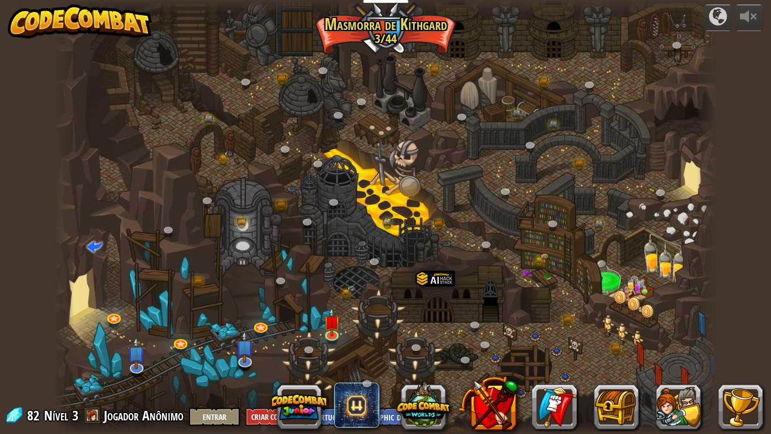
select select "pt-BR"
click at [330, 325] on img at bounding box center [331, 314] width 17 height 38
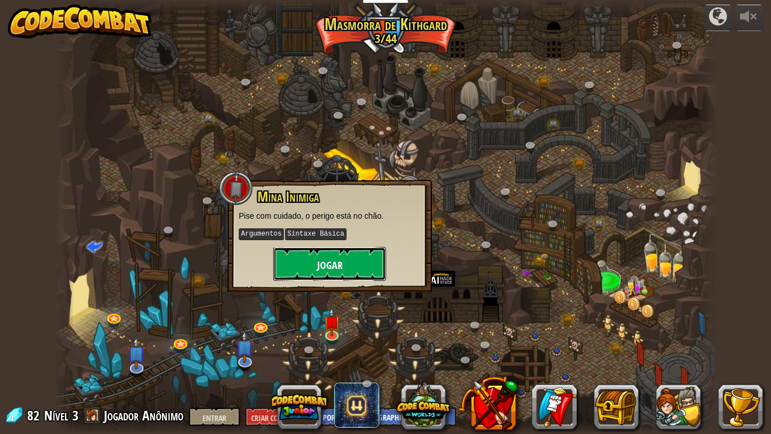
click at [325, 270] on font "Jogar" at bounding box center [329, 265] width 25 height 14
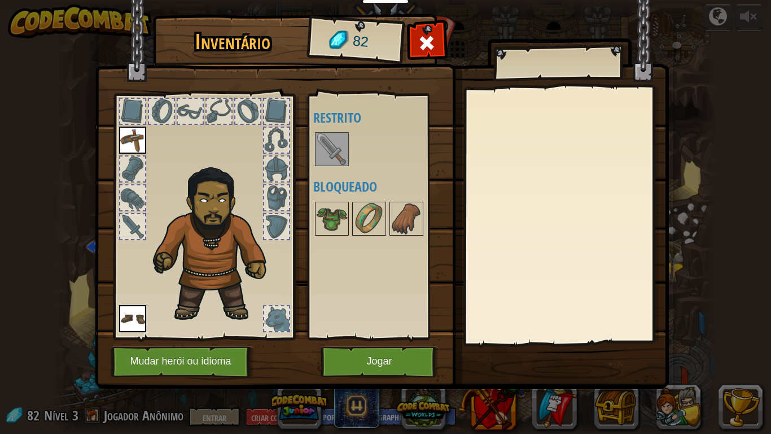
click at [333, 148] on img at bounding box center [332, 149] width 32 height 32
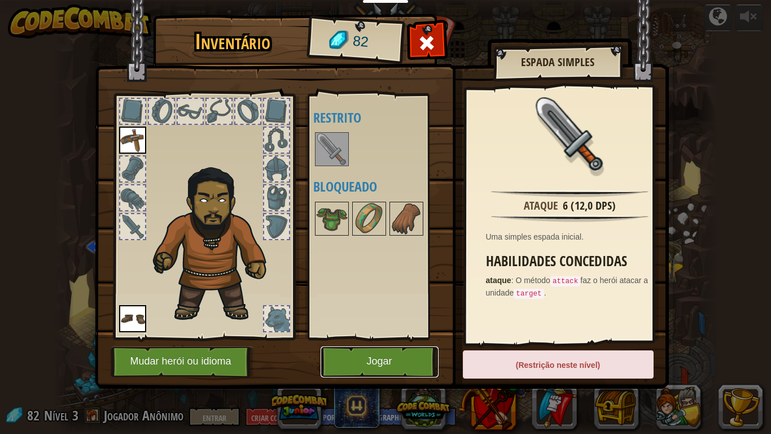
click at [374, 354] on button "Jogar" at bounding box center [380, 361] width 118 height 31
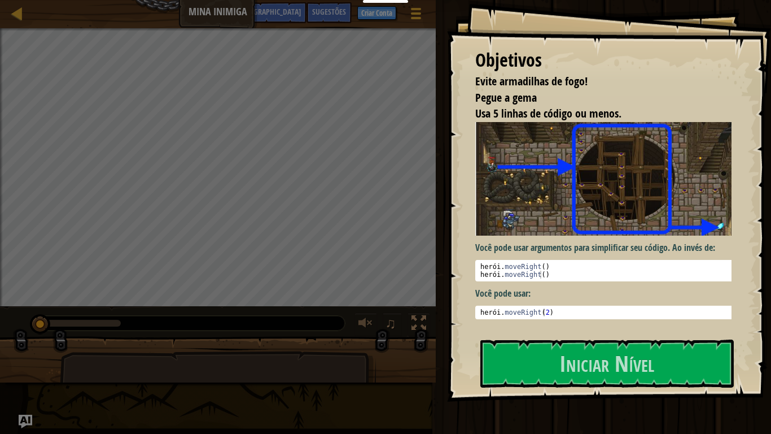
drag, startPoint x: 479, startPoint y: 248, endPoint x: 515, endPoint y: 259, distance: 37.7
click at [515, 259] on div "Você pode usar argumentos para simplificar seu código. Ao invés de: 1 2 herói .…" at bounding box center [607, 220] width 265 height 197
drag, startPoint x: 489, startPoint y: 246, endPoint x: 510, endPoint y: 264, distance: 27.6
click at [510, 264] on div "Você pode usar argumentos para simplificar seu código. Ao invés de: 1 2 herói .…" at bounding box center [607, 220] width 265 height 197
drag, startPoint x: 510, startPoint y: 264, endPoint x: 575, endPoint y: 308, distance: 78.6
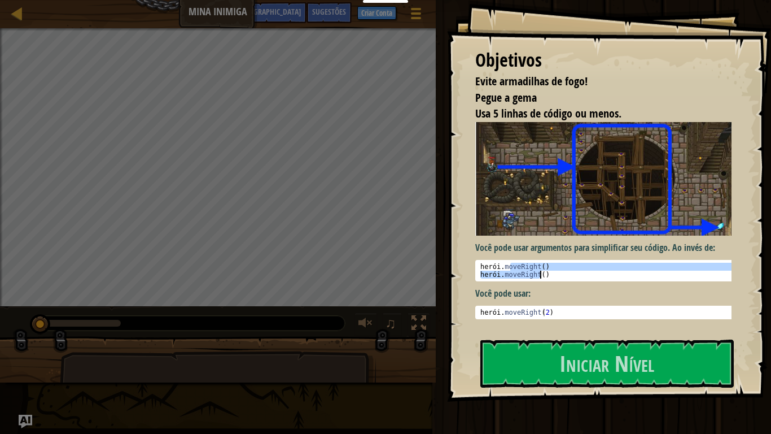
click at [575, 308] on div "Você pode usar argumentos para simplificar seu código. Ao invés de: hero.moveRi…" at bounding box center [607, 220] width 265 height 197
type textarea "hero.moveRight() hero.moveRight()"
type textarea "hero.moveRight(2)"
click at [514, 311] on div "herói . moveRight ( 2 )" at bounding box center [607, 320] width 259 height 24
click at [546, 264] on div "herói . moveRight ( ) herói . moveRight ( )" at bounding box center [607, 270] width 259 height 16
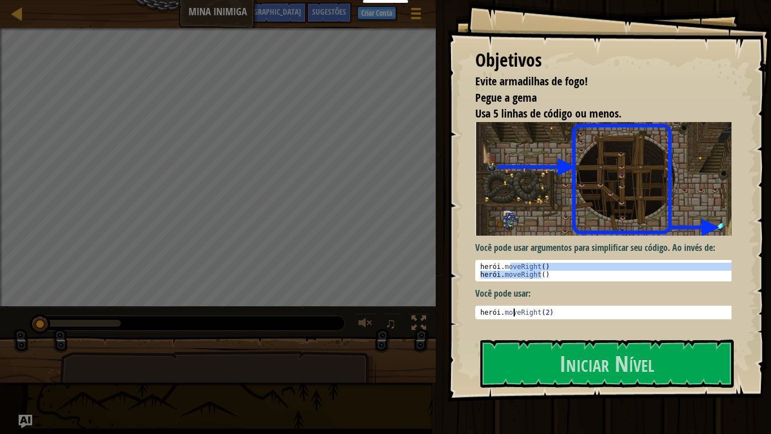
type textarea "hero.moveRight()"
click at [557, 308] on div "herói . moveRight ( 2 )" at bounding box center [607, 320] width 259 height 24
click at [554, 274] on div "herói . moveRight ( ) herói . moveRight ( )" at bounding box center [607, 278] width 259 height 32
click at [561, 313] on pre "hero.moveRight(2) 1 herói . moveRight ( 2 ) ???????????? ???????????? ?????????…" at bounding box center [607, 312] width 265 height 14
click at [559, 308] on div "herói . moveRight ( 2 )" at bounding box center [607, 320] width 259 height 24
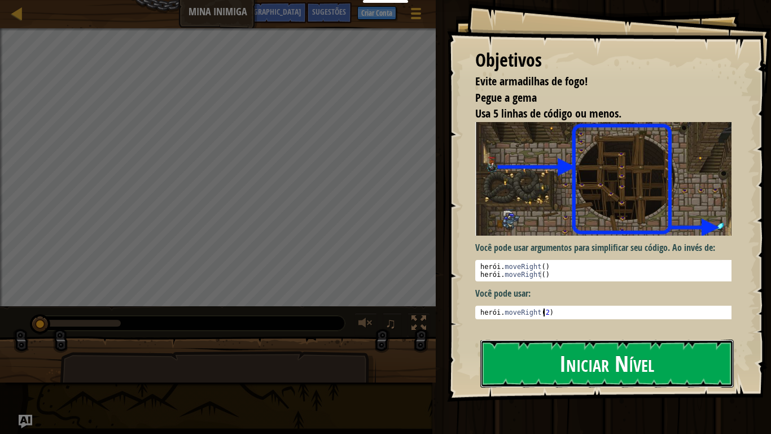
click at [548, 348] on button "Iniciar Nível" at bounding box center [606, 362] width 253 height 47
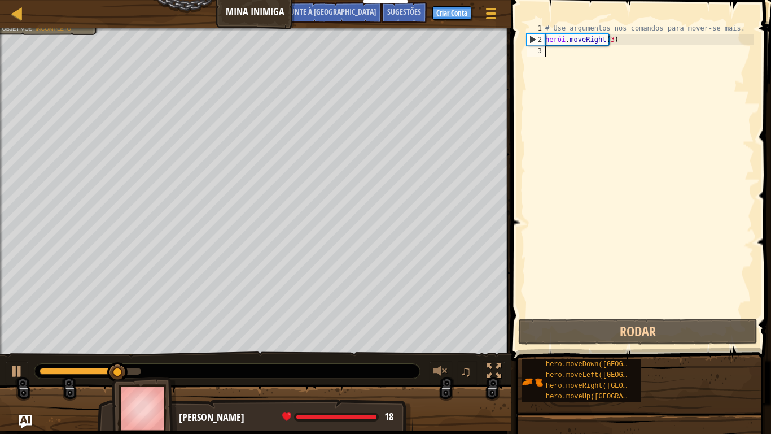
click at [598, 72] on div "# Use argumentos nos comandos para mover-se mais. herói . moveRight ( 3 )" at bounding box center [648, 181] width 211 height 316
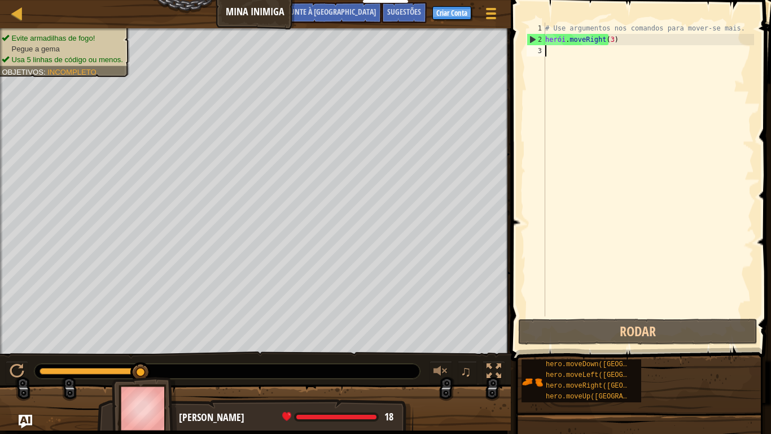
type textarea "he"
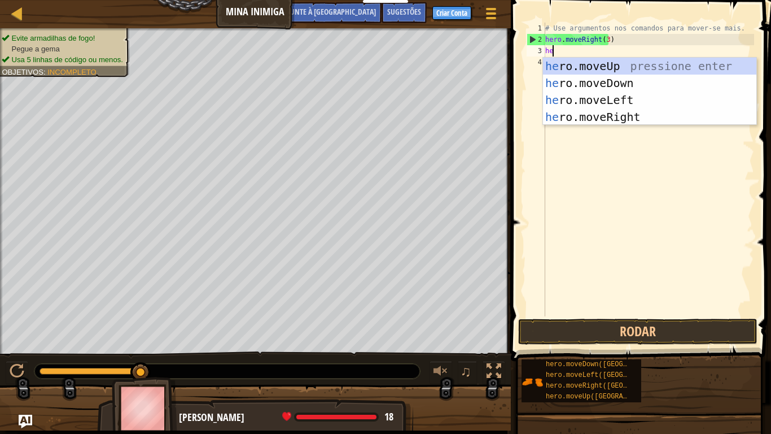
scroll to position [5, 0]
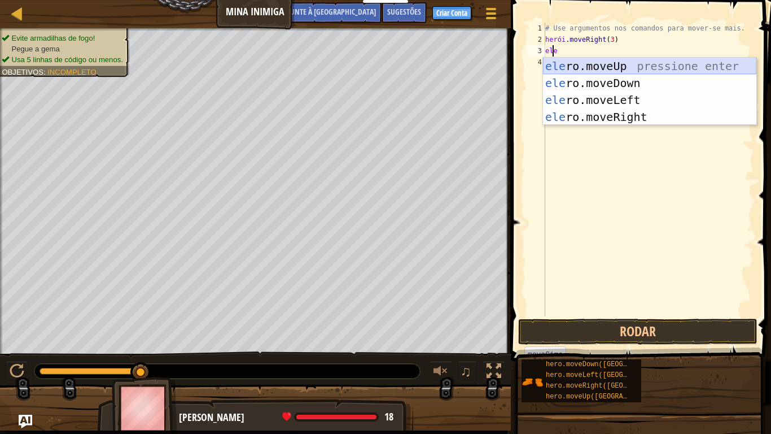
click at [583, 65] on div "ele ro.moveUp pressione enter ele ro.moveDown Pressione Enter ele ro.moveLeft P…" at bounding box center [649, 109] width 213 height 102
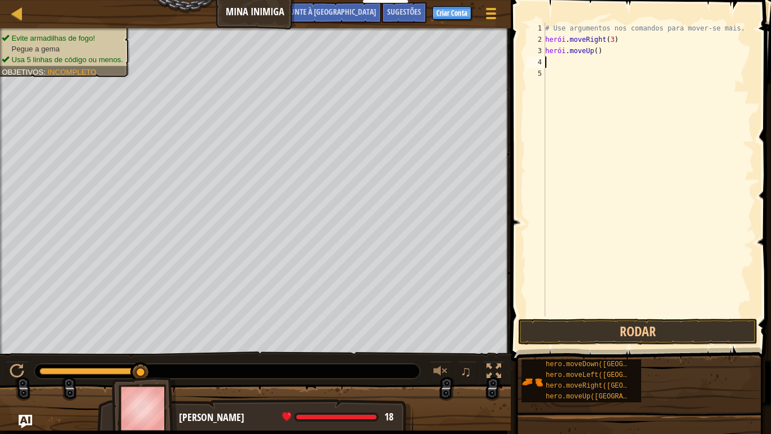
type textarea "he"
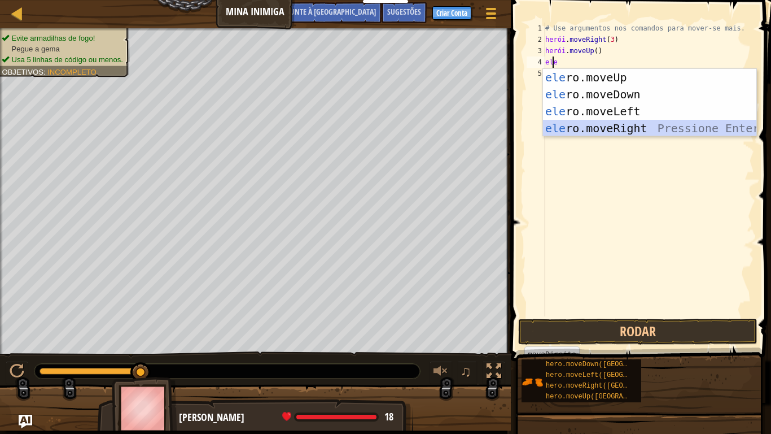
click at [597, 128] on div "ele ro.moveUp pressione enter ele ro.moveDown Pressione Enter ele ro.moveLeft P…" at bounding box center [649, 120] width 213 height 102
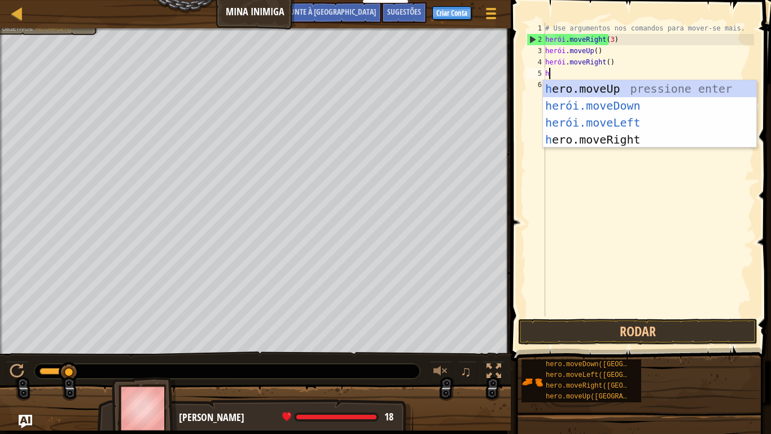
type textarea "he"
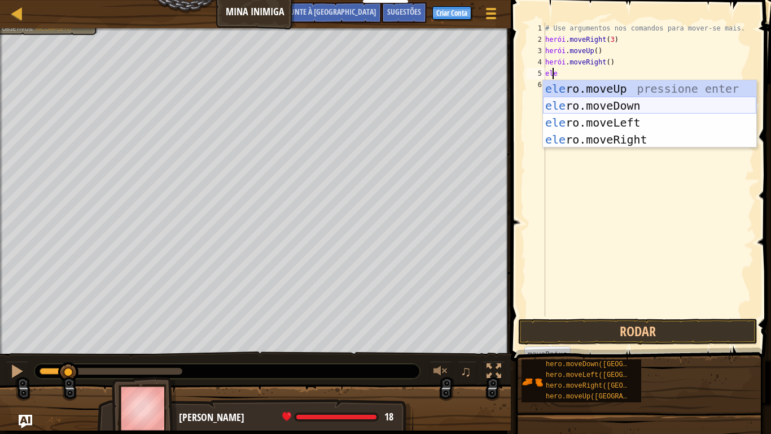
click at [591, 107] on div "ele ro.moveUp pressione enter ele ro.moveDown Pressione Enter ele ro.moveLeft P…" at bounding box center [649, 131] width 213 height 102
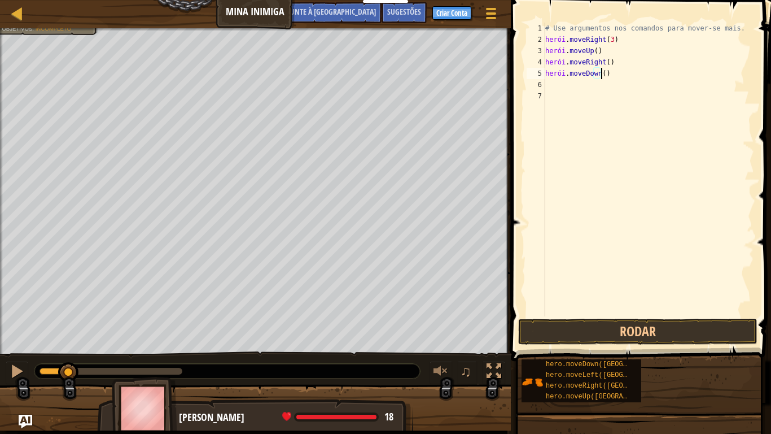
click at [612, 74] on div "# Use argumentos nos comandos para mover-se mais. herói . moveRight ( 3 ) herói…" at bounding box center [648, 181] width 211 height 316
click at [614, 74] on div "# Use argumentos nos comandos para mover-se mais. herói . moveRight ( 3 ) herói…" at bounding box center [648, 181] width 211 height 316
click at [616, 70] on div "# Use argumentos nos comandos para mover-se mais. herói . moveRight ( 3 ) herói…" at bounding box center [648, 181] width 211 height 316
click at [615, 74] on div "# Use argumentos nos comandos para mover-se mais. herói . moveRight ( 3 ) herói…" at bounding box center [648, 181] width 211 height 316
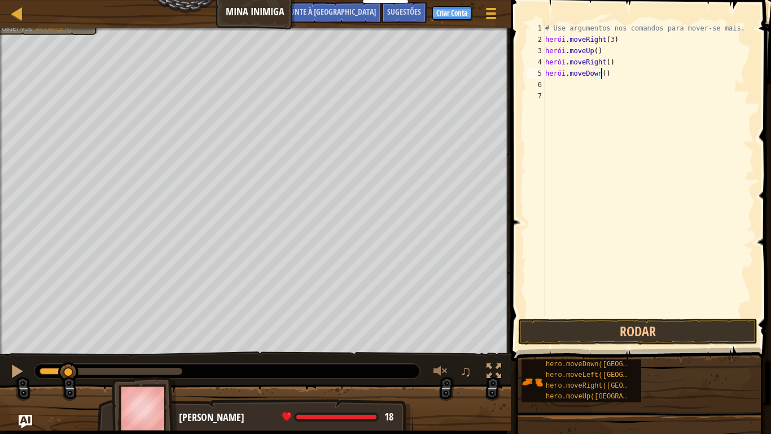
click at [635, 78] on div "# Use argumentos nos comandos para mover-se mais. herói . moveRight ( 3 ) herói…" at bounding box center [648, 181] width 211 height 316
click at [615, 75] on div "# Use argumentos nos comandos para mover-se mais. herói . moveRight ( 3 ) herói…" at bounding box center [648, 181] width 211 height 316
click at [616, 76] on div "# Use argumentos nos comandos para mover-se mais. herói . moveRight ( 3 ) herói…" at bounding box center [648, 181] width 211 height 316
click at [628, 77] on div "# Use argumentos nos comandos para mover-se mais. herói . moveRight ( 3 ) herói…" at bounding box center [648, 181] width 211 height 316
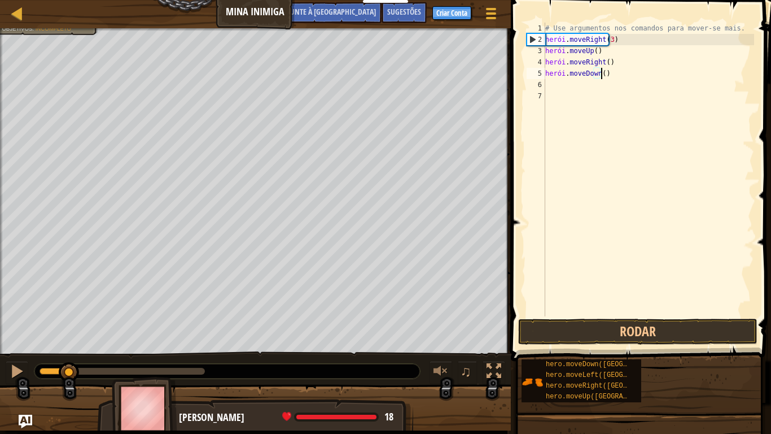
click at [626, 77] on div "# Use argumentos nos comandos para mover-se mais. herói . moveRight ( 3 ) herói…" at bounding box center [648, 181] width 211 height 316
click at [606, 75] on div "# Use argumentos nos comandos para mover-se mais. herói . moveRight ( 3 ) herói…" at bounding box center [648, 181] width 211 height 316
click at [561, 78] on div "# Use argumentos nos comandos para mover-se mais. herói . moveRight ( 3 ) herói…" at bounding box center [648, 181] width 211 height 316
drag, startPoint x: 611, startPoint y: 75, endPoint x: 640, endPoint y: 81, distance: 30.1
click at [640, 81] on div "# Use argumentos nos comandos para mover-se mais. herói . moveRight ( 3 ) herói…" at bounding box center [648, 181] width 211 height 316
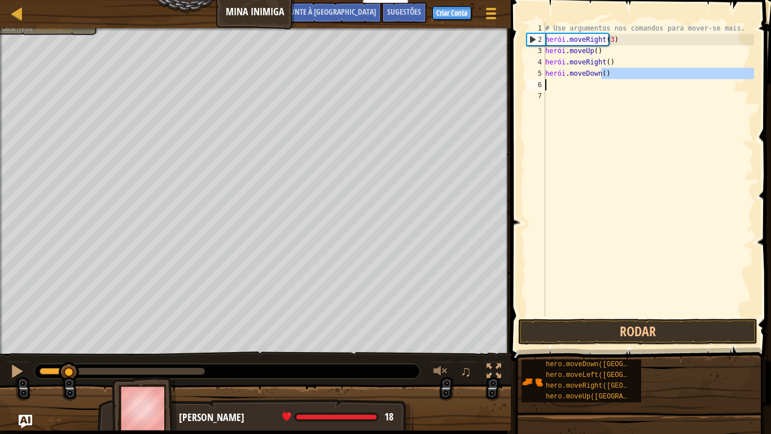
click at [619, 77] on div "# Use argumentos nos comandos para mover-se mais. herói . moveRight ( 3 ) herói…" at bounding box center [648, 170] width 211 height 294
click at [621, 76] on div "# Use argumentos nos comandos para mover-se mais. herói . moveRight ( 3 ) herói…" at bounding box center [648, 181] width 211 height 316
click at [625, 40] on div "# Use argumentos nos comandos para mover-se mais. herói . moveRight ( 3 ) herói…" at bounding box center [648, 181] width 211 height 316
click at [625, 78] on div "# Use argumentos nos comandos para mover-se mais. herói . moveRight ( 3 ) herói…" at bounding box center [648, 181] width 211 height 316
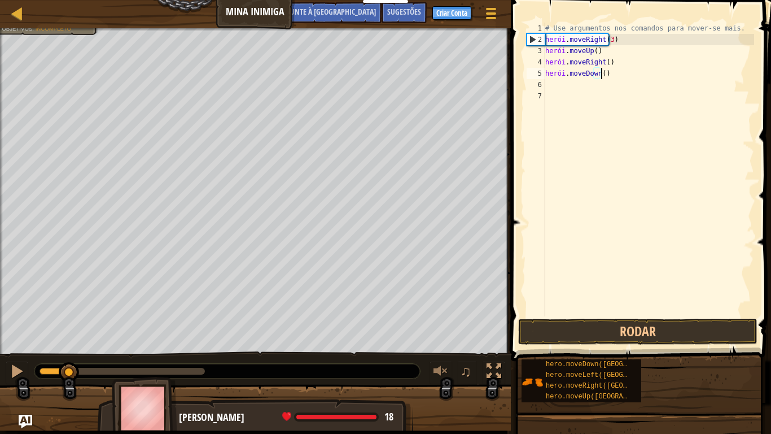
click at [619, 76] on div "# Use argumentos nos comandos para mover-se mais. herói . moveRight ( 3 ) herói…" at bounding box center [648, 181] width 211 height 316
click at [612, 71] on div "# Use argumentos nos comandos para mover-se mais. herói . moveRight ( 3 ) herói…" at bounding box center [648, 181] width 211 height 316
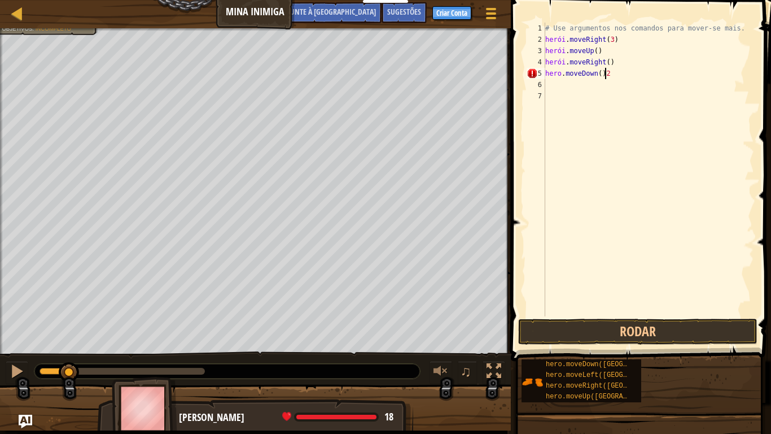
type textarea "hero.moveDown()"
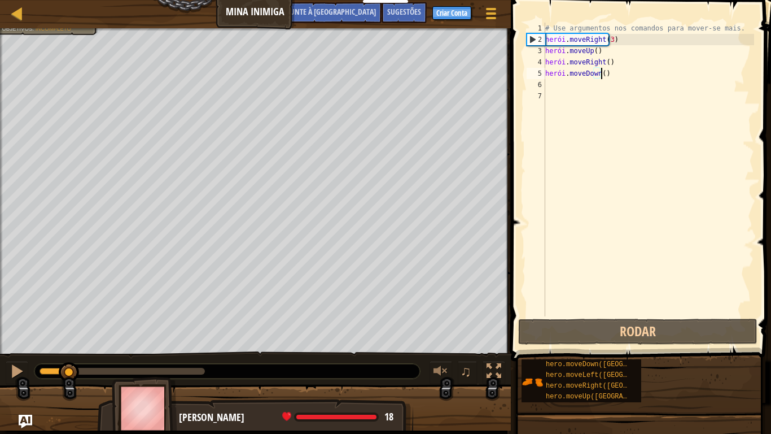
scroll to position [5, 0]
type textarea "hero.moveDown()"
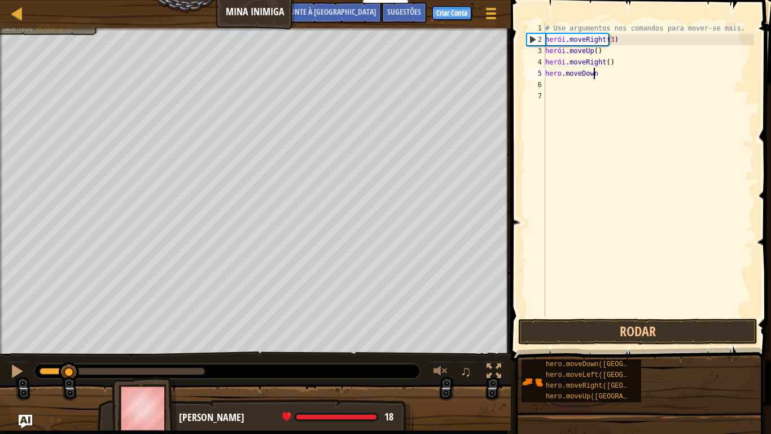
type textarea "hero.moveDow"
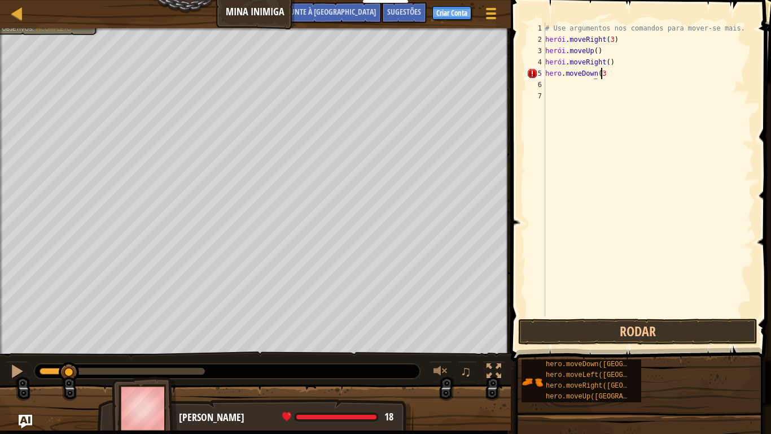
scroll to position [5, 4]
type textarea "hero.moveDown(3)"
type textarea "he"
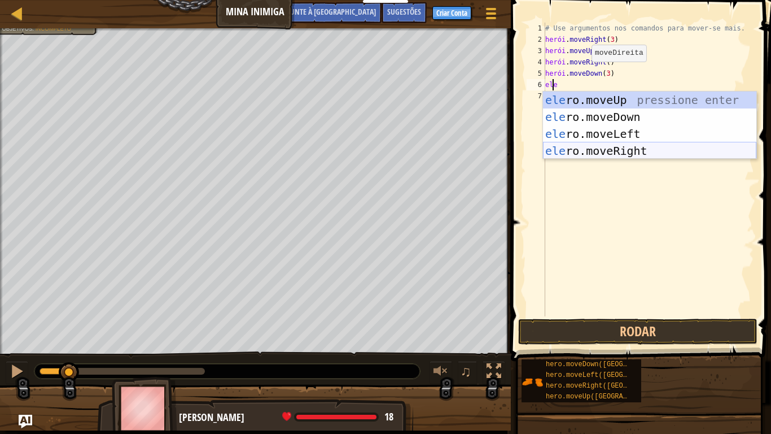
click at [657, 151] on div "ele ro.moveUp pressione enter ele ro.moveDown Pressione Enter ele ro.moveLeft P…" at bounding box center [649, 142] width 213 height 102
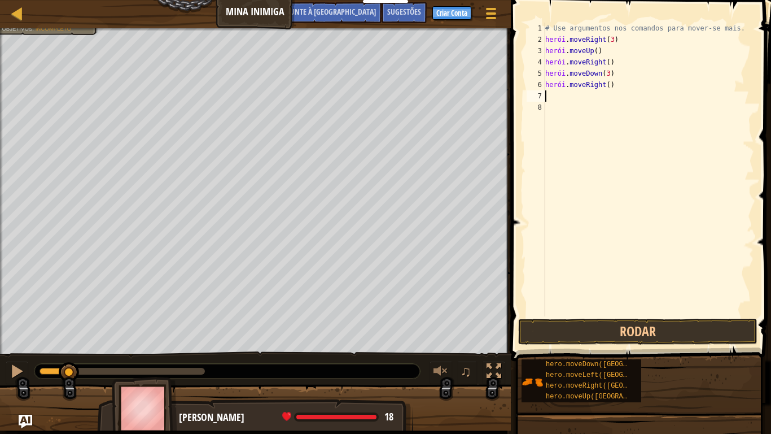
click at [610, 85] on div "# Use argumentos nos comandos para mover-se mais. herói . moveRight ( 3 ) herói…" at bounding box center [648, 181] width 211 height 316
type textarea "hero.moveRight(2)"
click at [644, 190] on div "# Use argumentos nos comandos para mover-se mais. herói . moveRight ( 3 ) herói…" at bounding box center [648, 181] width 211 height 316
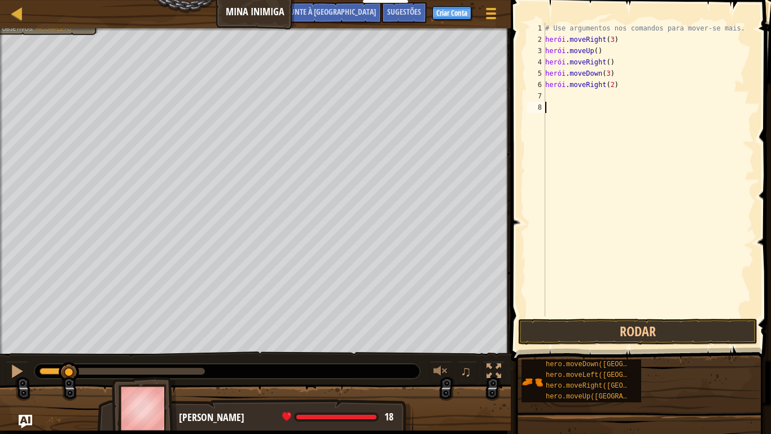
scroll to position [5, 0]
click at [596, 334] on button "Rodar" at bounding box center [637, 331] width 239 height 26
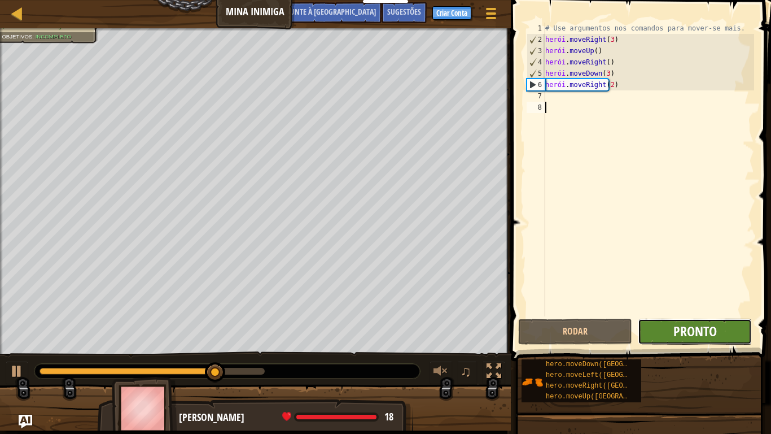
click at [690, 336] on font "Pronto" at bounding box center [694, 331] width 43 height 18
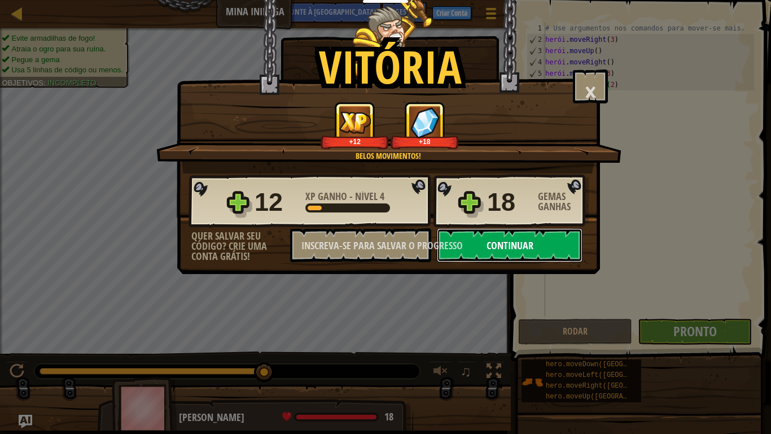
click at [524, 244] on font "Continuar" at bounding box center [510, 245] width 47 height 14
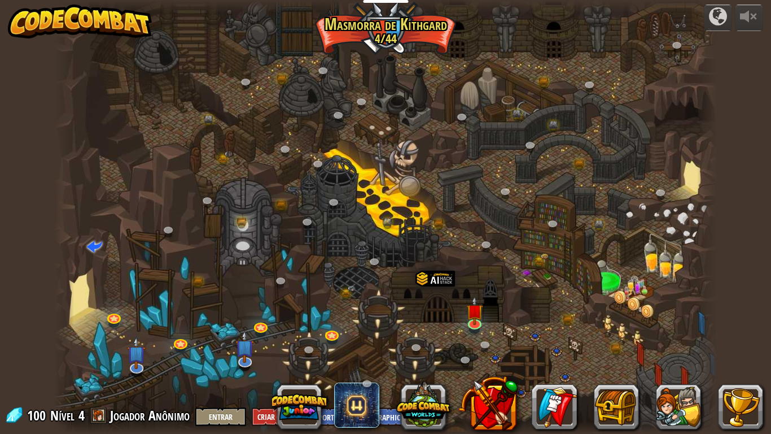
select select "pt-BR"
click at [479, 322] on img at bounding box center [474, 303] width 17 height 38
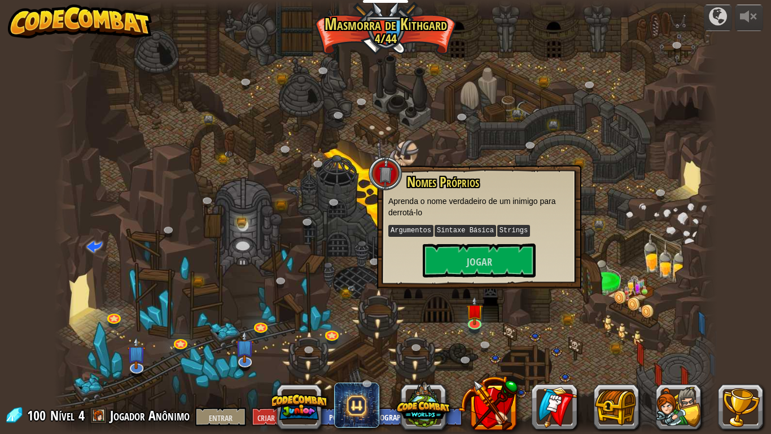
click at [423, 196] on p "Aprenda o nome verdadeiro de um inimigo para derrotá-lo" at bounding box center [479, 206] width 182 height 23
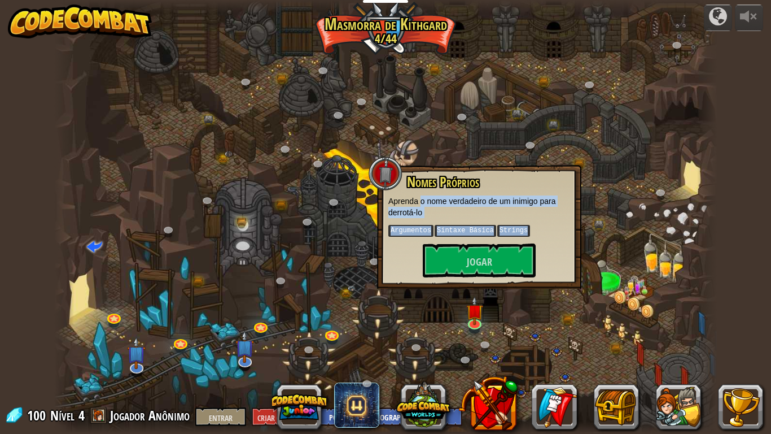
drag, startPoint x: 422, startPoint y: 201, endPoint x: 521, endPoint y: 229, distance: 103.1
click at [521, 229] on div "Nomes [PERSON_NAME] Aprenda o nome verdadeiro de um inimigo para derrotá-lo Arg…" at bounding box center [479, 225] width 182 height 103
click at [459, 230] on kbd "Sintaxe Básica" at bounding box center [466, 231] width 62 height 12
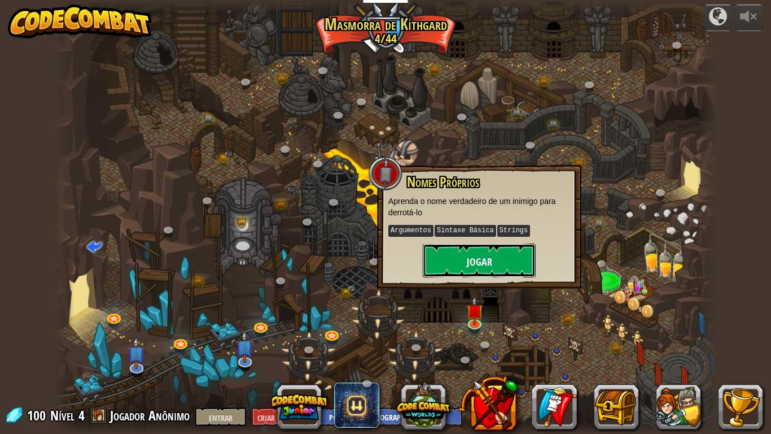
click at [456, 258] on button "Jogar" at bounding box center [479, 260] width 113 height 34
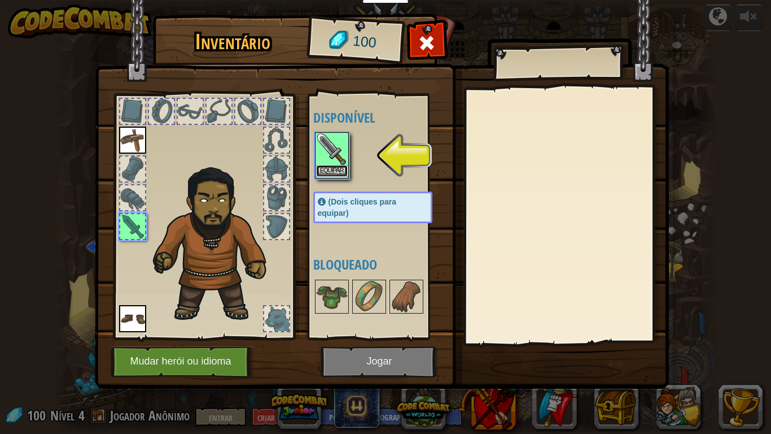
click at [338, 174] on button "Equipar" at bounding box center [332, 171] width 32 height 12
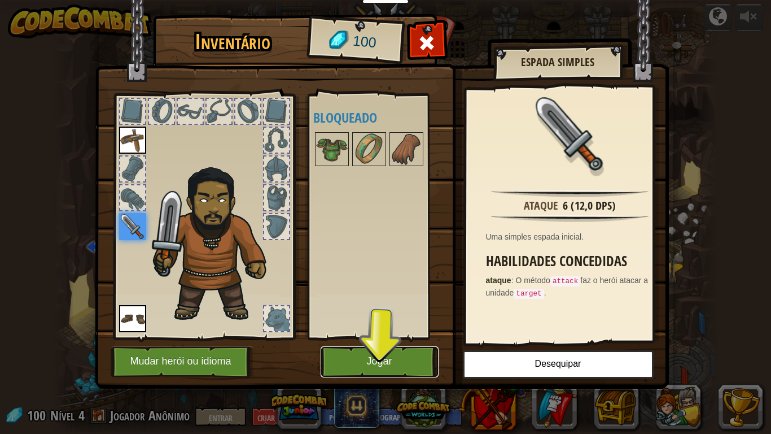
click at [368, 357] on font "Jogar" at bounding box center [378, 361] width 25 height 11
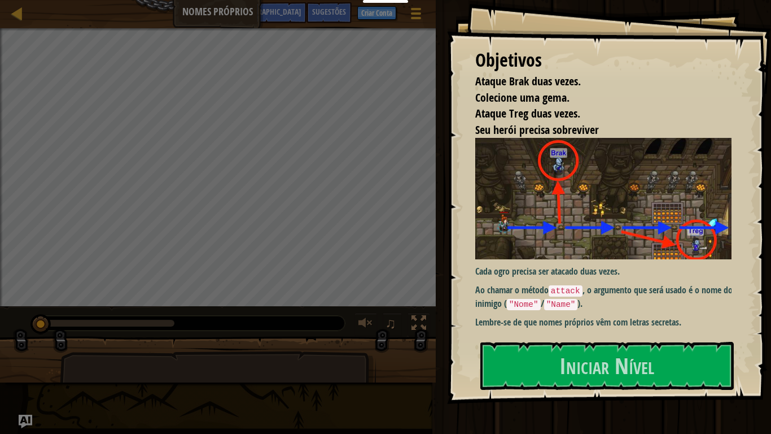
drag, startPoint x: 505, startPoint y: 284, endPoint x: 605, endPoint y: 284, distance: 99.3
click at [605, 284] on p "Ao chamar o método attack , o argumento que será usado é o nome do inimigo ( "N…" at bounding box center [607, 296] width 265 height 27
click at [537, 283] on font "Ao chamar o método" at bounding box center [511, 289] width 73 height 12
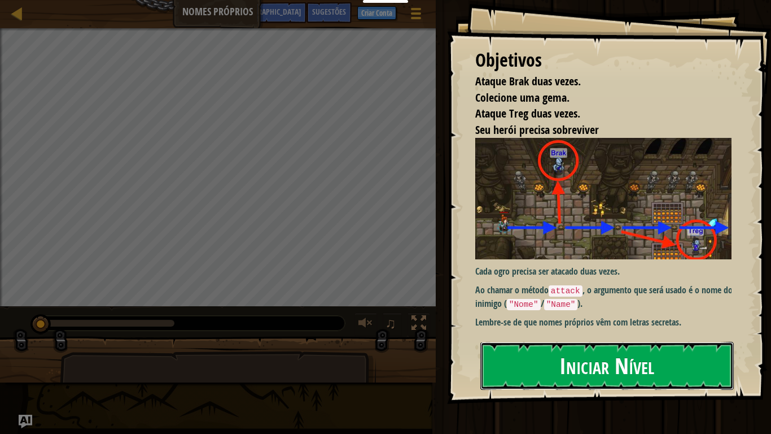
click at [541, 356] on button "Iniciar Nível" at bounding box center [606, 365] width 253 height 47
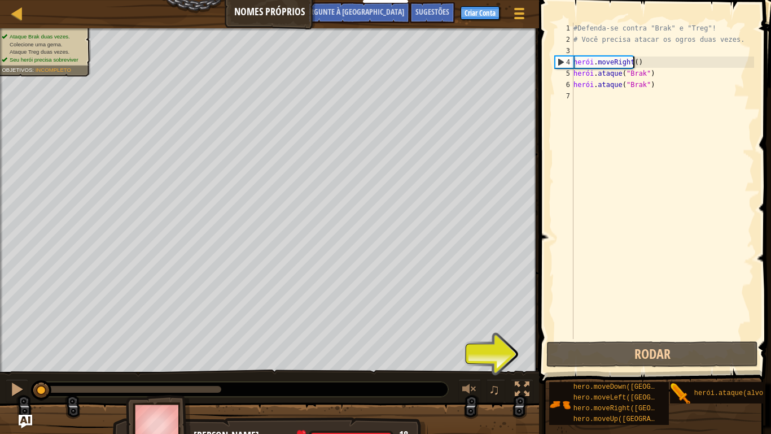
click at [656, 60] on div "#Defenda-se contra "Brak" e "Treg"! # Você precisa atacar os ogros duas vezes. …" at bounding box center [662, 192] width 183 height 339
click at [683, 75] on div "#Defenda-se contra "Brak" e "Treg"! # Você precisa atacar os ogros duas vezes. …" at bounding box center [662, 192] width 183 height 339
click at [684, 85] on div "#Defenda-se contra "Brak" e "Treg"! # Você precisa atacar os ogros duas vezes. …" at bounding box center [662, 192] width 183 height 339
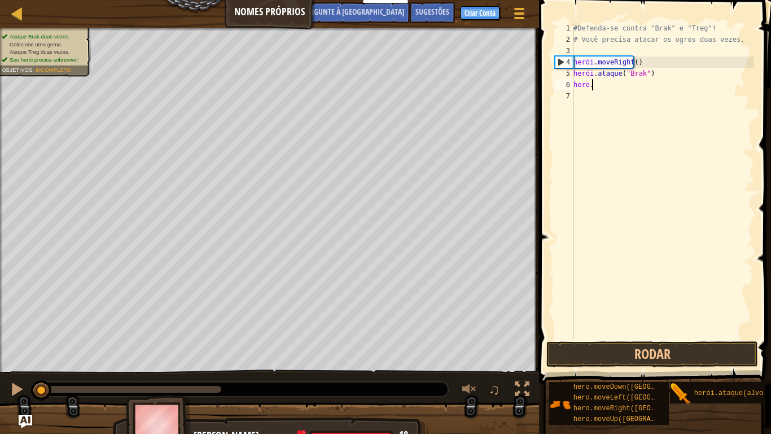
type textarea "h"
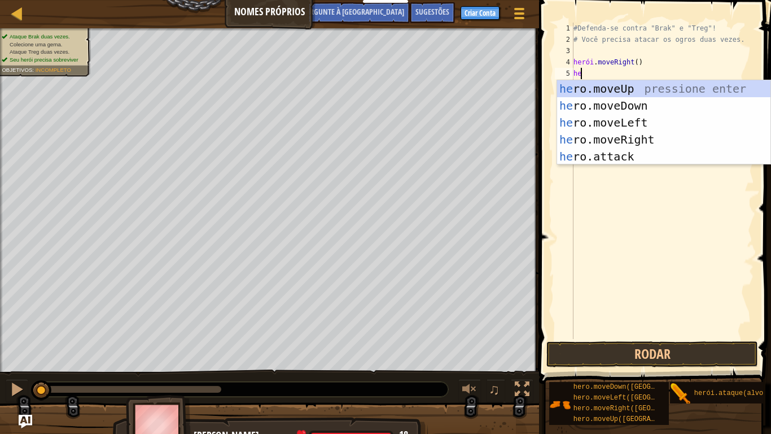
scroll to position [5, 0]
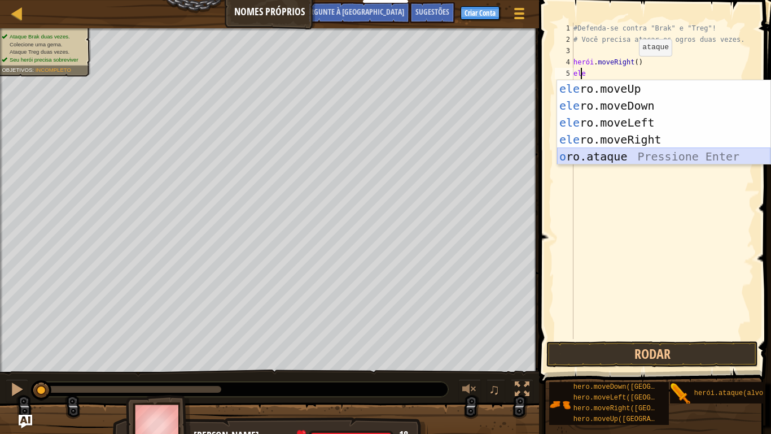
click at [597, 154] on div "ele ro.moveUp pressione enter ele ro.moveDown Pressione Enter ele ro.moveLeft P…" at bounding box center [663, 139] width 213 height 119
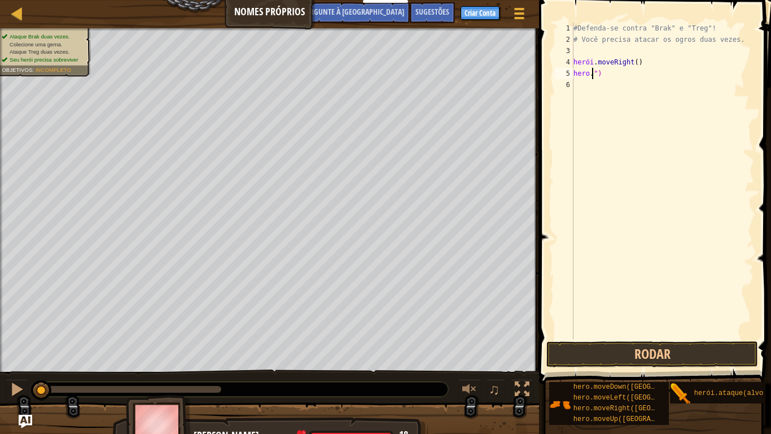
scroll to position [5, 1]
type textarea "her")"
type textarea "h"
type textarea "e"
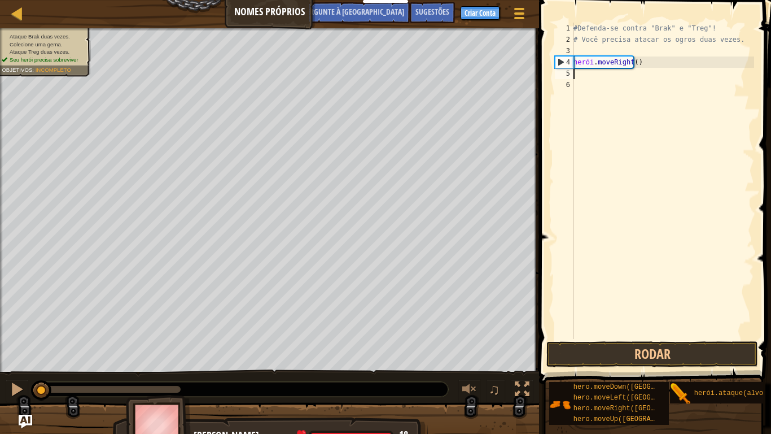
type textarea "e"
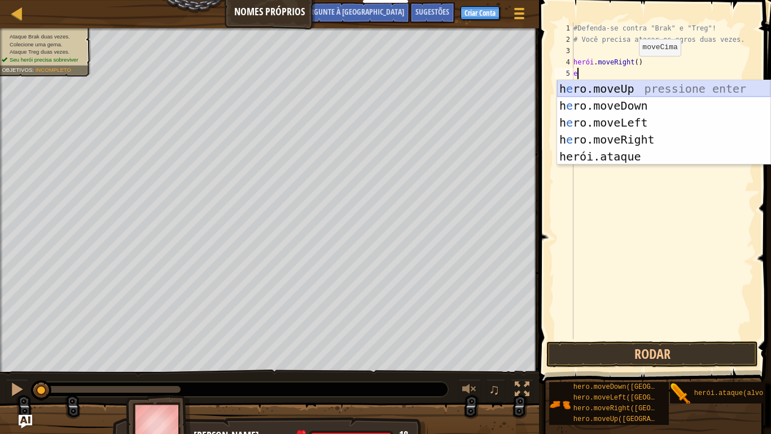
click at [577, 89] on div "h e ro.moveUp pressione enter h e ro.moveDown Pressione Enter h e ro.moveLeft P…" at bounding box center [663, 139] width 213 height 119
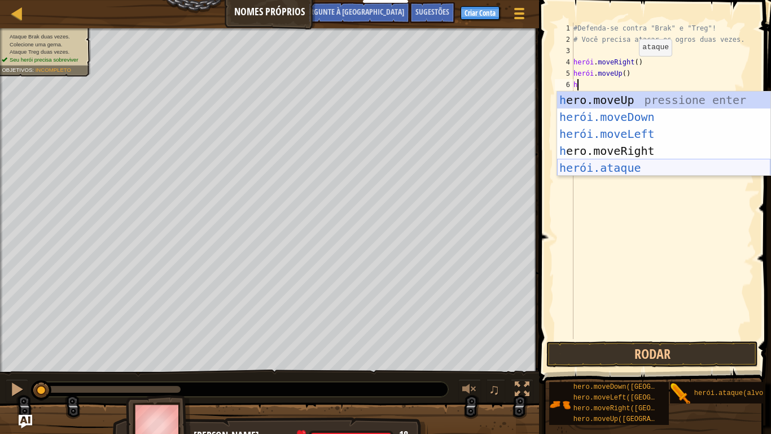
click at [602, 173] on div "h ero.moveUp pressione enter herói.moveDown ​ Pressione Enter herói.moveLeft ​ …" at bounding box center [663, 150] width 213 height 119
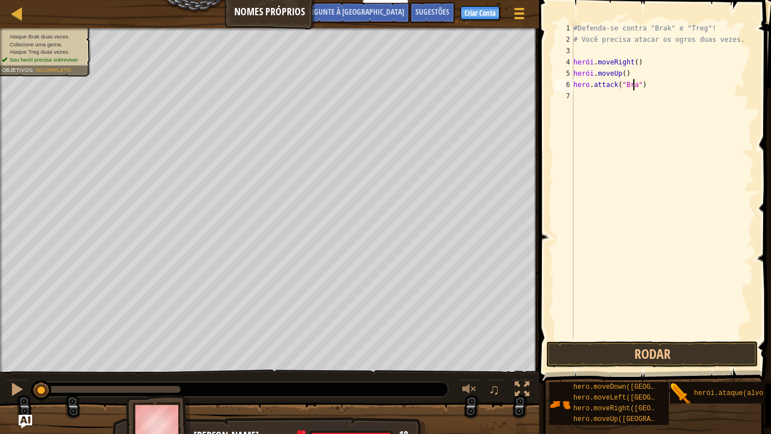
scroll to position [5, 5]
click at [625, 355] on button "Rodar" at bounding box center [652, 354] width 212 height 26
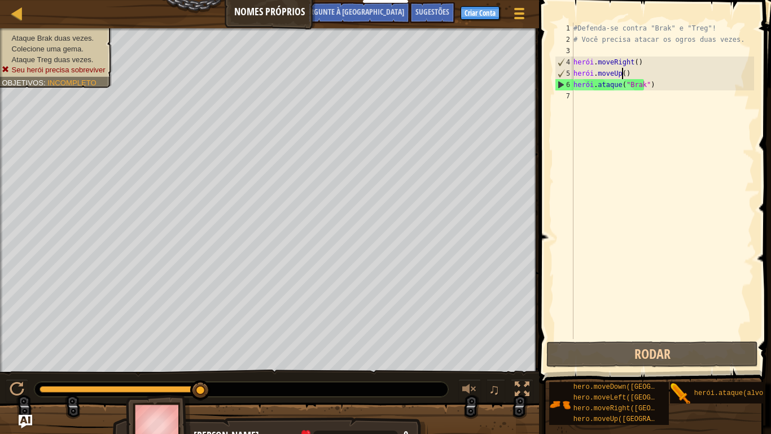
click at [648, 73] on div "#Defenda-se contra "Brak" e "Treg"! # Você precisa atacar os ogros duas vezes. …" at bounding box center [662, 192] width 183 height 339
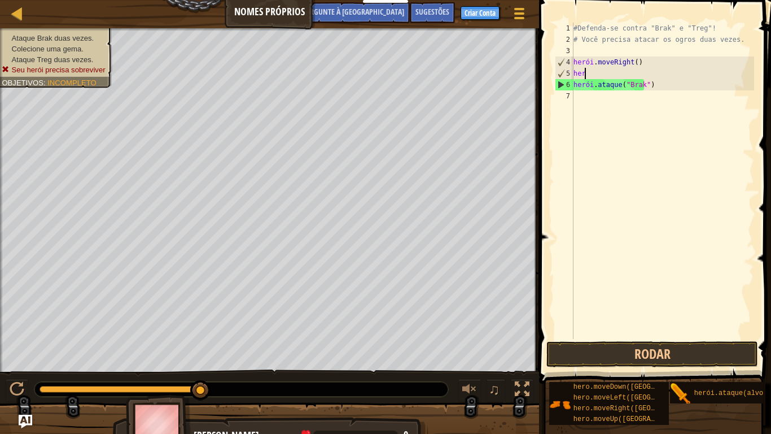
scroll to position [5, 0]
type textarea "h"
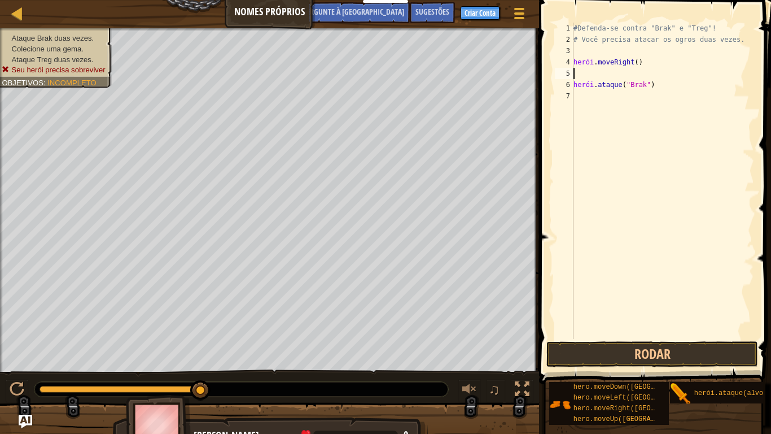
type textarea "hero.moveRight()"
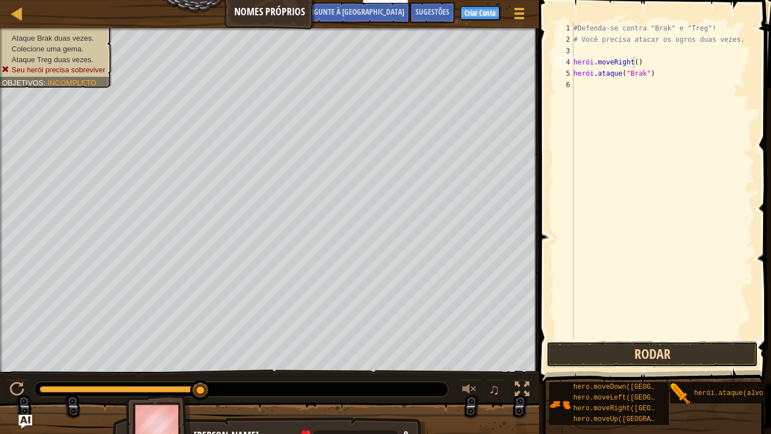
click at [665, 357] on button "Rodar" at bounding box center [652, 354] width 212 height 26
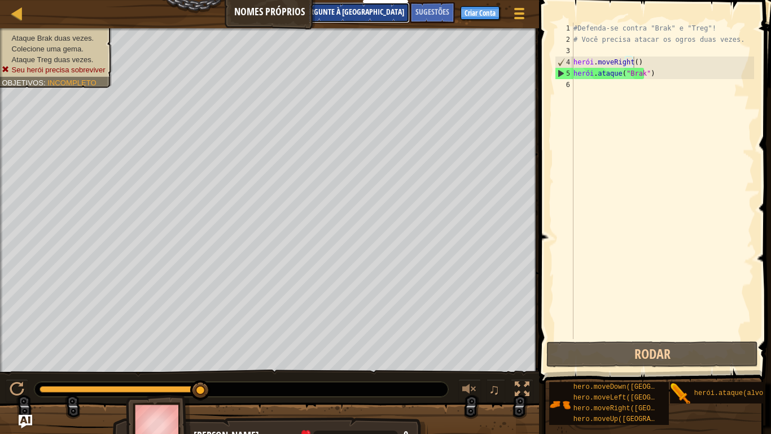
click at [388, 12] on font "Pergunte à [GEOGRAPHIC_DATA]" at bounding box center [354, 11] width 102 height 11
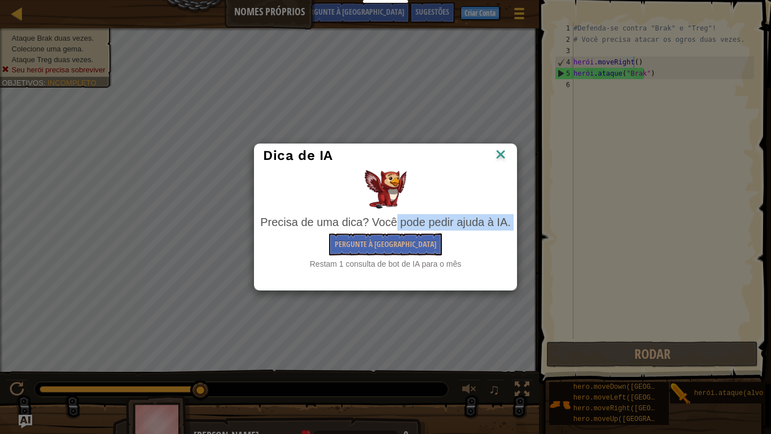
drag, startPoint x: 348, startPoint y: 222, endPoint x: 472, endPoint y: 241, distance: 125.7
click at [472, 241] on div "Precisa de uma dica? Você pode pedir ajuda à IA. Pergunte à [GEOGRAPHIC_DATA] R…" at bounding box center [385, 241] width 251 height 55
click at [443, 225] on font "Precisa de uma dica? Você pode pedir ajuda à IA." at bounding box center [385, 222] width 251 height 12
click at [502, 154] on img at bounding box center [500, 155] width 15 height 17
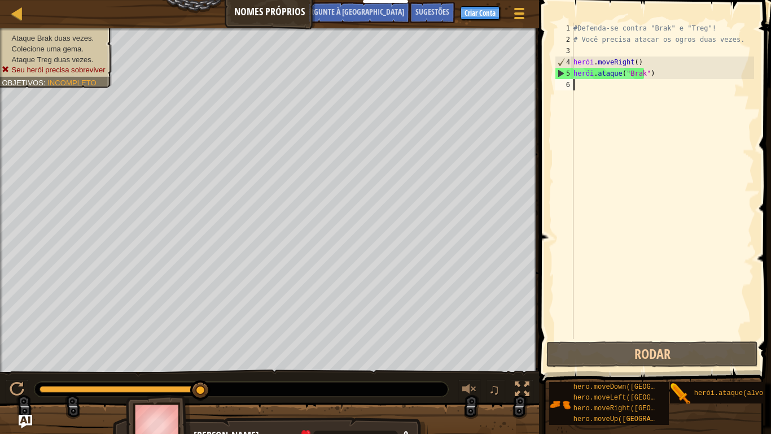
click at [654, 81] on div "#Defenda-se contra "Brak" e "Treg"! # Você precisa atacar os ogros duas vezes. …" at bounding box center [662, 192] width 183 height 339
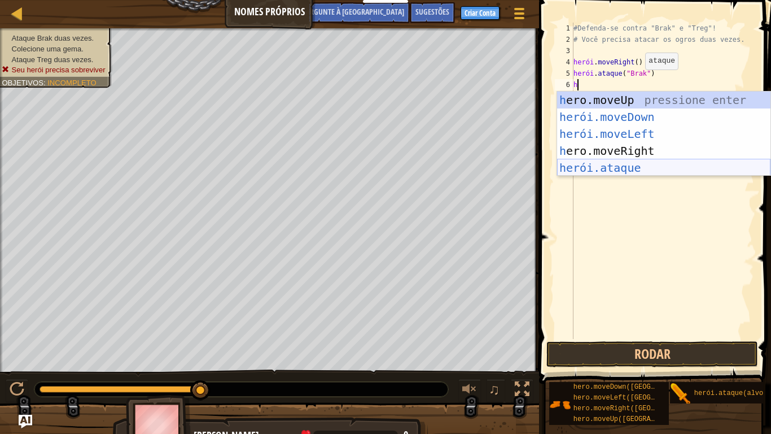
click at [599, 173] on div "h ero.moveUp pressione enter herói.moveDown ​ Pressione Enter herói.moveLeft ​ …" at bounding box center [663, 150] width 213 height 119
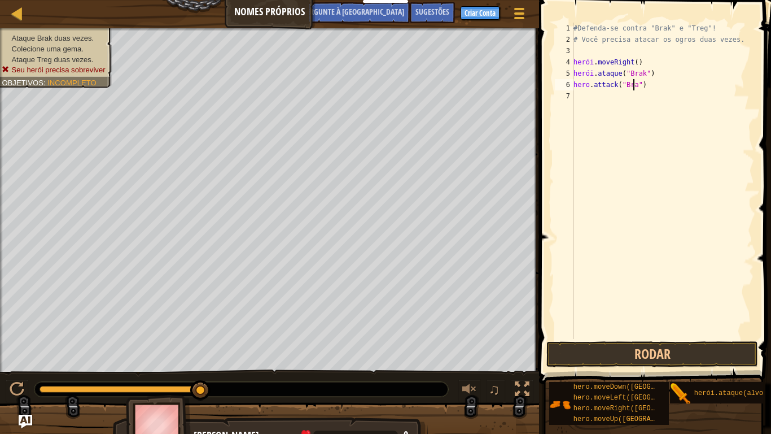
scroll to position [5, 5]
type textarea "hero.attack("Brak")"
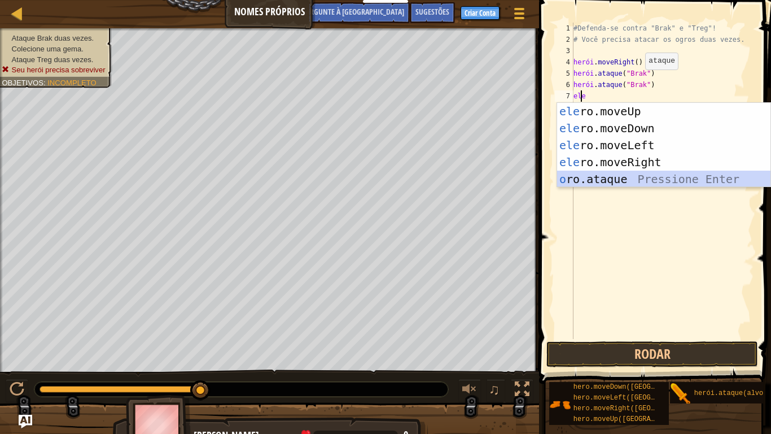
click at [645, 176] on div "ele ro.moveUp pressione enter ele ro.moveDown Pressione Enter ele ro.moveLeft P…" at bounding box center [663, 162] width 213 height 119
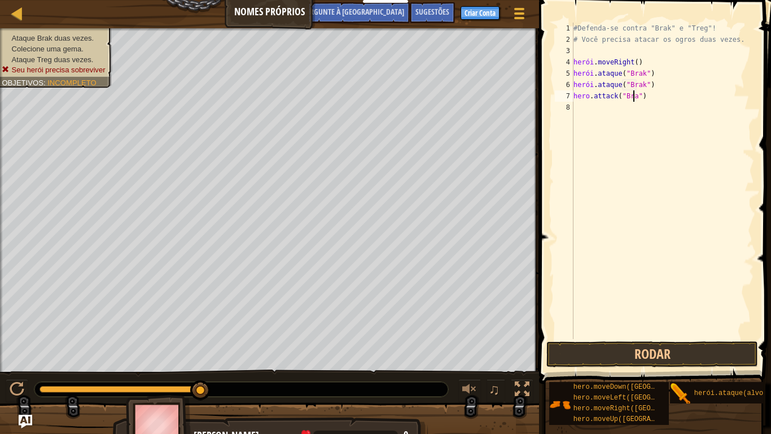
scroll to position [5, 5]
click at [686, 354] on button "Rodar" at bounding box center [652, 354] width 212 height 26
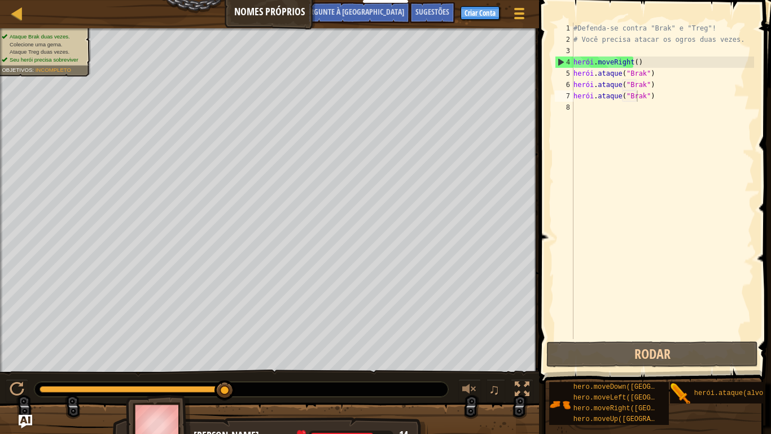
click at [34, 43] on font "Colecione uma gema." at bounding box center [36, 44] width 52 height 6
click at [80, 58] on li "Seu herói precisa sobreviver" at bounding box center [43, 60] width 82 height 8
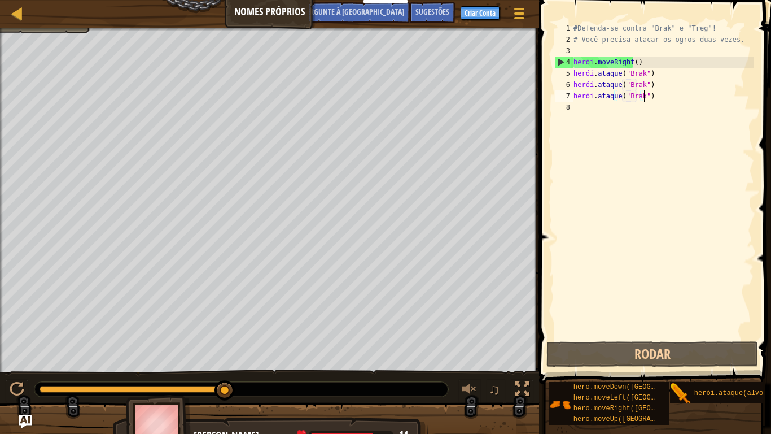
click at [685, 100] on div "#Defenda-se contra "Brak" e "Treg"! # Você precisa atacar os ogros duas vezes. …" at bounding box center [662, 192] width 183 height 339
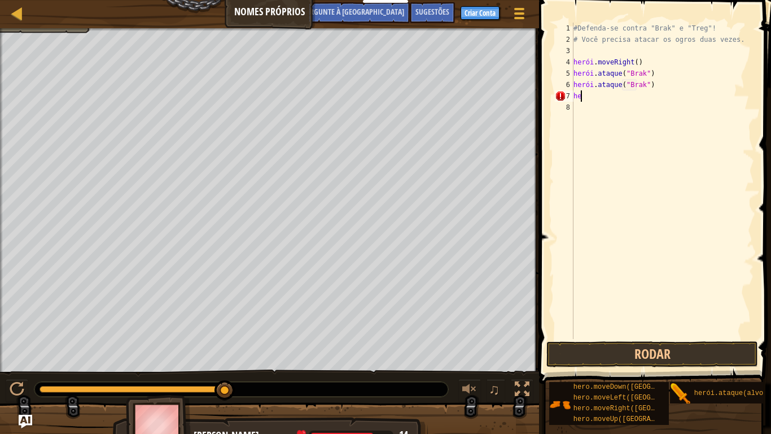
scroll to position [5, 0]
type textarea "h"
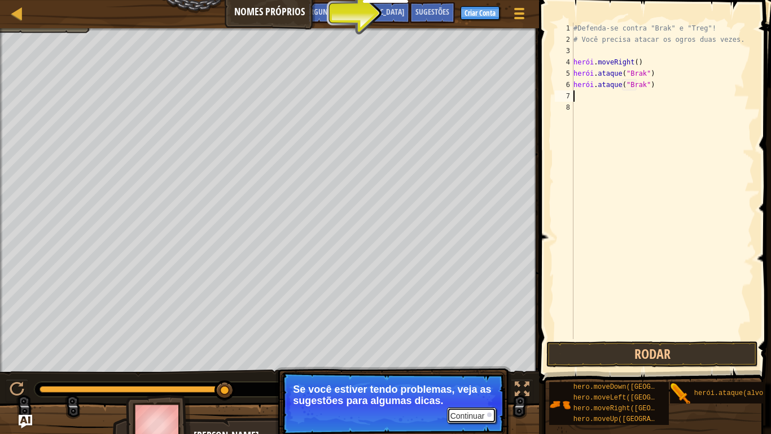
click at [489, 357] on div at bounding box center [489, 414] width 5 height 5
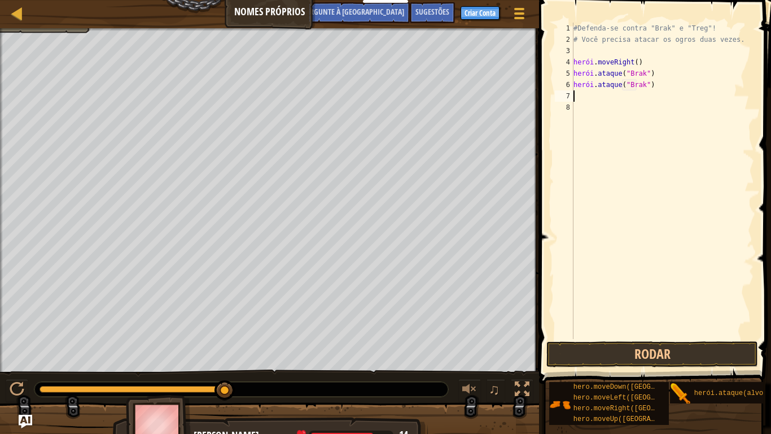
click at [614, 144] on div "#Defenda-se contra "Brak" e "Treg"! # Você precisa atacar os ogros duas vezes. …" at bounding box center [662, 192] width 183 height 339
click at [592, 100] on div "#Defenda-se contra "Brak" e "Treg"! # Você precisa atacar os ogros duas vezes. …" at bounding box center [662, 192] width 183 height 339
type textarea "he"
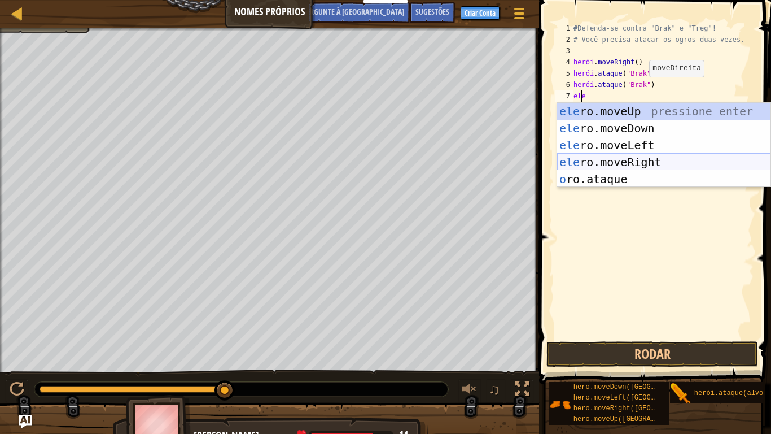
click at [605, 161] on div "ele ro.moveUp pressione enter ele ro.moveDown Pressione Enter ele ro.moveLeft P…" at bounding box center [663, 162] width 213 height 119
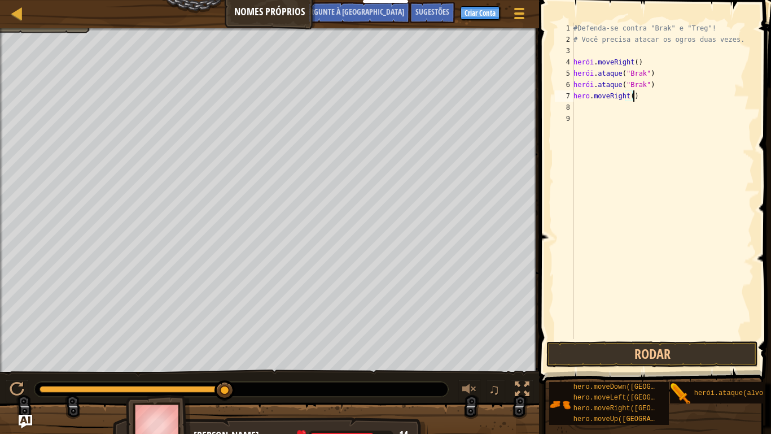
click at [649, 94] on div "#Defenda-se contra "Brak" e "Treg"! # Você precisa atacar os ogros duas vezes. …" at bounding box center [662, 192] width 183 height 339
type textarea "hero.moveRight()"
click at [641, 146] on div "#Defenda-se contra "Brak" e "Treg"! # Você precisa atacar os ogros duas vezes. …" at bounding box center [662, 192] width 183 height 339
click at [609, 110] on div "#Defenda-se contra "Brak" e "Treg"! # Você precisa atacar os ogros duas vezes. …" at bounding box center [662, 192] width 183 height 339
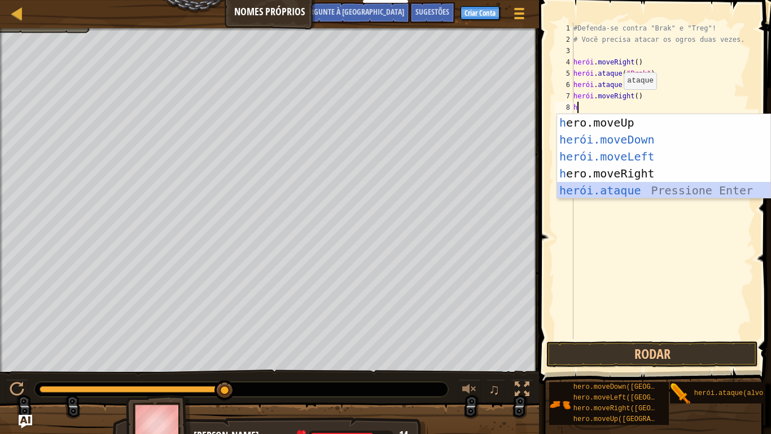
click at [596, 189] on div "h ero.moveUp pressione enter herói.moveDown ​ Pressione Enter herói.moveLeft ​ …" at bounding box center [663, 173] width 213 height 119
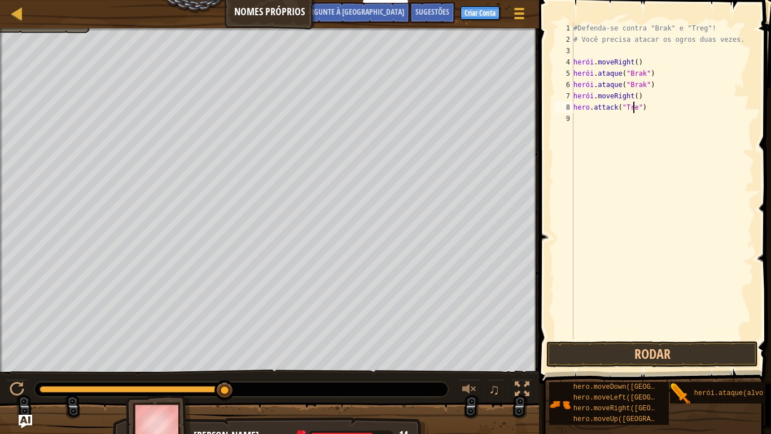
scroll to position [5, 5]
type textarea "hero.attack("Treg")"
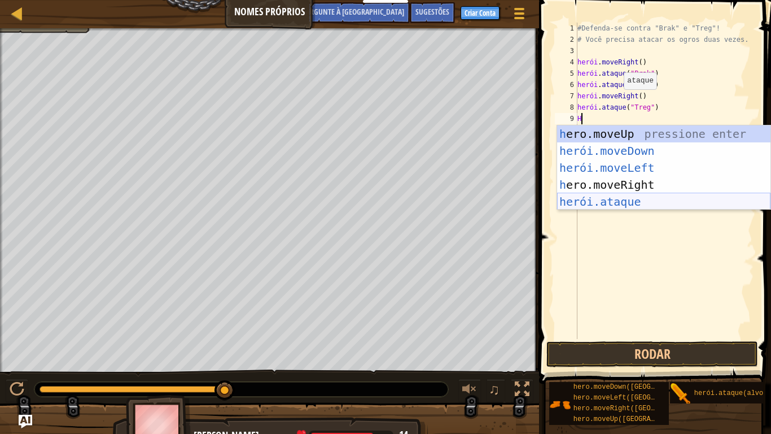
click at [605, 204] on div "h ero.moveUp pressione enter herói.moveDown ​ Pressione Enter herói.moveLeft ​ …" at bounding box center [663, 184] width 213 height 119
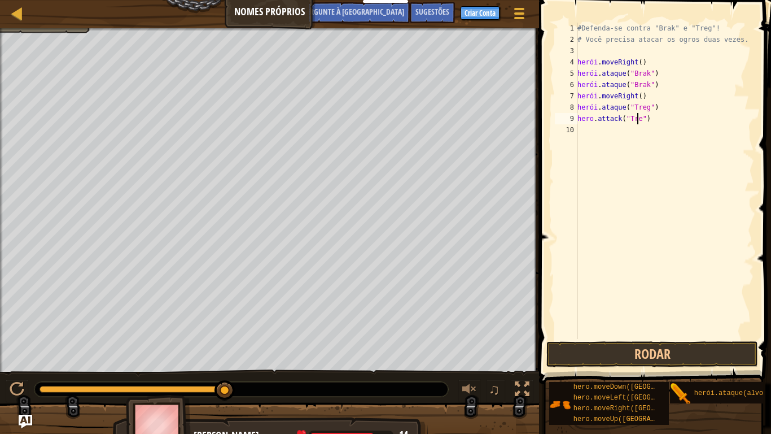
scroll to position [5, 5]
type textarea "hero.attack("Treg")"
click at [614, 352] on button "Rodar" at bounding box center [652, 354] width 212 height 26
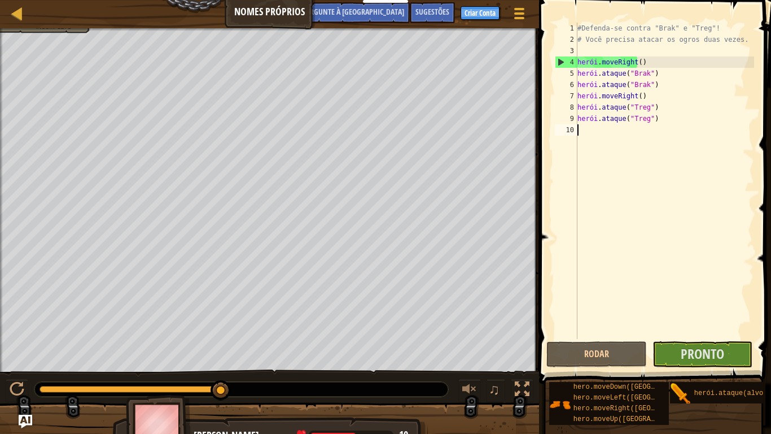
click at [693, 137] on div "#Defenda-se contra "Brak" e "Treg"! # Você precisa atacar os ogros duas vezes. …" at bounding box center [665, 192] width 180 height 339
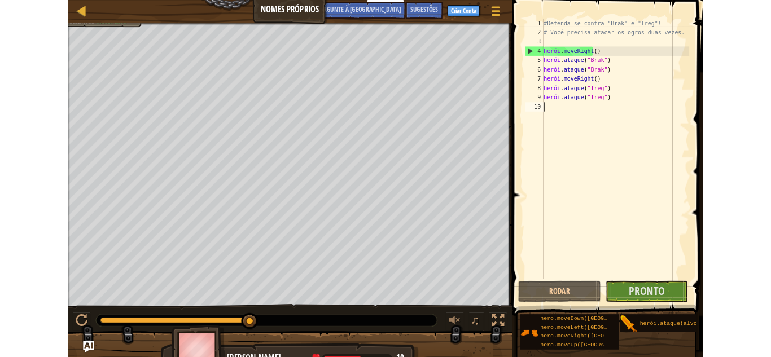
scroll to position [5, 0]
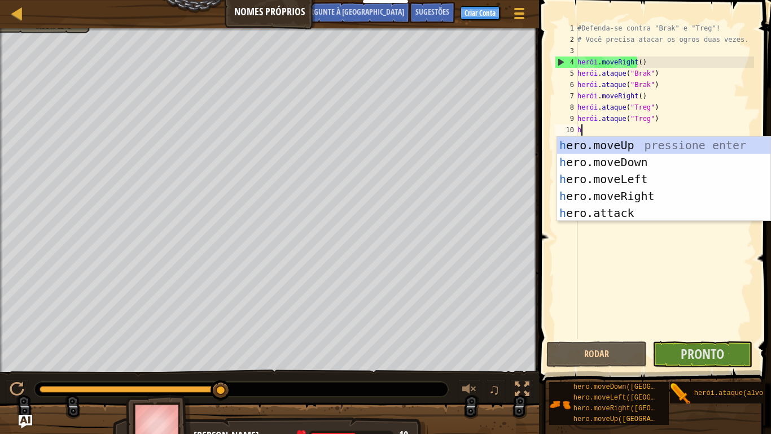
type textarea "h"
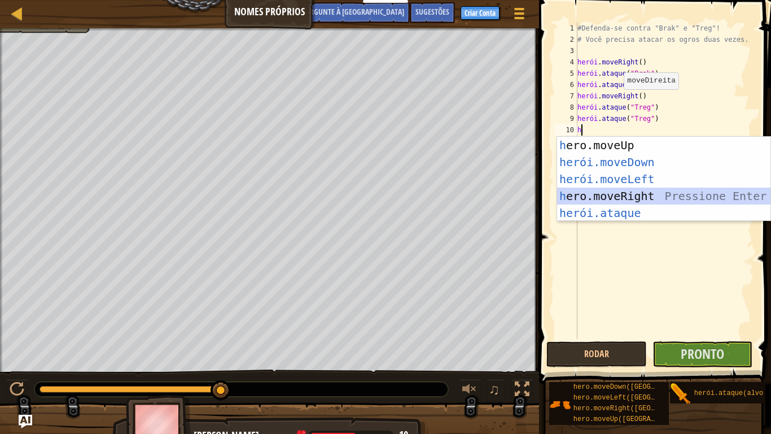
click at [618, 194] on div "h ero.moveUp pressione enter herói.moveDown ​ Pressione Enter herói.moveLeft ​ …" at bounding box center [663, 196] width 213 height 119
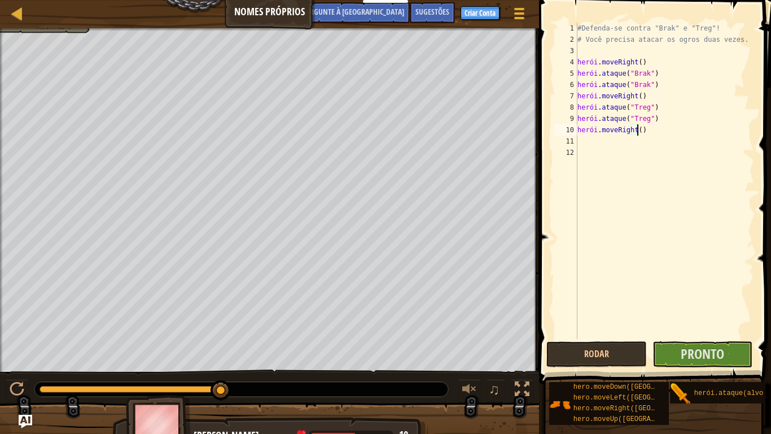
click at [667, 132] on div "#Defenda-se contra "Brak" e "Treg"! # Você precisa atacar os ogros duas vezes. …" at bounding box center [665, 192] width 180 height 339
type textarea "hero.moveRight()"
click at [659, 195] on div "#Defenda-se contra "Brak" e "Treg"! # Você precisa atacar os ogros duas vezes. …" at bounding box center [665, 192] width 180 height 339
click at [590, 352] on button "Rodar" at bounding box center [596, 354] width 100 height 26
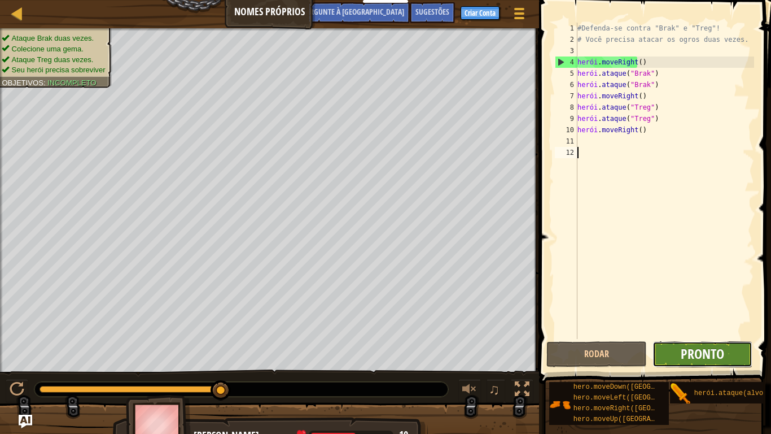
click at [704, 356] on font "Pronto" at bounding box center [702, 353] width 43 height 18
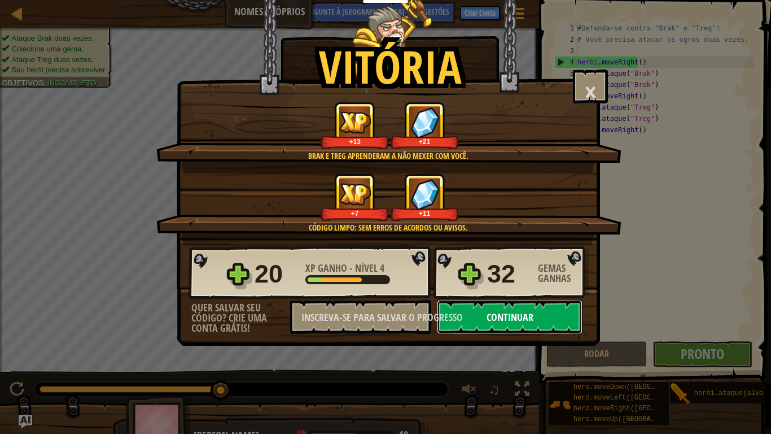
click at [529, 319] on font "Continuar" at bounding box center [510, 317] width 47 height 14
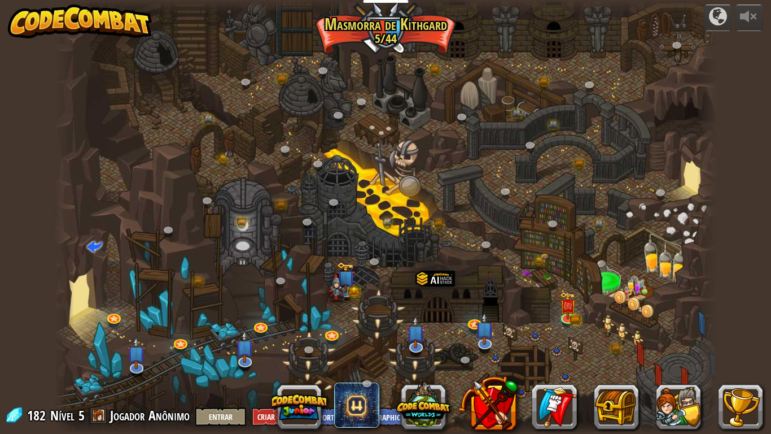
select select "pt-BR"
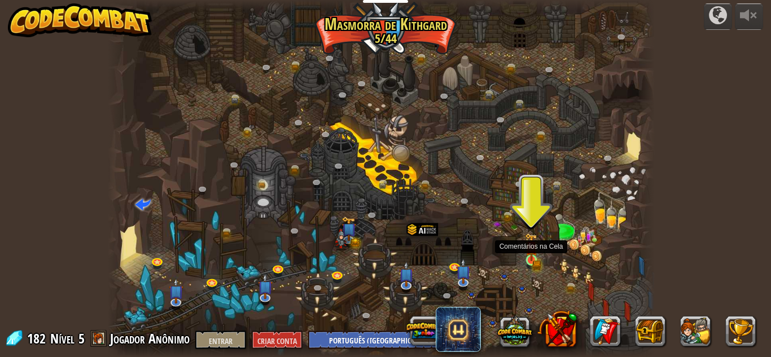
click at [536, 253] on img at bounding box center [531, 247] width 13 height 28
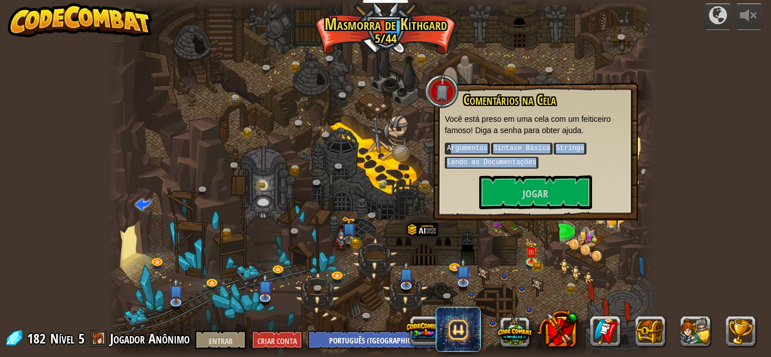
drag, startPoint x: 450, startPoint y: 146, endPoint x: 559, endPoint y: 164, distance: 110.4
click at [559, 164] on p "Argumentos Sintaxe Básica Strings Lendo as Documentações" at bounding box center [536, 156] width 182 height 28
click at [522, 189] on button "Jogar" at bounding box center [535, 193] width 113 height 34
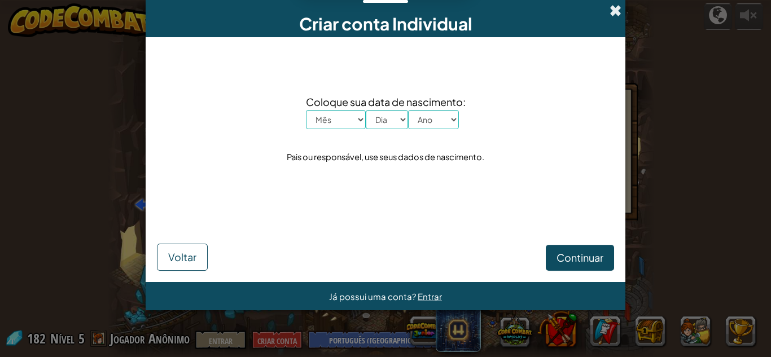
click at [614, 11] on span at bounding box center [616, 11] width 12 height 12
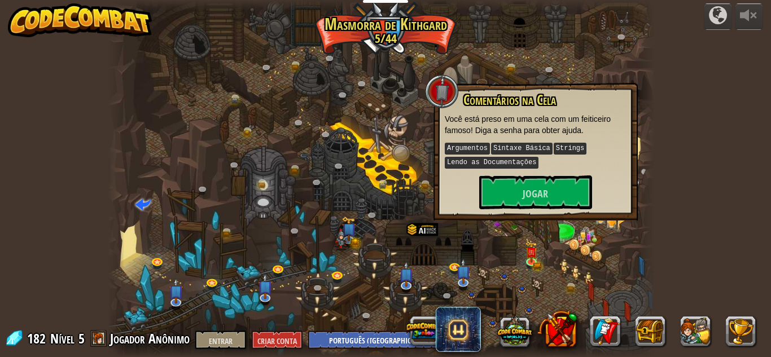
click at [274, 192] on div at bounding box center [381, 178] width 546 height 357
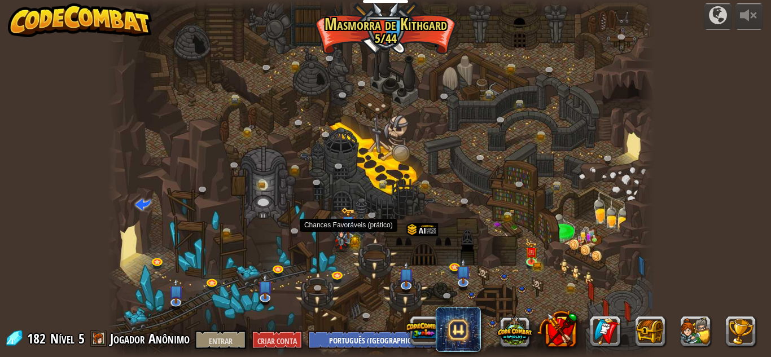
click at [345, 235] on img at bounding box center [341, 238] width 15 height 29
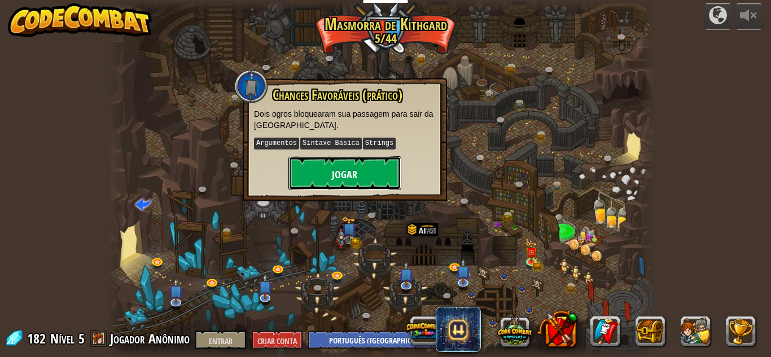
click at [329, 175] on button "Jogar" at bounding box center [344, 173] width 113 height 34
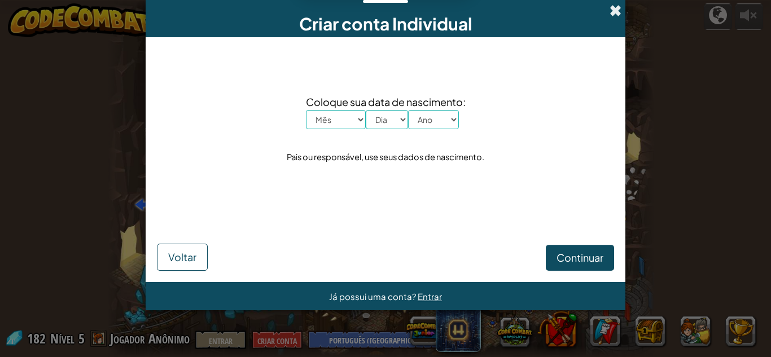
click at [615, 15] on span at bounding box center [616, 11] width 12 height 12
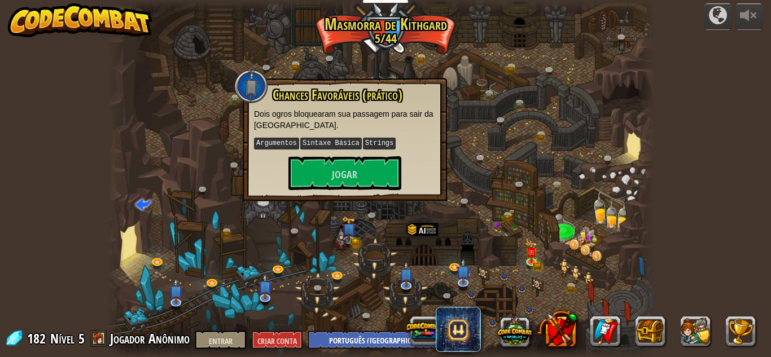
click at [361, 244] on div at bounding box center [381, 178] width 546 height 357
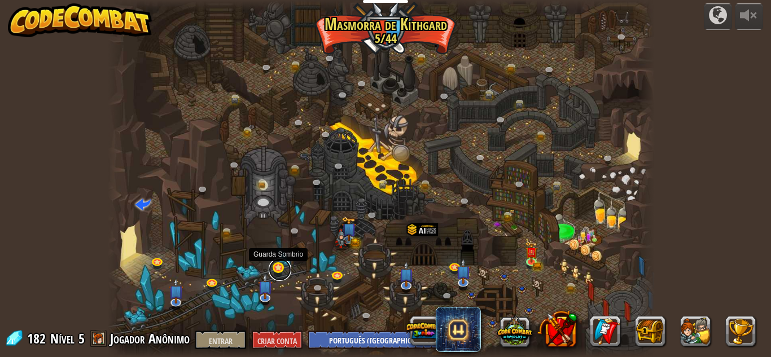
click at [279, 273] on link at bounding box center [280, 270] width 23 height 23
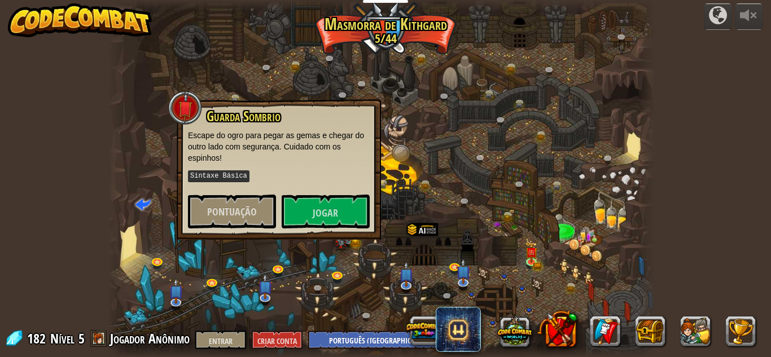
click at [307, 264] on div at bounding box center [381, 178] width 546 height 357
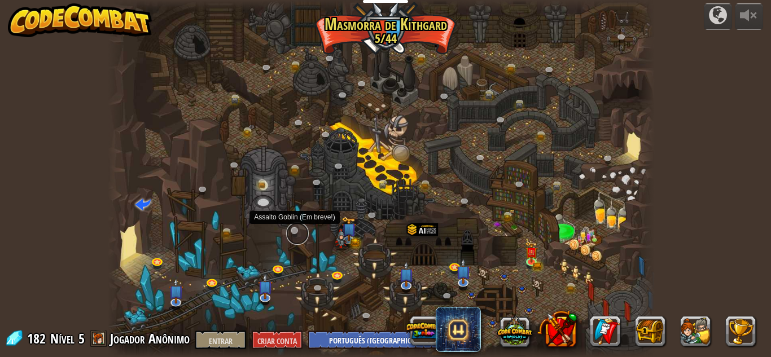
click at [290, 232] on link at bounding box center [297, 233] width 23 height 23
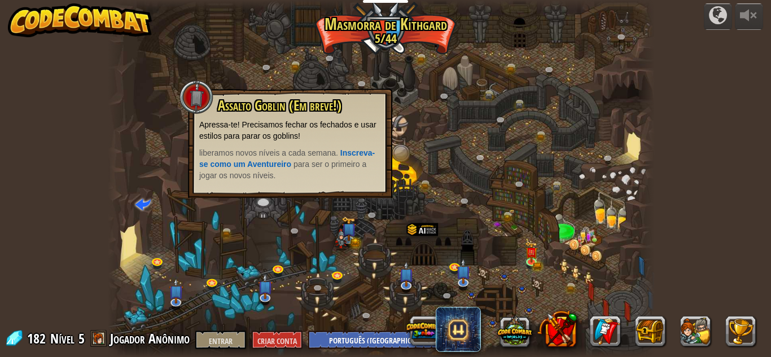
drag, startPoint x: 246, startPoint y: 128, endPoint x: 315, endPoint y: 172, distance: 81.9
click at [315, 172] on div "Assalto Goblin (Em breve!) Apressa-te! Precisamos fechar os fechados e usar est…" at bounding box center [290, 139] width 182 height 83
click at [309, 178] on p "liberamos novos níveis a cada semana. Inscreva-se como um Aventureiro para ser …" at bounding box center [290, 164] width 182 height 34
